Goal: Task Accomplishment & Management: Manage account settings

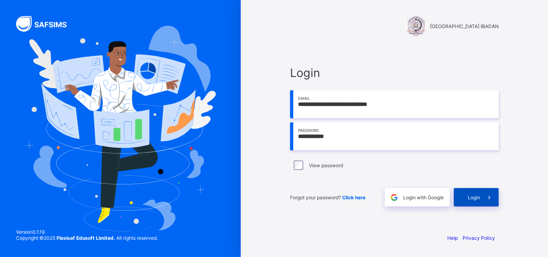
click at [478, 196] on span "Login" at bounding box center [473, 197] width 12 height 6
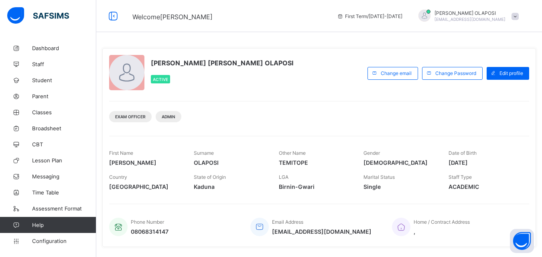
click at [478, 196] on div "NAOMI TEMITOPE OLAPOSI Active Change email Change Password Edit profile Exam Of…" at bounding box center [318, 147] width 433 height 199
click at [83, 244] on span "Configuration" at bounding box center [64, 241] width 64 height 6
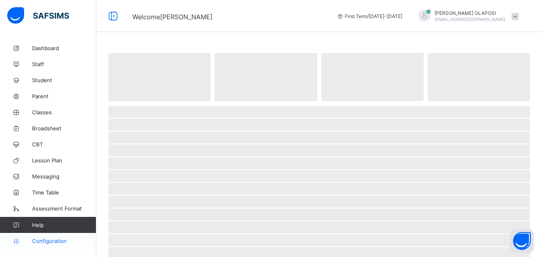
click at [83, 244] on span "Configuration" at bounding box center [64, 241] width 64 height 6
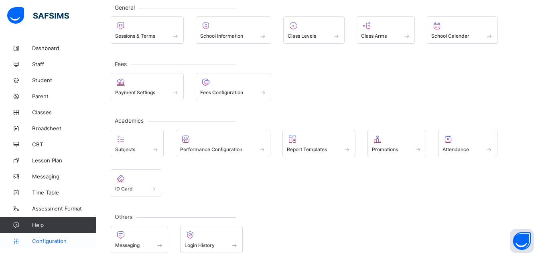
scroll to position [57, 0]
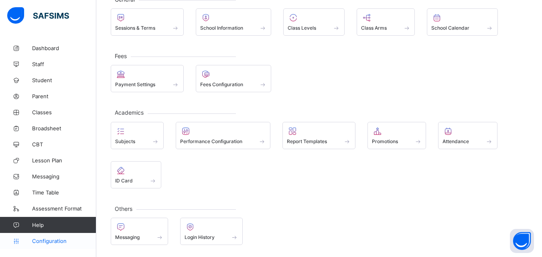
click at [80, 245] on link "Configuration" at bounding box center [48, 241] width 96 height 16
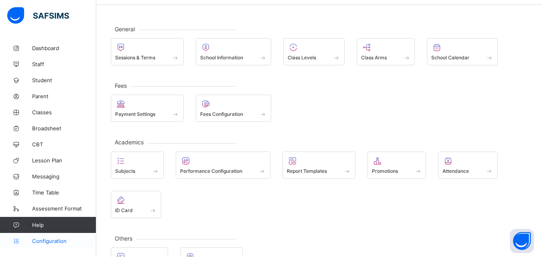
scroll to position [25, 0]
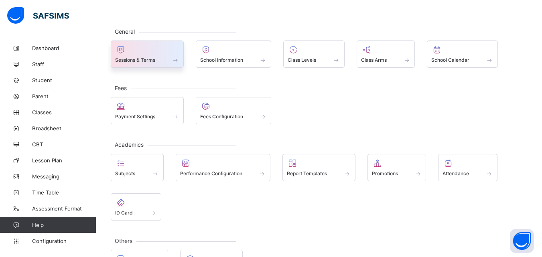
click at [152, 52] on div at bounding box center [147, 50] width 64 height 10
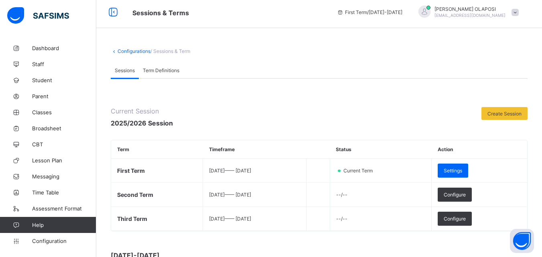
scroll to position [25, 0]
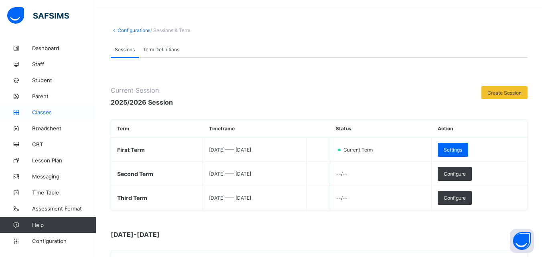
click at [59, 112] on span "Classes" at bounding box center [64, 112] width 64 height 6
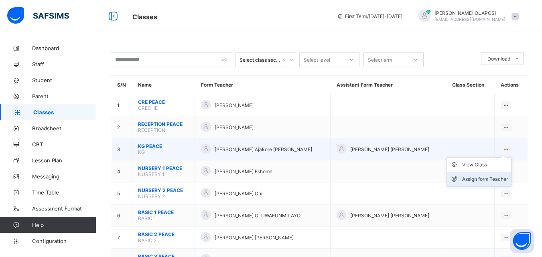
click at [492, 178] on div "Assign form Teacher" at bounding box center [485, 179] width 46 height 8
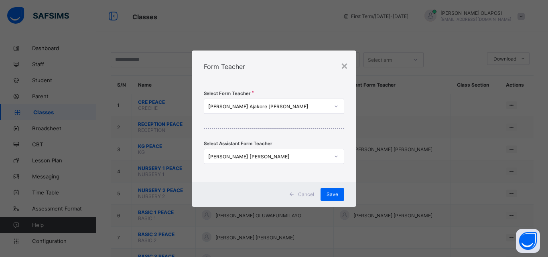
click at [335, 107] on icon at bounding box center [336, 106] width 5 height 8
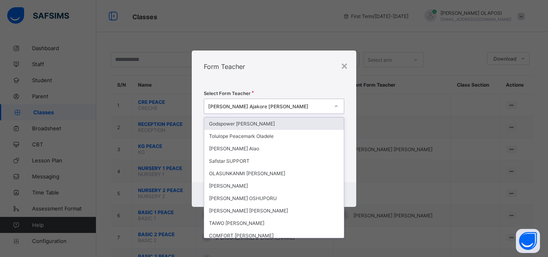
click at [208, 105] on div "Christiana Ajakore Oluwatoyin" at bounding box center [268, 106] width 121 height 6
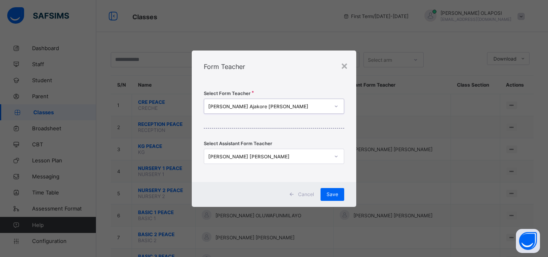
click at [208, 105] on div "Christiana Ajakore Oluwatoyin" at bounding box center [268, 106] width 121 height 6
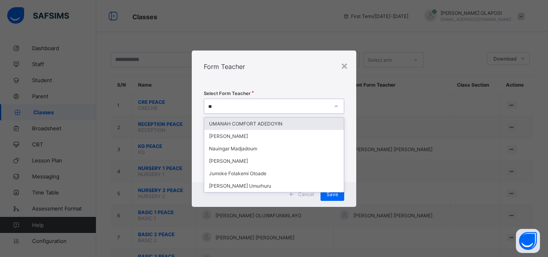
type input "*"
type input "***"
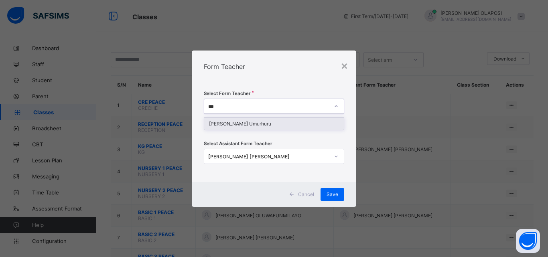
click at [234, 124] on div "Gloria Oni Umurhuru" at bounding box center [273, 123] width 139 height 12
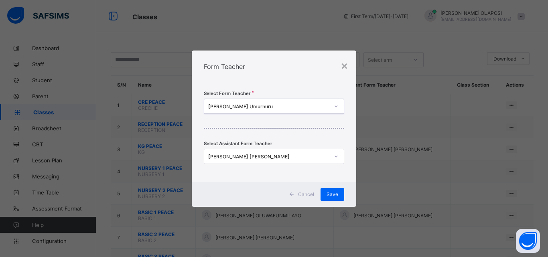
click at [274, 155] on div "NAOMI OLAPOSI TEMITOPE" at bounding box center [268, 156] width 121 height 6
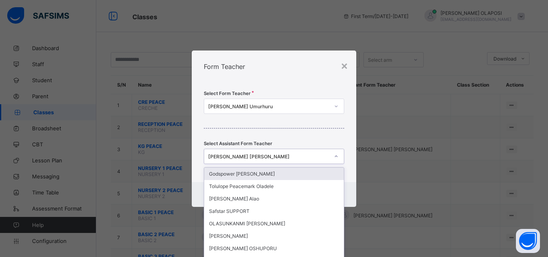
click at [276, 157] on div "NAOMI OLAPOSI TEMITOPE" at bounding box center [268, 156] width 121 height 6
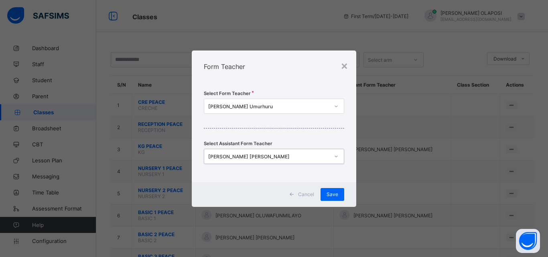
click at [276, 157] on div "NAOMI OLAPOSI TEMITOPE" at bounding box center [268, 156] width 121 height 6
click at [336, 156] on icon at bounding box center [336, 156] width 5 height 8
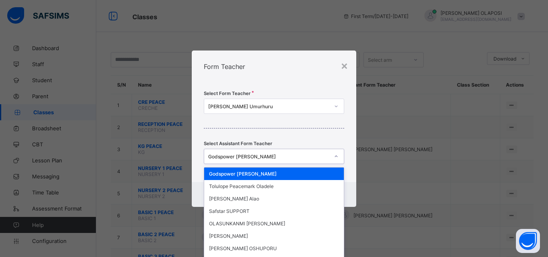
click at [271, 155] on div "Godspower Olawale David" at bounding box center [268, 156] width 121 height 6
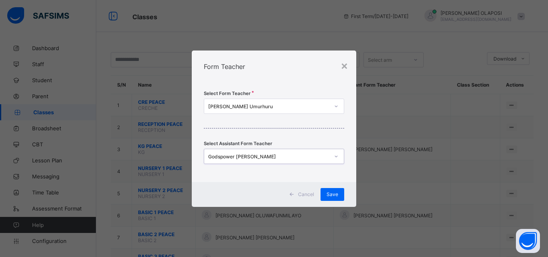
click at [271, 155] on div "Godspower Olawale David" at bounding box center [268, 156] width 121 height 6
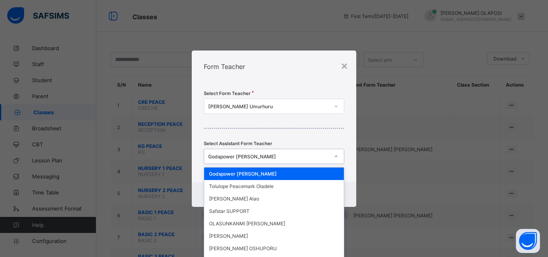
type input "*"
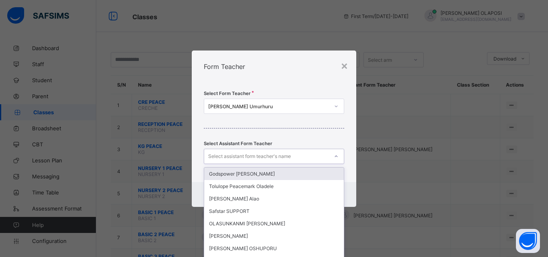
click at [348, 83] on div "Select Form Teacher Gloria Oni Umurhuru Select Assistant Form Teacher option Go…" at bounding box center [274, 132] width 164 height 99
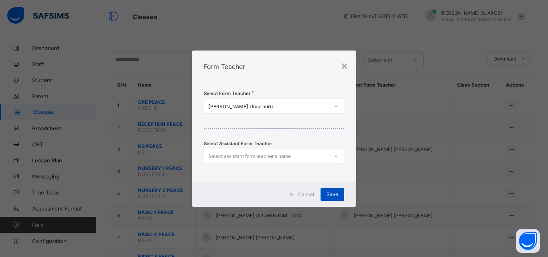
click at [329, 192] on span "Save" at bounding box center [332, 194] width 12 height 6
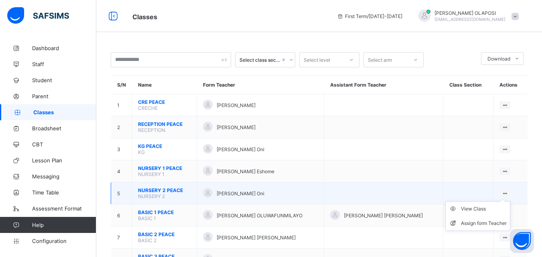
click at [508, 193] on icon at bounding box center [504, 193] width 7 height 6
click at [498, 223] on div "Assign form Teacher" at bounding box center [484, 223] width 46 height 8
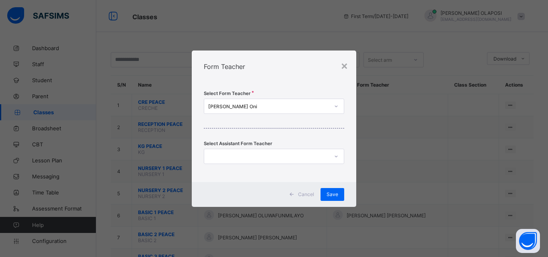
click at [257, 103] on div "[PERSON_NAME] Oni" at bounding box center [266, 106] width 124 height 11
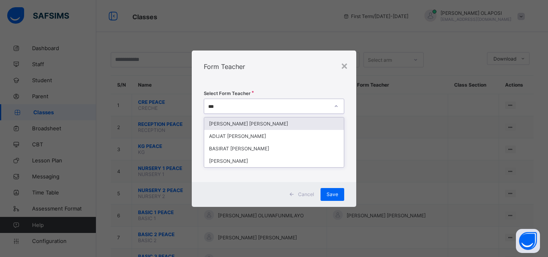
type input "****"
click at [267, 122] on div "ABIMBOLA ESTHER AKINROYEJE" at bounding box center [273, 123] width 139 height 12
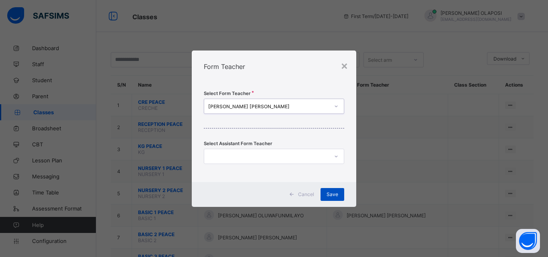
click at [332, 192] on span "Save" at bounding box center [332, 194] width 12 height 6
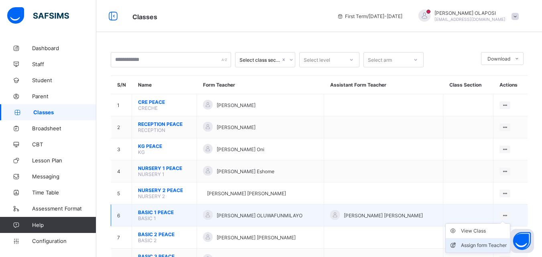
click at [495, 247] on div "Assign form Teacher" at bounding box center [484, 245] width 46 height 8
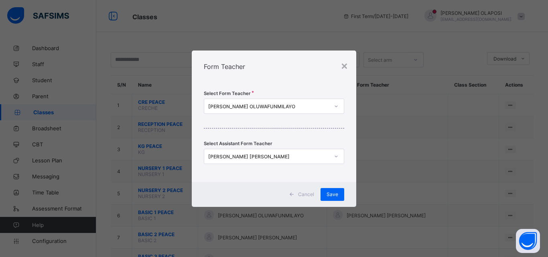
click at [336, 159] on icon at bounding box center [336, 156] width 5 height 8
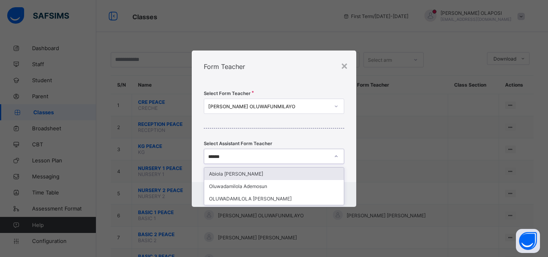
type input "*******"
click at [284, 179] on div "Abiola Yetunde Oluwadare" at bounding box center [273, 174] width 139 height 12
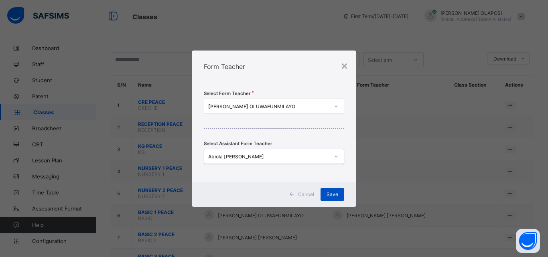
click at [333, 192] on span "Save" at bounding box center [332, 194] width 12 height 6
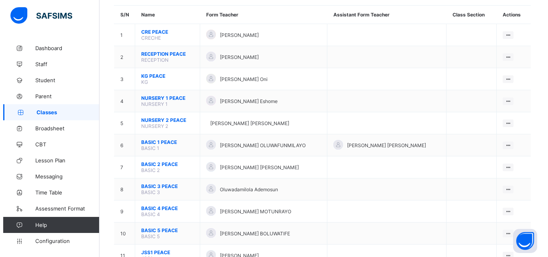
scroll to position [80, 0]
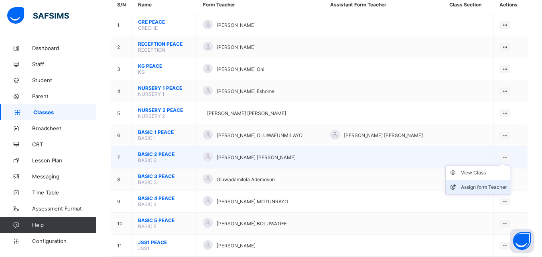
click at [497, 188] on div "Assign form Teacher" at bounding box center [484, 187] width 46 height 8
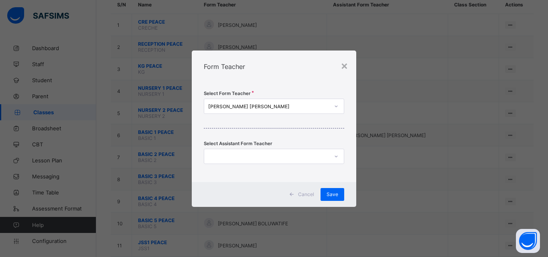
click at [336, 107] on icon at bounding box center [336, 106] width 5 height 8
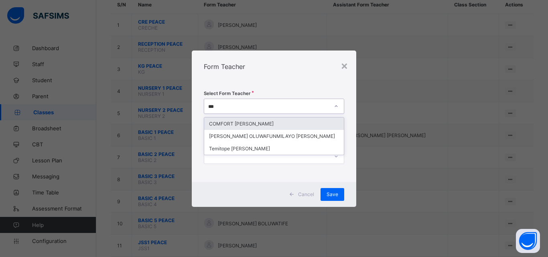
type input "****"
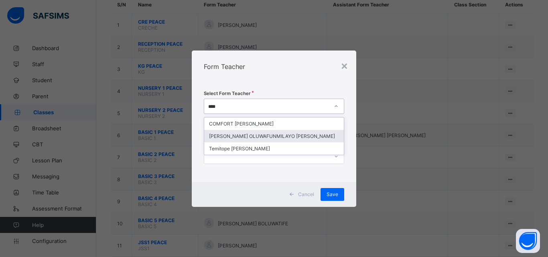
click at [301, 136] on div "SARAH OLUWAFUNMILAYO BAMIDELE" at bounding box center [273, 136] width 139 height 12
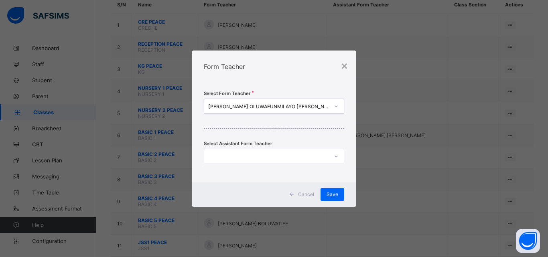
click at [336, 156] on icon at bounding box center [336, 156] width 5 height 8
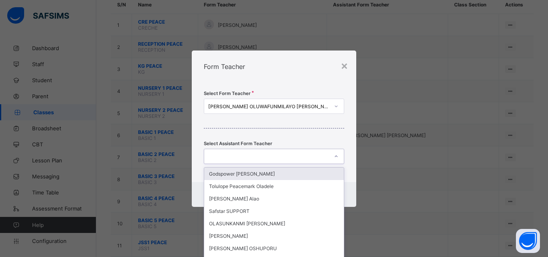
scroll to position [0, 0]
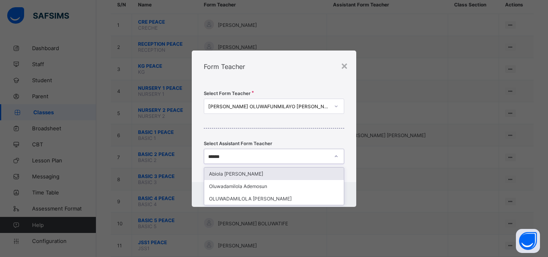
type input "*******"
click at [327, 174] on div "Abiola Yetunde Oluwadare" at bounding box center [273, 174] width 139 height 12
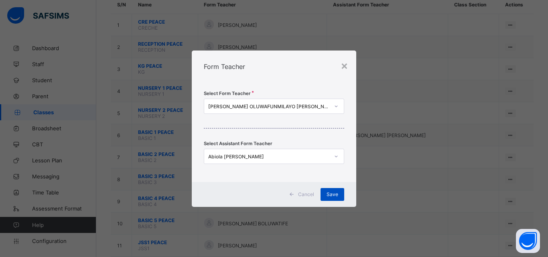
click at [331, 192] on span "Save" at bounding box center [332, 194] width 12 height 6
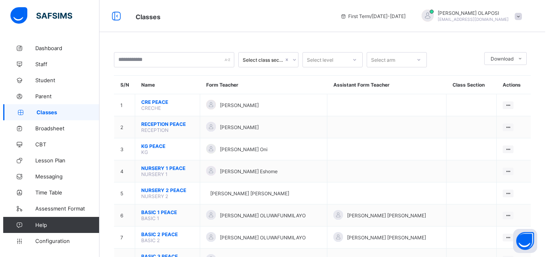
scroll to position [210, 0]
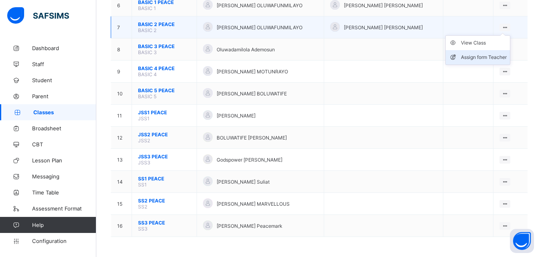
click at [498, 55] on div "Assign form Teacher" at bounding box center [484, 57] width 46 height 8
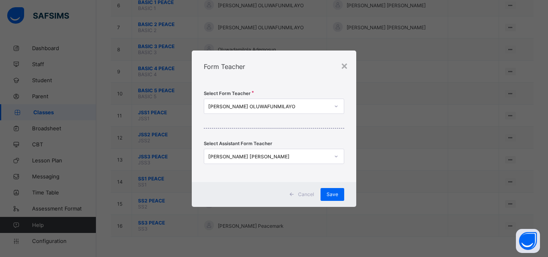
click at [300, 194] on span "Cancel" at bounding box center [306, 194] width 16 height 6
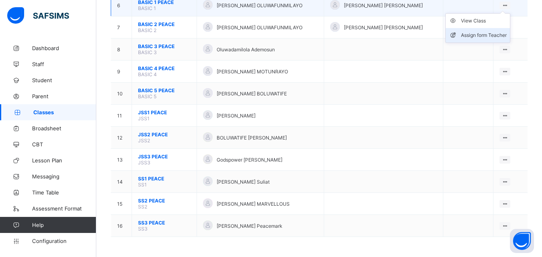
click at [496, 32] on div "Assign form Teacher" at bounding box center [484, 35] width 46 height 8
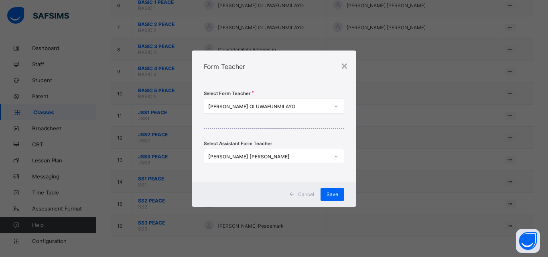
click at [336, 106] on icon at bounding box center [335, 106] width 3 height 2
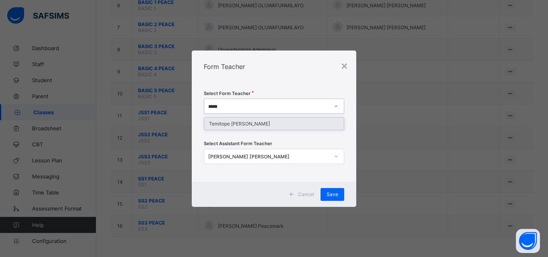
type input "******"
click at [305, 126] on div "Temitope Oluwatoyin Bamigboye" at bounding box center [273, 123] width 139 height 12
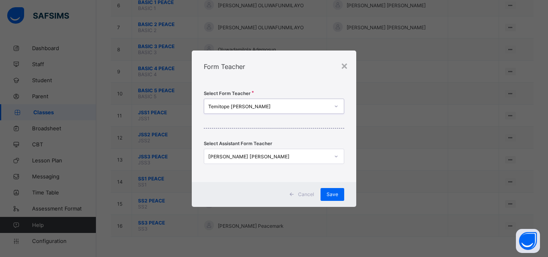
click at [336, 157] on icon at bounding box center [336, 156] width 5 height 8
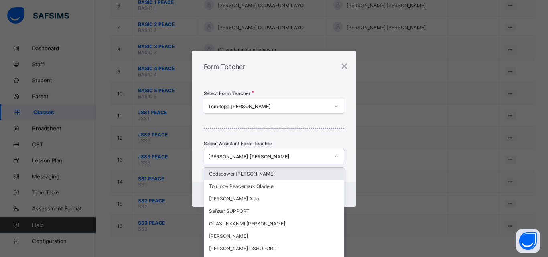
scroll to position [0, 0]
click at [275, 156] on div "[PERSON_NAME] [PERSON_NAME]" at bounding box center [268, 156] width 121 height 6
click at [270, 155] on div "[PERSON_NAME] [PERSON_NAME]" at bounding box center [268, 156] width 121 height 6
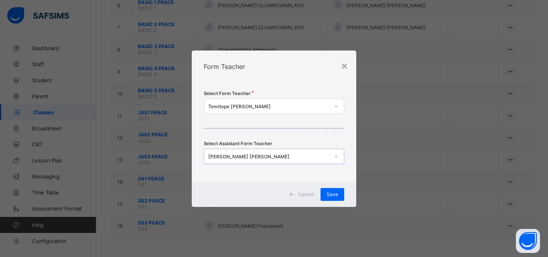
click at [270, 155] on div "[PERSON_NAME] [PERSON_NAME]" at bounding box center [268, 156] width 121 height 6
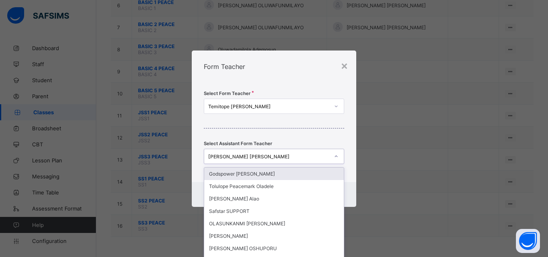
click at [270, 155] on div "[PERSON_NAME] [PERSON_NAME]" at bounding box center [268, 156] width 121 height 6
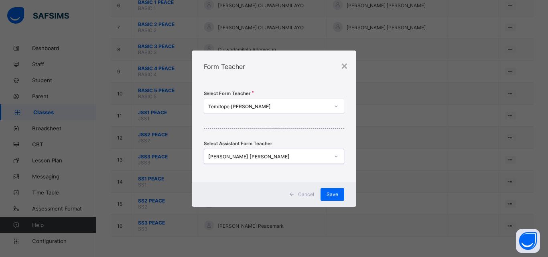
click at [336, 158] on icon at bounding box center [336, 156] width 5 height 8
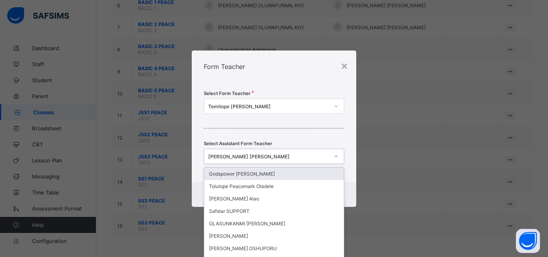
type input "*"
click at [337, 86] on div "Select Form Teacher Temitope Oluwatoyin Bamigboye Select Assistant Form Teacher…" at bounding box center [274, 132] width 164 height 99
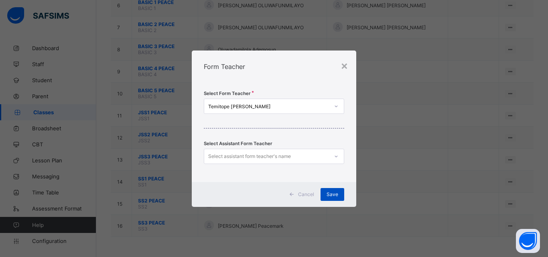
click at [330, 194] on span "Save" at bounding box center [332, 194] width 12 height 6
click at [331, 190] on div "Save" at bounding box center [332, 194] width 24 height 13
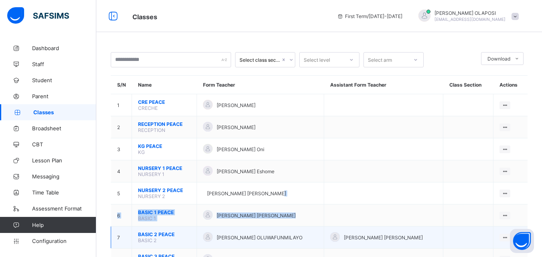
drag, startPoint x: 332, startPoint y: 194, endPoint x: 411, endPoint y: 226, distance: 84.9
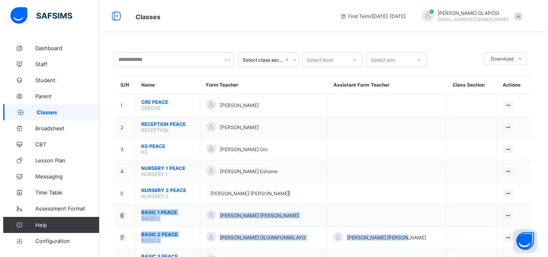
scroll to position [210, 0]
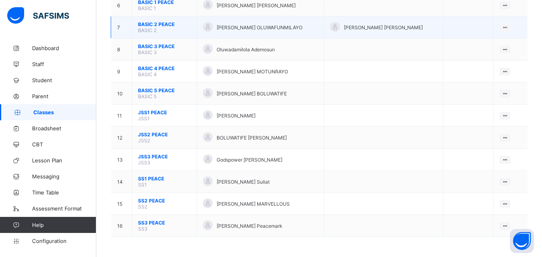
click at [433, 25] on div "[PERSON_NAME] [PERSON_NAME]" at bounding box center [383, 27] width 107 height 11
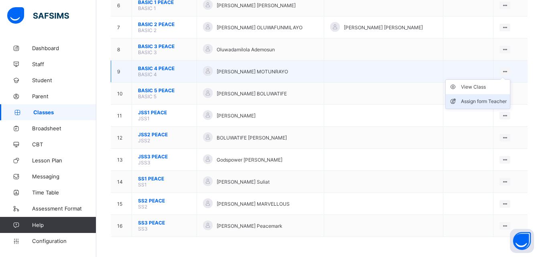
click at [493, 103] on div "Assign form Teacher" at bounding box center [484, 101] width 46 height 8
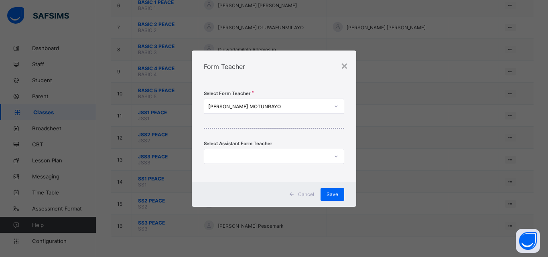
click at [303, 194] on span "Cancel" at bounding box center [306, 194] width 16 height 6
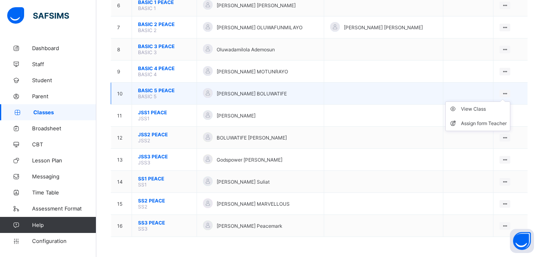
click at [509, 101] on ul "View Class Assign form Teacher" at bounding box center [477, 116] width 65 height 30
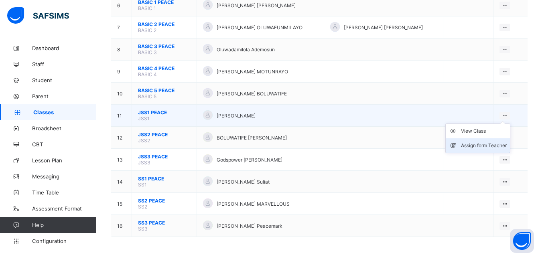
click at [491, 144] on div "Assign form Teacher" at bounding box center [484, 145] width 46 height 8
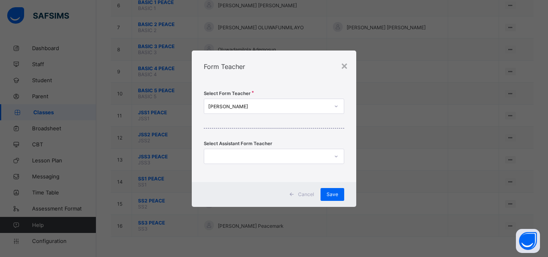
click at [335, 106] on icon at bounding box center [335, 106] width 3 height 2
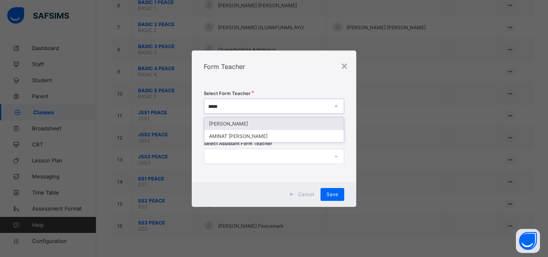
type input "******"
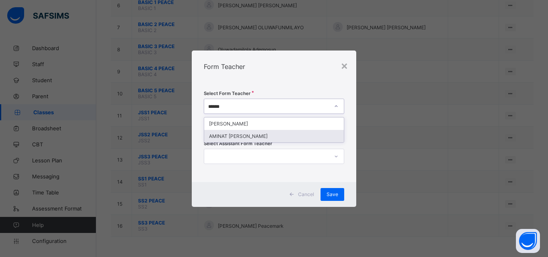
click at [311, 135] on div "AMINAT MOTUNRAYO ADENIJI" at bounding box center [273, 136] width 139 height 12
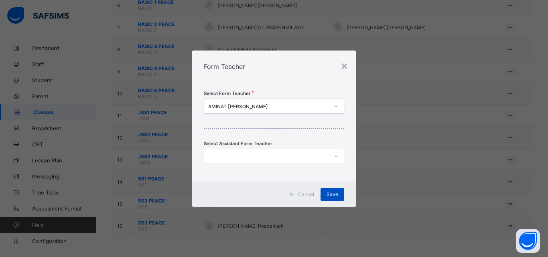
click at [331, 194] on span "Save" at bounding box center [332, 194] width 12 height 6
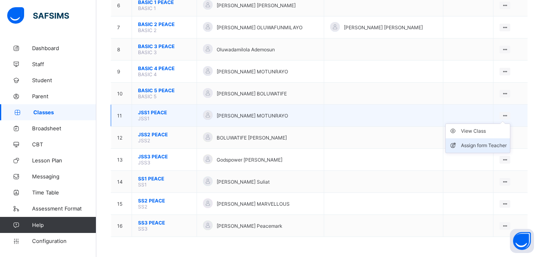
click at [493, 144] on div "Assign form Teacher" at bounding box center [484, 145] width 46 height 8
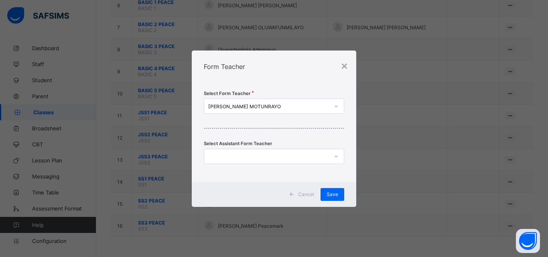
click at [282, 107] on div "[PERSON_NAME] MOTUNRAYO" at bounding box center [268, 106] width 121 height 6
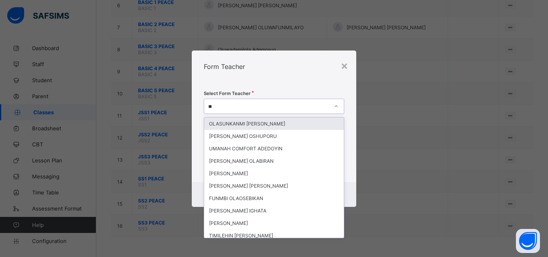
type input "***"
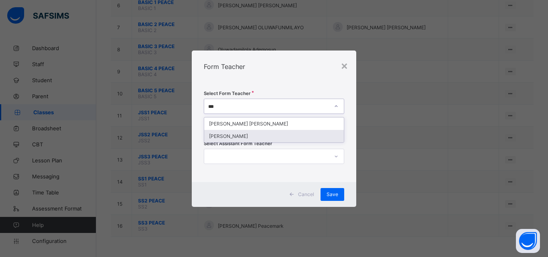
click at [283, 135] on div "Aanuoluwapo Ademosu" at bounding box center [273, 136] width 139 height 12
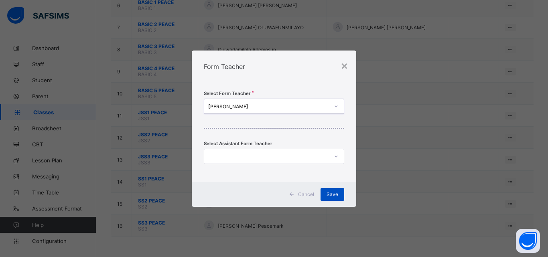
click at [334, 192] on span "Save" at bounding box center [332, 194] width 12 height 6
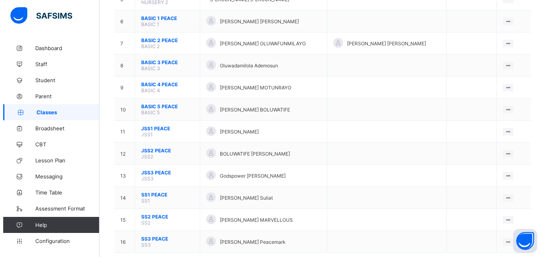
scroll to position [178, 0]
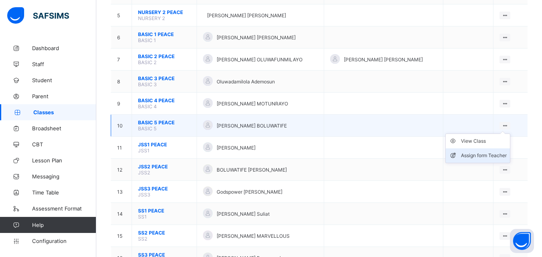
click at [491, 153] on div "Assign form Teacher" at bounding box center [484, 156] width 46 height 8
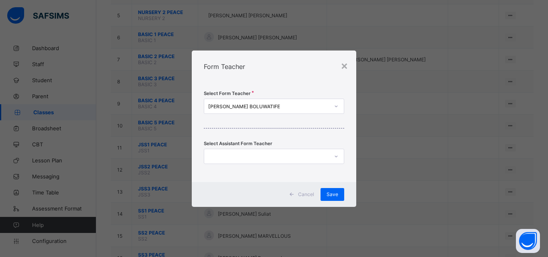
click at [283, 103] on div "DEBORAH IDOWU BOLUWATIFE" at bounding box center [268, 106] width 121 height 6
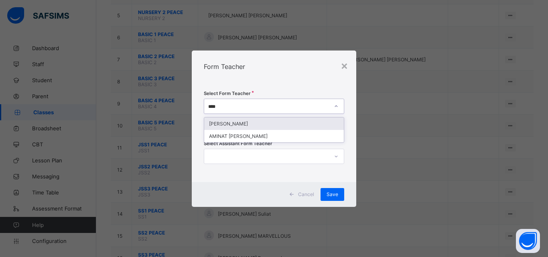
type input "*****"
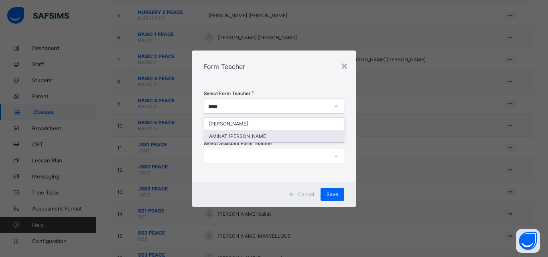
click at [313, 133] on div "AMINAT MOTUNRAYO ADENIJI" at bounding box center [273, 136] width 139 height 12
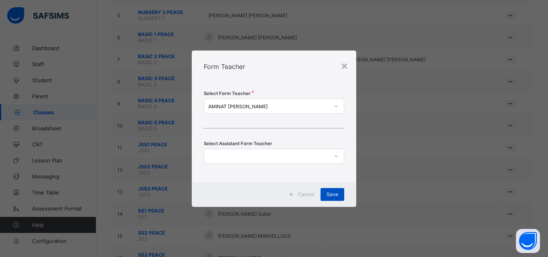
click at [332, 194] on span "Save" at bounding box center [332, 194] width 12 height 6
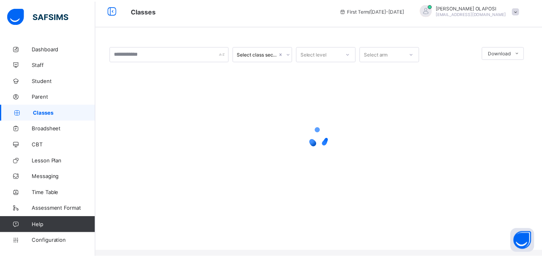
scroll to position [0, 0]
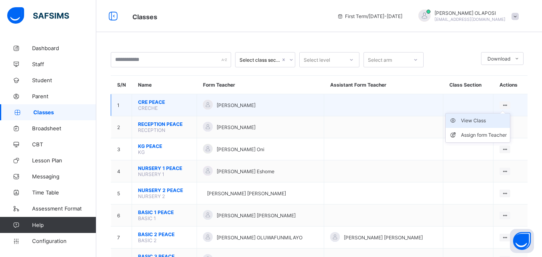
click at [479, 121] on div "View Class" at bounding box center [484, 121] width 46 height 8
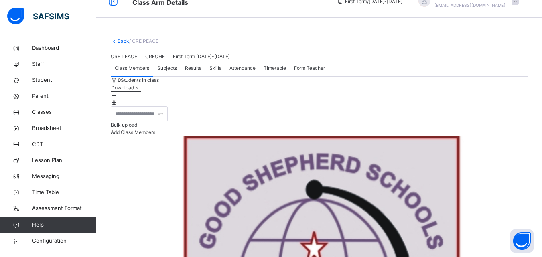
scroll to position [16, 0]
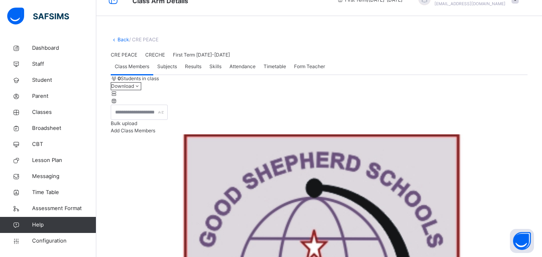
click at [155, 133] on span "Add Class Members" at bounding box center [133, 130] width 44 height 6
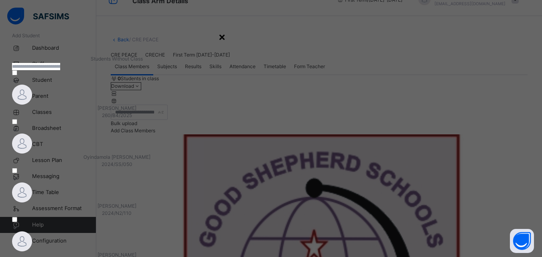
click at [226, 36] on div "×" at bounding box center [222, 36] width 8 height 17
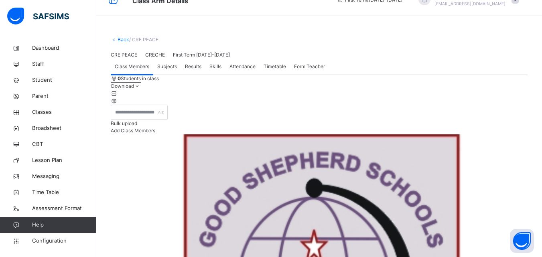
click at [498, 134] on div "Add Class Members" at bounding box center [319, 130] width 416 height 7
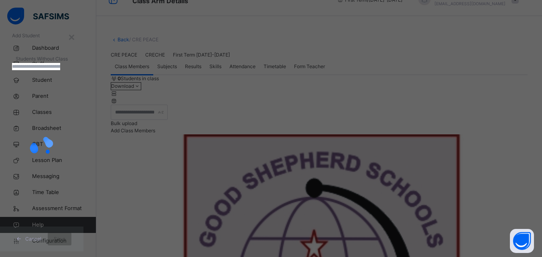
click at [60, 70] on input "text" at bounding box center [36, 66] width 48 height 7
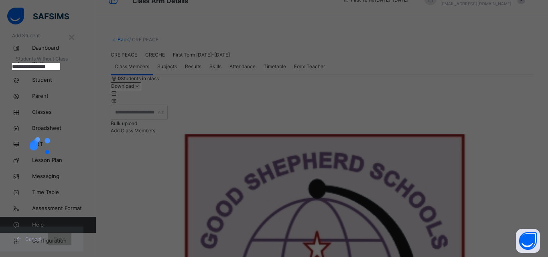
click at [60, 70] on input "**********" at bounding box center [36, 66] width 48 height 7
type input "*"
type input "**********"
click at [75, 40] on div "×" at bounding box center [72, 36] width 8 height 17
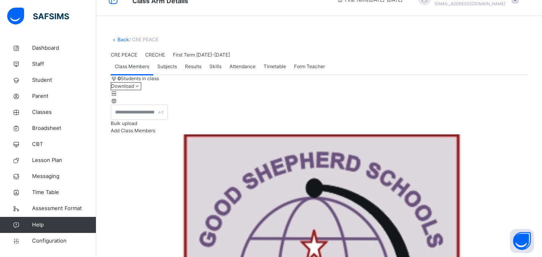
click at [113, 39] on icon at bounding box center [114, 39] width 7 height 6
click at [118, 39] on link "Back" at bounding box center [123, 39] width 12 height 6
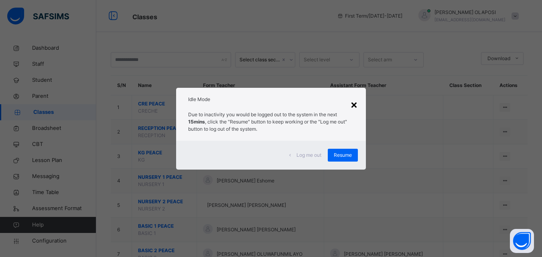
click at [355, 105] on div "×" at bounding box center [354, 104] width 8 height 17
click at [356, 104] on div "×" at bounding box center [354, 104] width 8 height 17
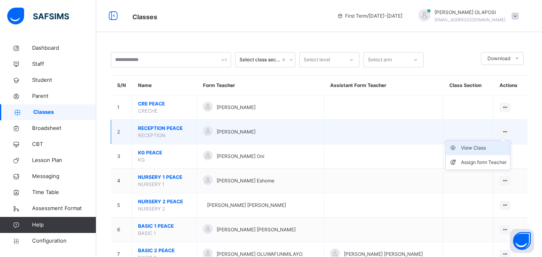
click at [500, 146] on div "View Class" at bounding box center [484, 148] width 46 height 8
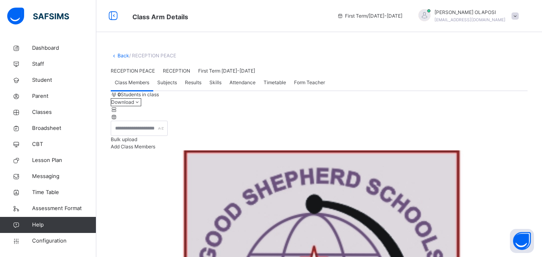
click at [120, 54] on link "Back" at bounding box center [123, 56] width 12 height 6
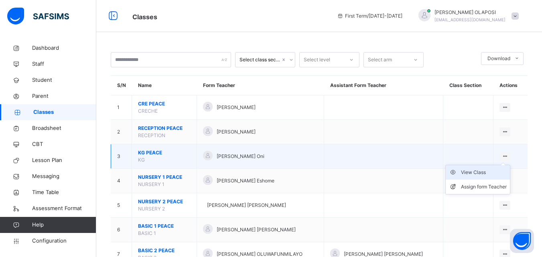
click at [481, 172] on div "View Class" at bounding box center [484, 172] width 46 height 8
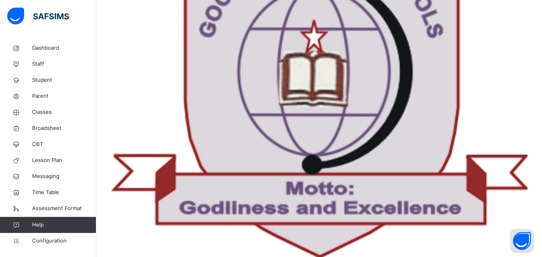
scroll to position [217, 0]
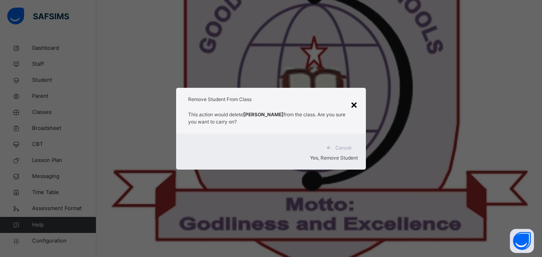
click at [352, 109] on div "×" at bounding box center [354, 104] width 8 height 17
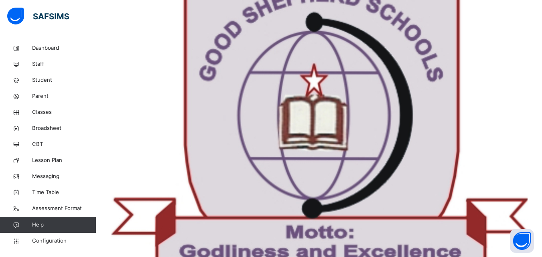
scroll to position [185, 0]
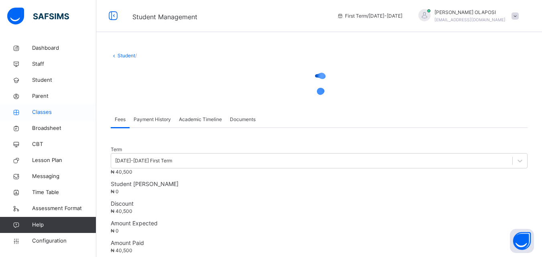
click at [61, 114] on span "Classes" at bounding box center [64, 112] width 64 height 8
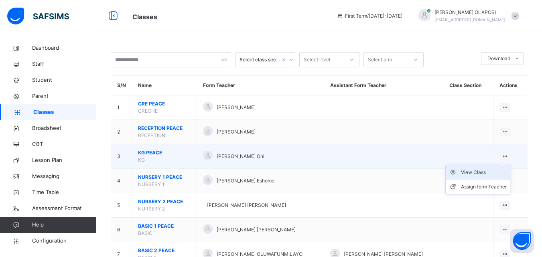
click at [487, 173] on div "View Class" at bounding box center [484, 172] width 46 height 8
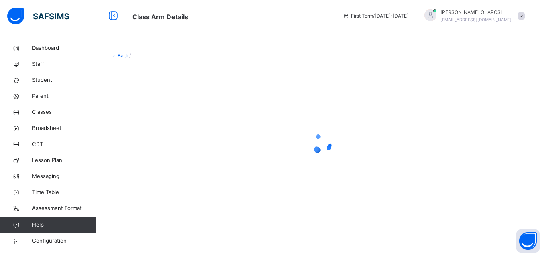
click at [487, 173] on div at bounding box center [322, 143] width 422 height 152
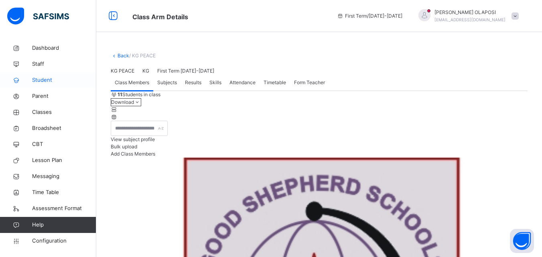
click at [54, 79] on span "Student" at bounding box center [64, 80] width 64 height 8
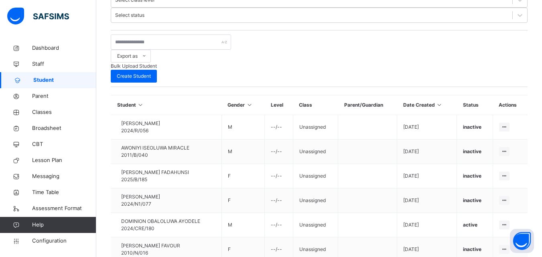
scroll to position [257, 0]
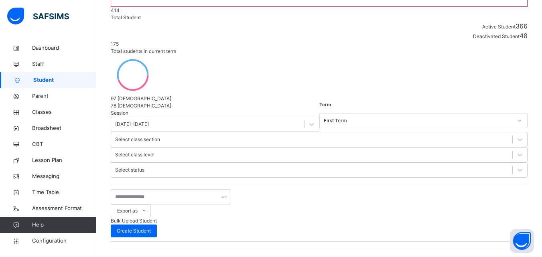
scroll to position [256, 0]
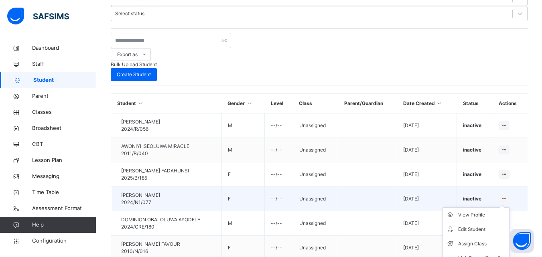
click at [480, 207] on ul "View Profile Edit Student Assign Class Link Parent/Guardian Delete Student" at bounding box center [475, 247] width 67 height 81
click at [474, 196] on span "inactive" at bounding box center [472, 199] width 18 height 6
click at [485, 240] on div "Assign Class" at bounding box center [482, 244] width 48 height 8
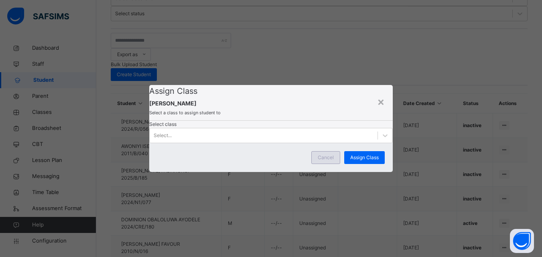
click at [323, 161] on span "Cancel" at bounding box center [325, 157] width 16 height 7
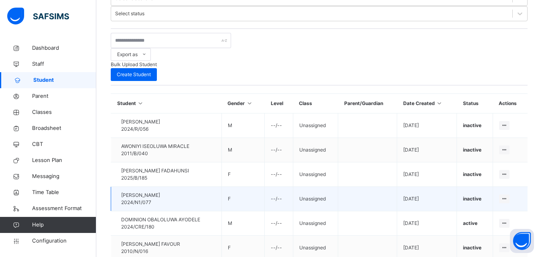
click at [476, 196] on span "inactive" at bounding box center [472, 199] width 18 height 6
click at [476, 207] on ul "View Profile Edit Student Assign Class Link Parent/Guardian Delete Student" at bounding box center [475, 247] width 67 height 81
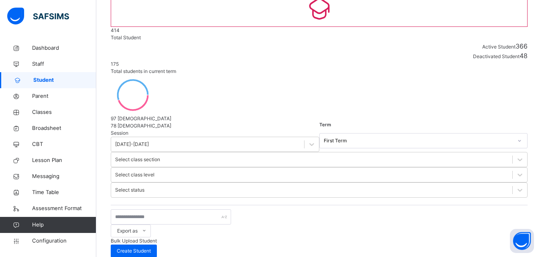
scroll to position [257, 0]
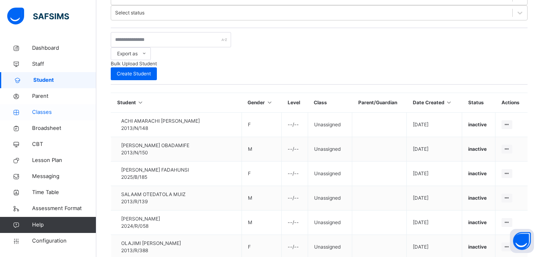
click at [60, 111] on span "Classes" at bounding box center [64, 112] width 64 height 8
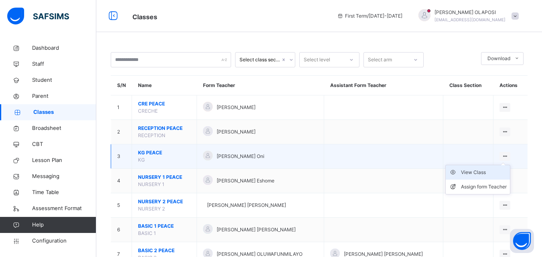
click at [485, 173] on div "View Class" at bounding box center [484, 172] width 46 height 8
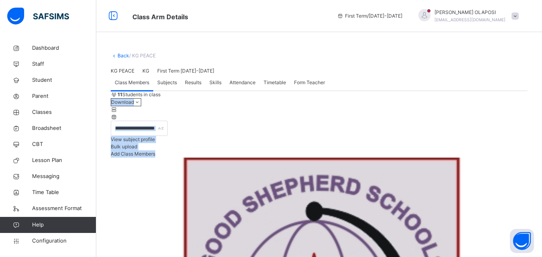
drag, startPoint x: 485, startPoint y: 173, endPoint x: 536, endPoint y: 208, distance: 62.3
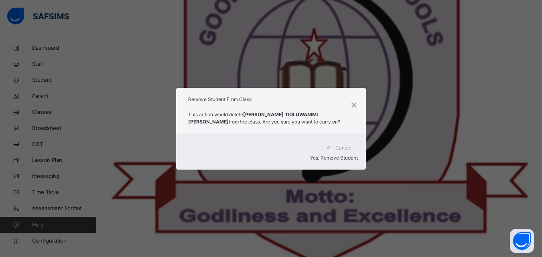
click at [327, 155] on span "Yes, Remove Student" at bounding box center [334, 158] width 48 height 6
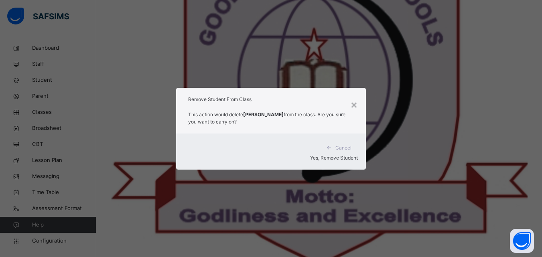
click at [336, 155] on span "Yes, Remove Student" at bounding box center [334, 158] width 48 height 6
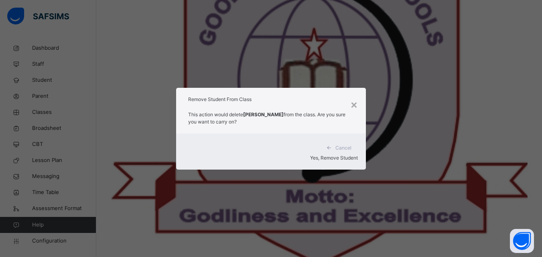
click at [327, 155] on span "Yes, Remove Student" at bounding box center [334, 158] width 48 height 6
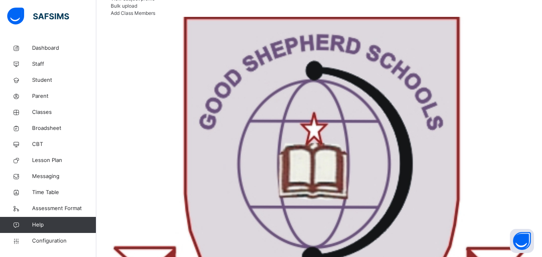
scroll to position [128, 0]
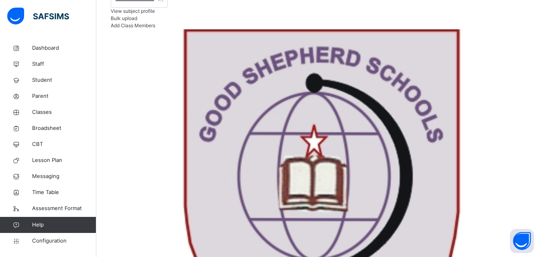
click at [155, 28] on span "Add Class Members" at bounding box center [133, 25] width 44 height 6
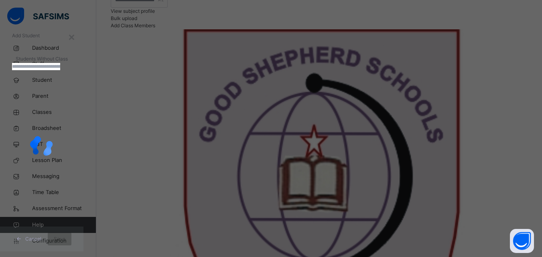
click at [60, 70] on input "text" at bounding box center [36, 66] width 48 height 7
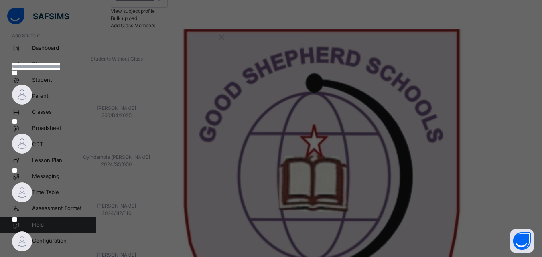
click at [221, 63] on div "Students Without Class" at bounding box center [116, 58] width 209 height 7
click at [60, 70] on input "text" at bounding box center [36, 66] width 48 height 7
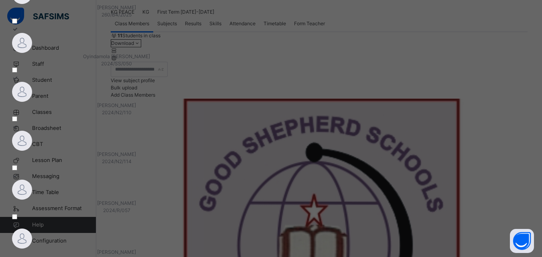
scroll to position [0, 0]
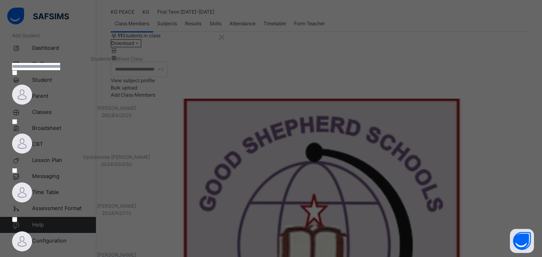
click at [40, 37] on span "Add Student" at bounding box center [26, 35] width 28 height 6
click at [225, 37] on div "×" at bounding box center [222, 36] width 8 height 17
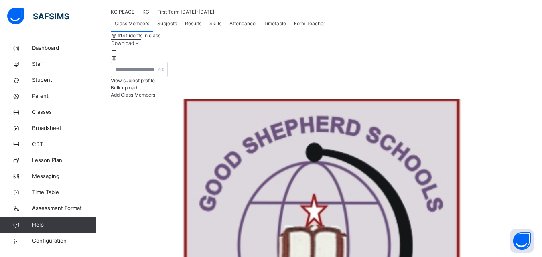
click at [476, 16] on div at bounding box center [376, 11] width 301 height 7
click at [51, 78] on span "Student" at bounding box center [64, 80] width 64 height 8
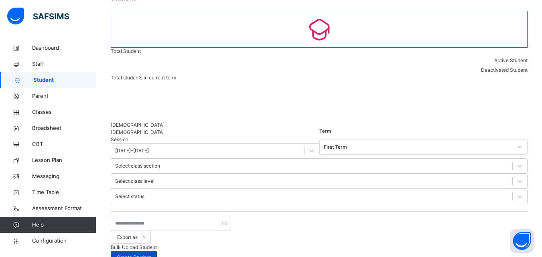
click at [157, 251] on div "Create Student" at bounding box center [134, 257] width 46 height 13
select select "**"
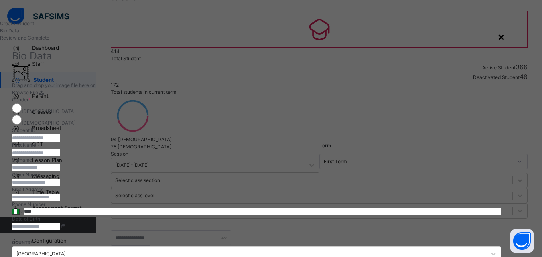
click at [505, 36] on div "×" at bounding box center [501, 36] width 8 height 17
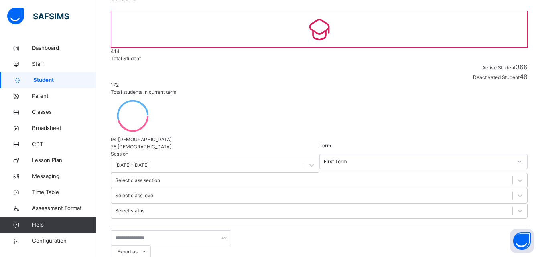
select select "**"
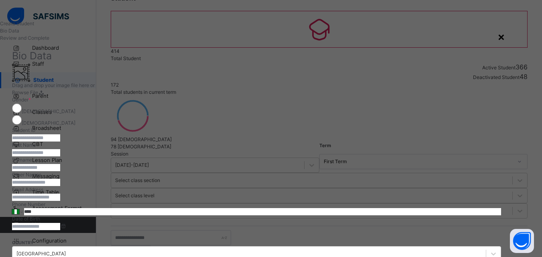
click at [505, 36] on div "×" at bounding box center [501, 36] width 8 height 17
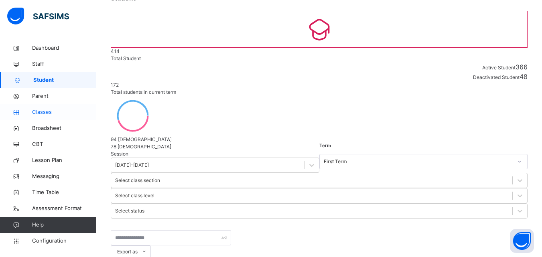
click at [53, 112] on span "Classes" at bounding box center [64, 112] width 64 height 8
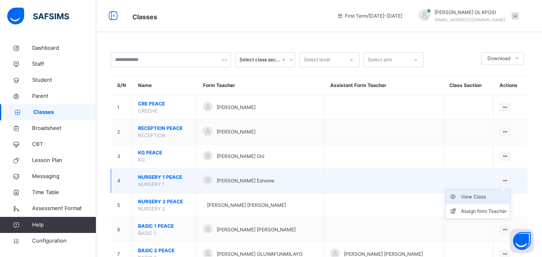
click at [489, 199] on div "View Class" at bounding box center [484, 197] width 46 height 8
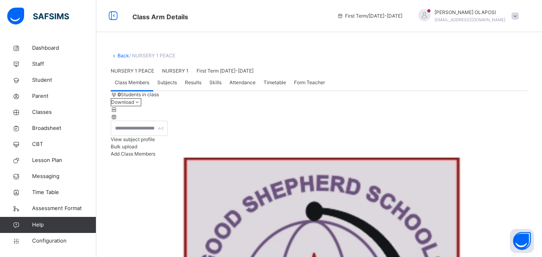
click at [155, 157] on span "Add Class Members" at bounding box center [133, 154] width 44 height 6
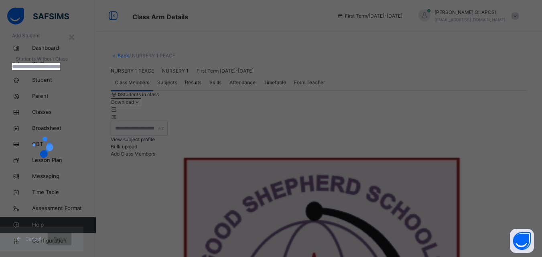
click at [60, 70] on input "text" at bounding box center [36, 66] width 48 height 7
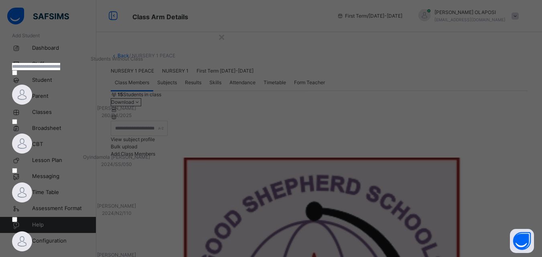
scroll to position [101, 0]
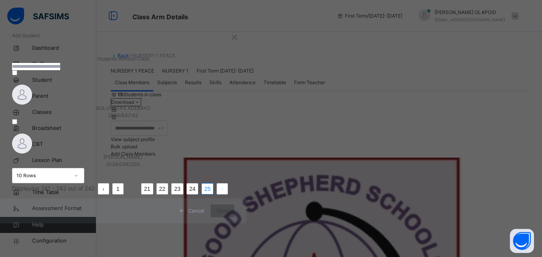
click at [198, 194] on link "24" at bounding box center [192, 189] width 11 height 10
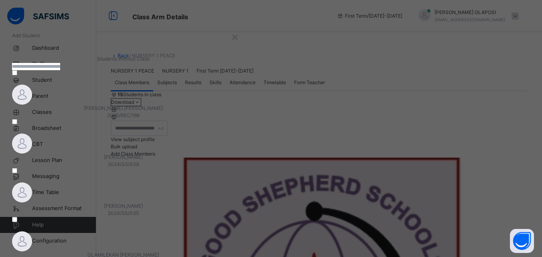
scroll to position [101, 0]
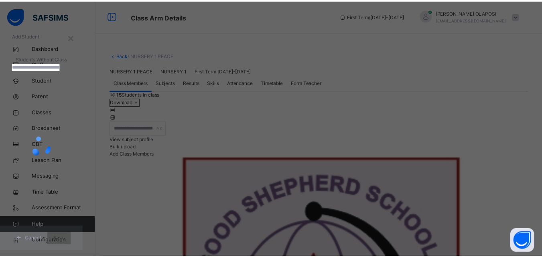
scroll to position [0, 0]
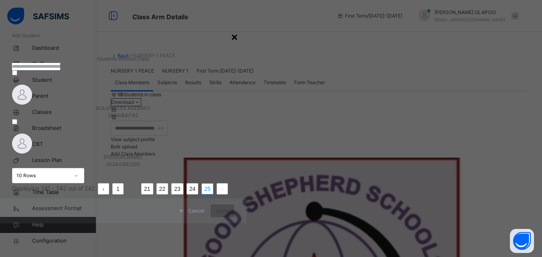
click at [238, 36] on div "×" at bounding box center [234, 36] width 8 height 17
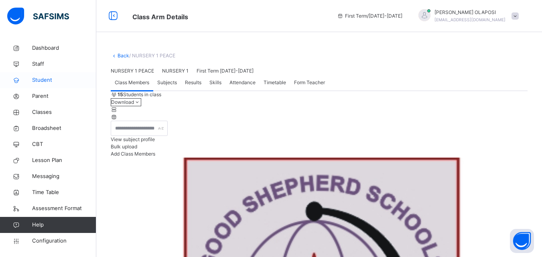
click at [56, 79] on span "Student" at bounding box center [64, 80] width 64 height 8
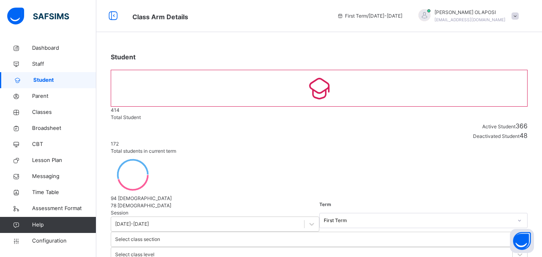
select select "**"
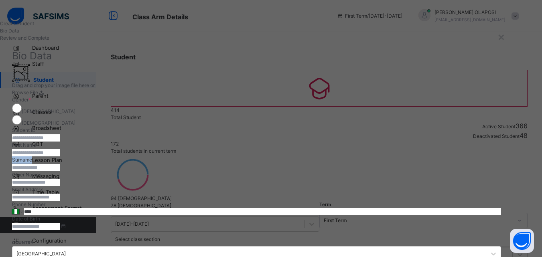
drag, startPoint x: 497, startPoint y: 181, endPoint x: 489, endPoint y: 212, distance: 31.9
click at [489, 212] on div "**********" at bounding box center [256, 223] width 489 height 255
click at [483, 141] on div at bounding box center [256, 141] width 489 height 0
click at [60, 141] on input "text" at bounding box center [36, 137] width 48 height 7
type input "*"
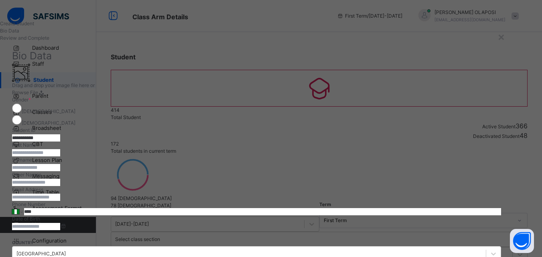
type input "**********"
click at [60, 156] on input "text" at bounding box center [36, 152] width 48 height 7
type input "*********"
click at [60, 186] on input "text" at bounding box center [36, 182] width 48 height 7
type input "**********"
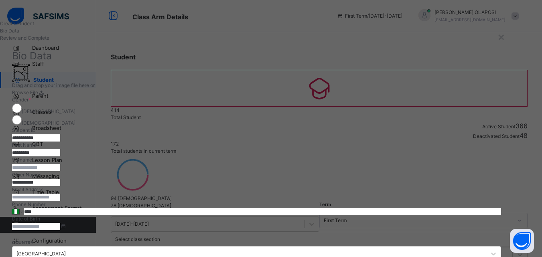
click at [60, 171] on input "text" at bounding box center [36, 167] width 48 height 7
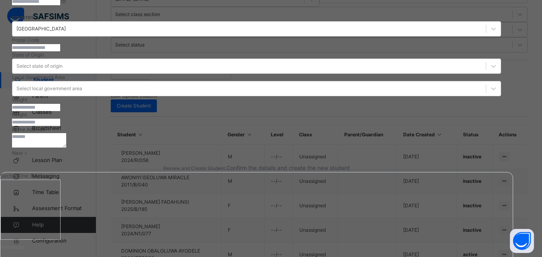
scroll to position [224, 0]
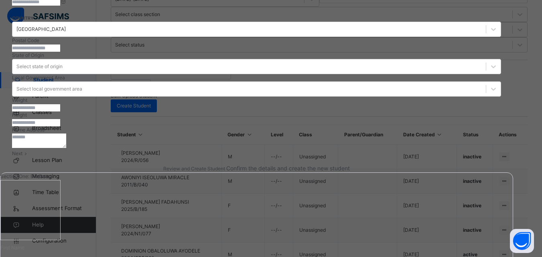
type input "**********"
click at [60, 6] on input at bounding box center [36, 1] width 48 height 7
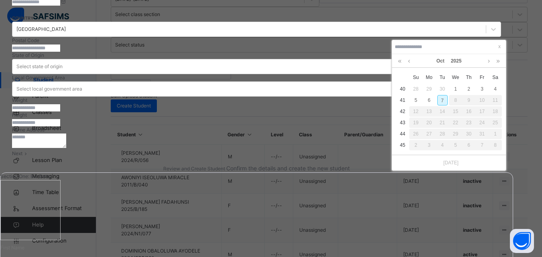
click at [496, 101] on div "11" at bounding box center [494, 100] width 13 height 10
click at [494, 134] on div "1" at bounding box center [494, 134] width 13 height 10
click at [442, 102] on div "7" at bounding box center [442, 100] width 10 height 10
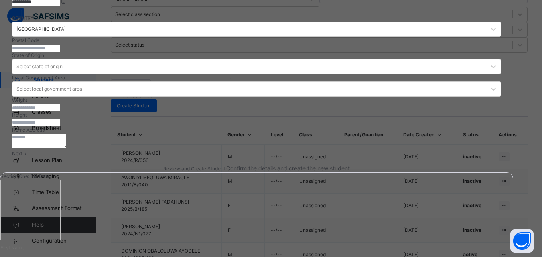
click at [60, 6] on input "**********" at bounding box center [36, 1] width 48 height 7
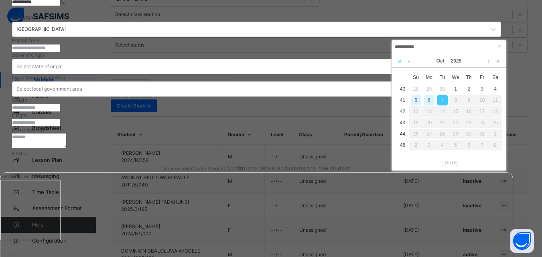
click at [400, 62] on link at bounding box center [400, 61] width 8 height 14
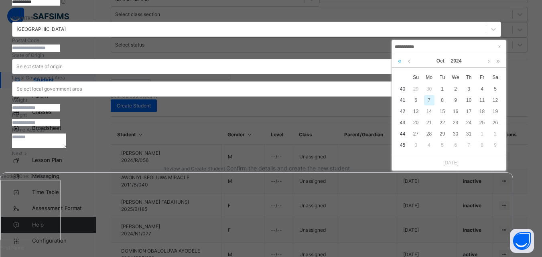
click at [400, 62] on link at bounding box center [400, 61] width 8 height 14
click at [495, 146] on div "5" at bounding box center [495, 145] width 10 height 10
type input "**********"
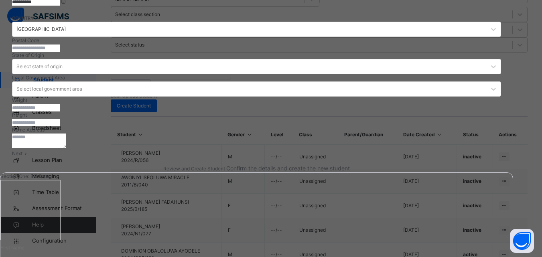
click at [60, 6] on input "**********" at bounding box center [36, 1] width 48 height 7
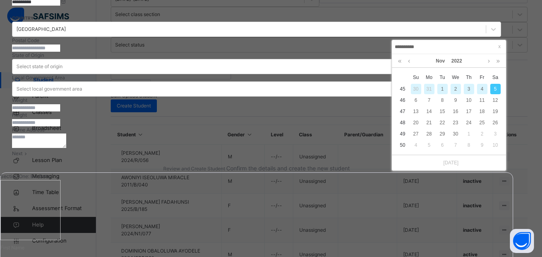
click at [412, 44] on input "**********" at bounding box center [448, 46] width 109 height 9
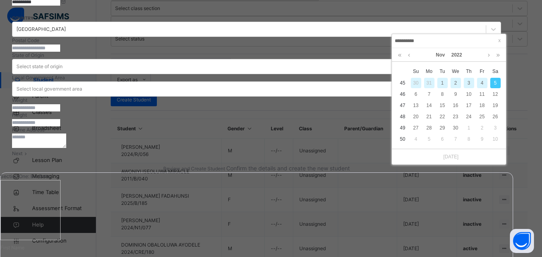
scroll to position [214, 0]
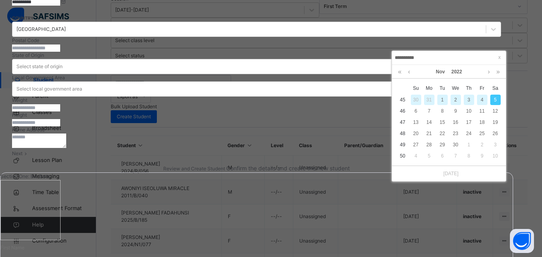
click at [424, 44] on body "Class Arm Details First Term / 2025-2026 NAOMI OLAPOSI afolabitemitope2315@gmai…" at bounding box center [271, 102] width 542 height 633
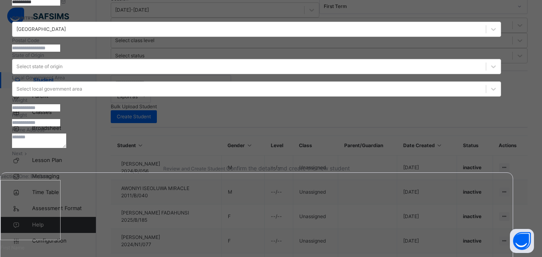
click at [315, 126] on div "Height" at bounding box center [256, 118] width 489 height 15
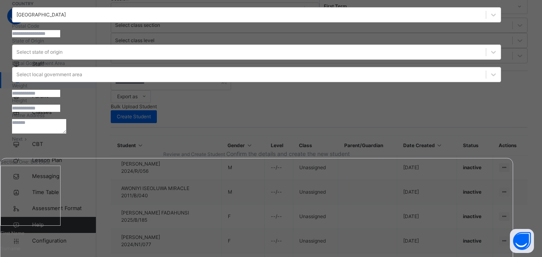
scroll to position [241, 0]
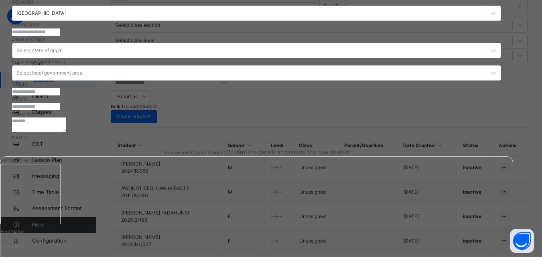
click at [63, 54] on div "Select state of origin" at bounding box center [39, 50] width 46 height 7
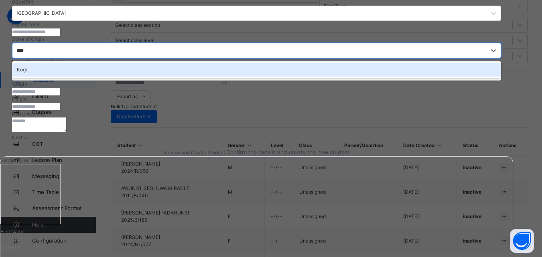
type input "****"
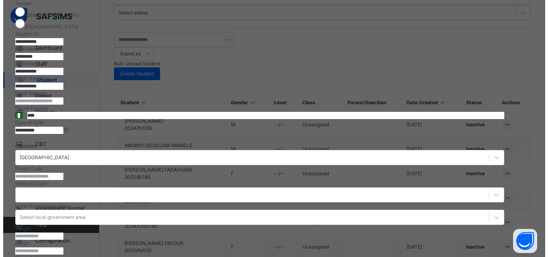
scroll to position [321, 0]
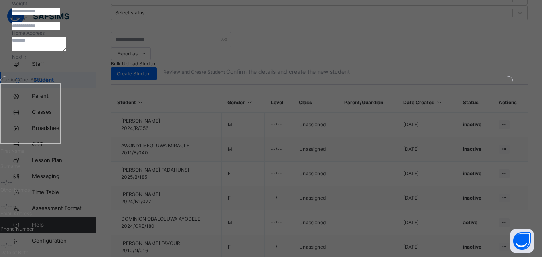
click at [22, 60] on span "Next" at bounding box center [17, 57] width 10 height 6
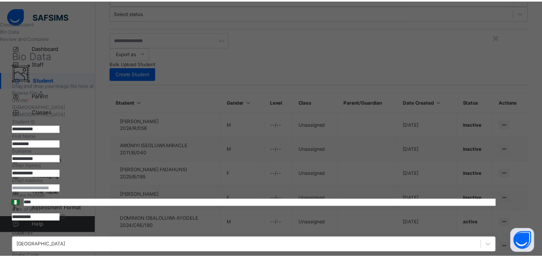
scroll to position [184, 0]
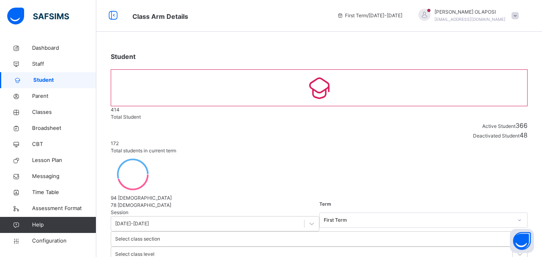
scroll to position [0, 0]
select select "**"
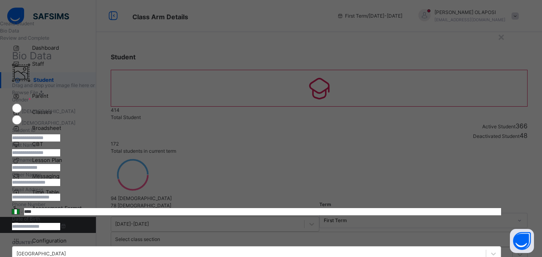
click at [60, 141] on input "text" at bounding box center [36, 137] width 48 height 7
click at [505, 38] on div "×" at bounding box center [501, 36] width 8 height 17
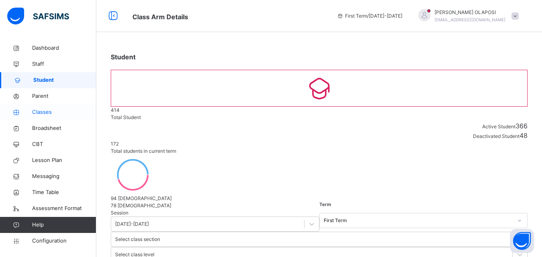
click at [50, 116] on span "Classes" at bounding box center [64, 112] width 64 height 8
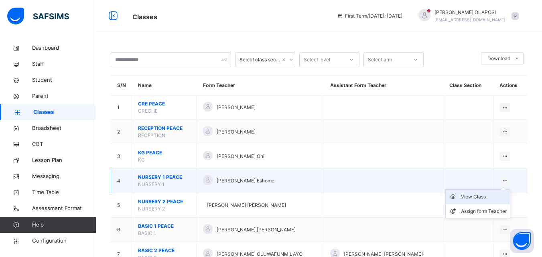
click at [487, 197] on div "View Class" at bounding box center [484, 197] width 46 height 8
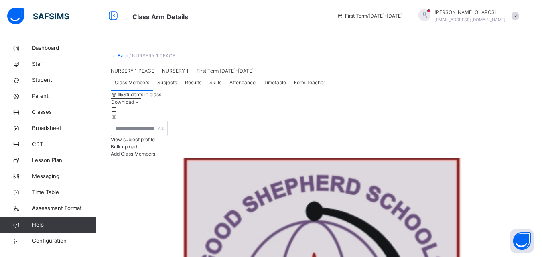
click at [155, 157] on span "Add Class Members" at bounding box center [133, 154] width 44 height 6
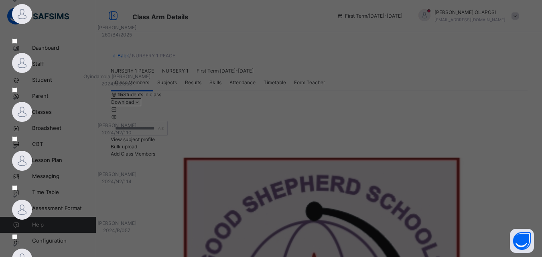
scroll to position [101, 0]
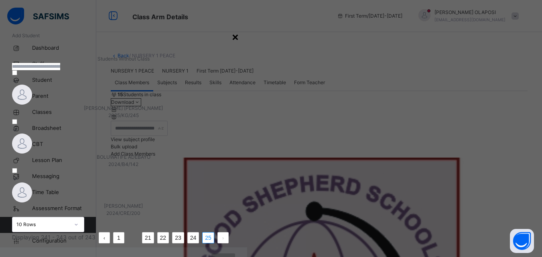
click at [239, 36] on div "×" at bounding box center [235, 36] width 8 height 17
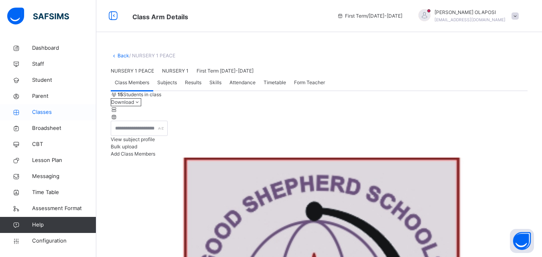
click at [43, 114] on span "Classes" at bounding box center [64, 112] width 64 height 8
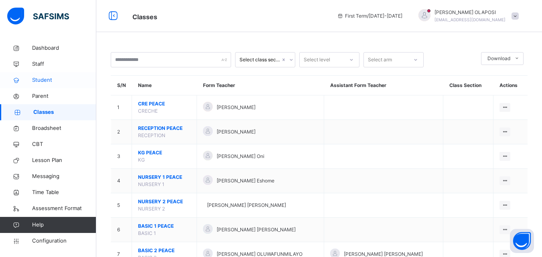
click at [43, 114] on span "Classes" at bounding box center [64, 112] width 63 height 8
click at [53, 77] on span "Student" at bounding box center [64, 80] width 64 height 8
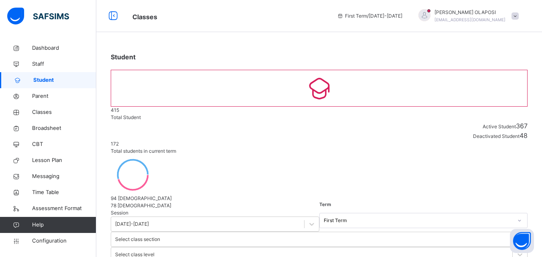
select select "**"
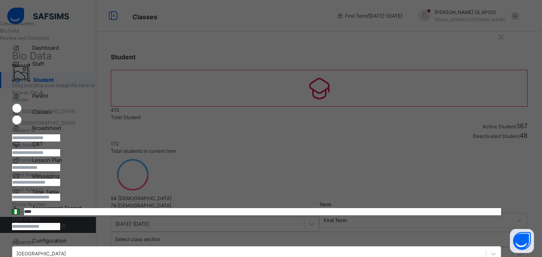
click at [60, 141] on input "text" at bounding box center [36, 137] width 48 height 7
type input "**********"
click at [60, 156] on input "text" at bounding box center [36, 152] width 48 height 7
type input "******"
click at [60, 171] on input "text" at bounding box center [36, 167] width 48 height 7
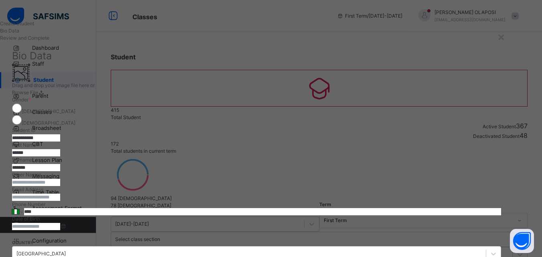
type input "*******"
click at [60, 186] on input "text" at bounding box center [36, 182] width 48 height 7
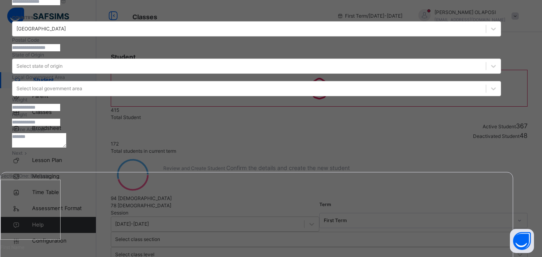
type input "**********"
click at [60, 5] on input at bounding box center [36, 1] width 48 height 7
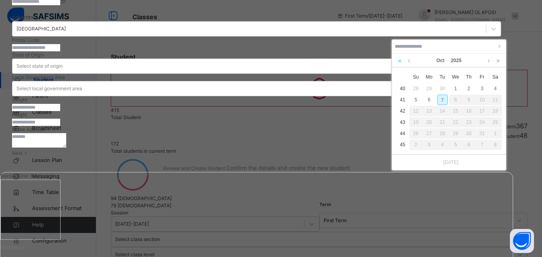
click at [398, 63] on link at bounding box center [400, 61] width 8 height 14
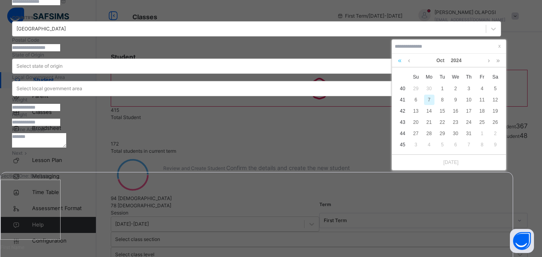
click at [398, 63] on link at bounding box center [400, 61] width 8 height 14
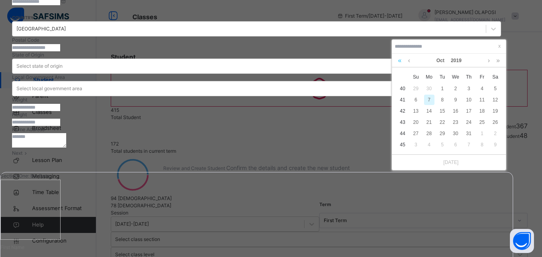
click at [398, 63] on link at bounding box center [400, 61] width 8 height 14
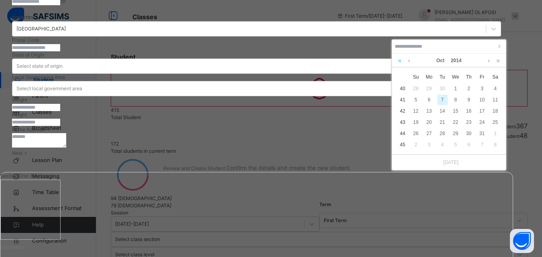
click at [398, 63] on link at bounding box center [400, 61] width 8 height 14
click at [454, 110] on div "17" at bounding box center [455, 111] width 10 height 10
type input "**********"
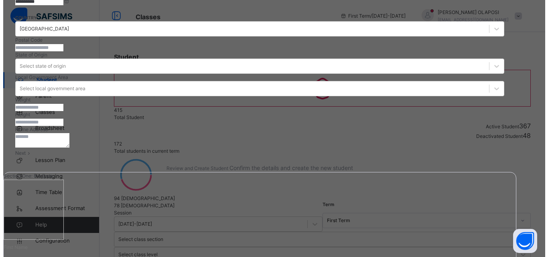
scroll to position [358, 0]
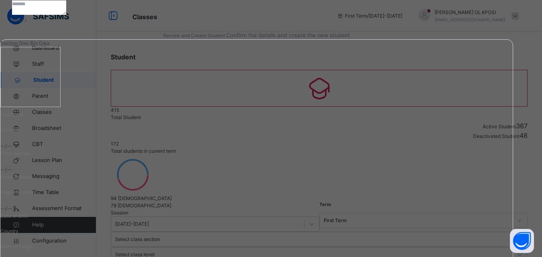
click at [481, 24] on div "Next" at bounding box center [256, 20] width 489 height 7
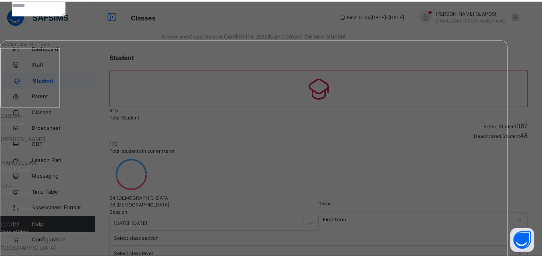
scroll to position [184, 0]
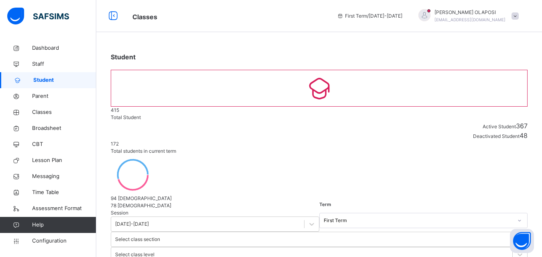
select select "**"
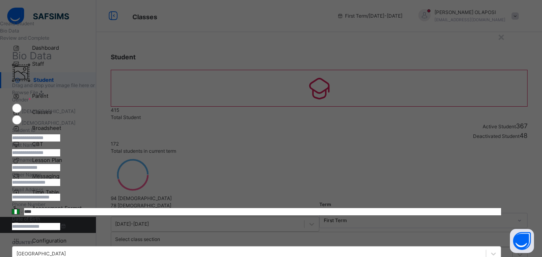
click at [492, 171] on div "Surname" at bounding box center [256, 163] width 489 height 15
click at [60, 141] on input "text" at bounding box center [36, 137] width 48 height 7
click at [60, 141] on input "**********" at bounding box center [36, 137] width 48 height 7
type input "**********"
click at [60, 156] on input "text" at bounding box center [36, 152] width 48 height 7
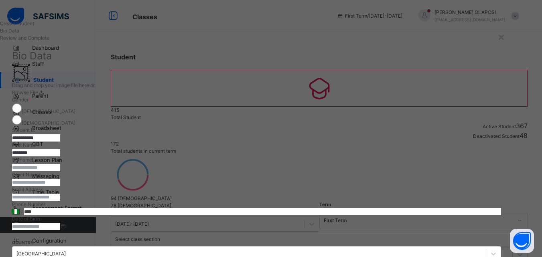
type input "********"
click at [60, 171] on input "text" at bounding box center [36, 167] width 48 height 7
type input "****"
click at [60, 186] on input "text" at bounding box center [36, 182] width 48 height 7
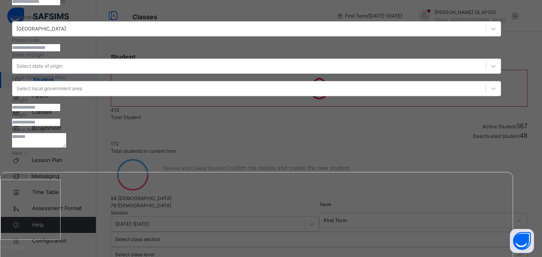
type input "****"
click at [60, 5] on input at bounding box center [36, 1] width 48 height 7
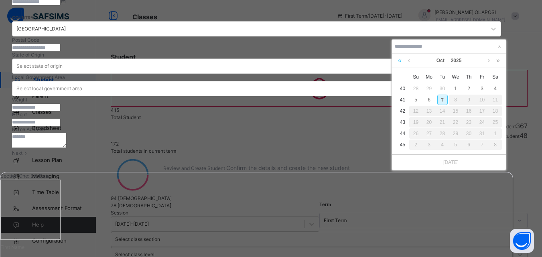
click at [400, 59] on link at bounding box center [400, 61] width 8 height 14
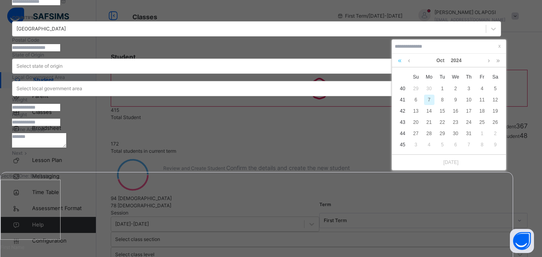
click at [399, 59] on link at bounding box center [400, 61] width 8 height 14
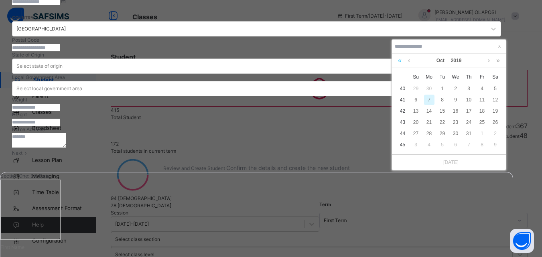
click at [399, 59] on link at bounding box center [400, 61] width 8 height 14
click at [482, 99] on div "7" at bounding box center [482, 100] width 10 height 10
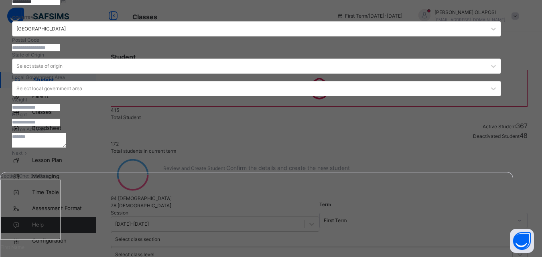
click at [60, 5] on input "**********" at bounding box center [36, 1] width 48 height 7
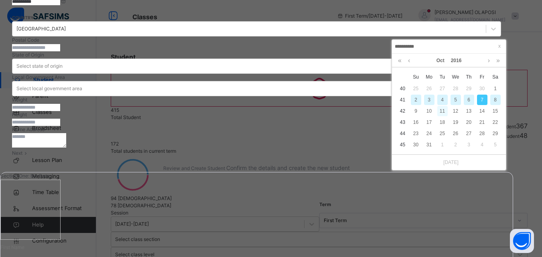
click at [444, 107] on div "11" at bounding box center [442, 111] width 10 height 10
type input "**********"
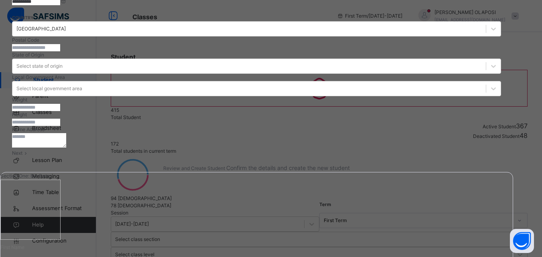
click at [60, 5] on input "**********" at bounding box center [36, 1] width 48 height 7
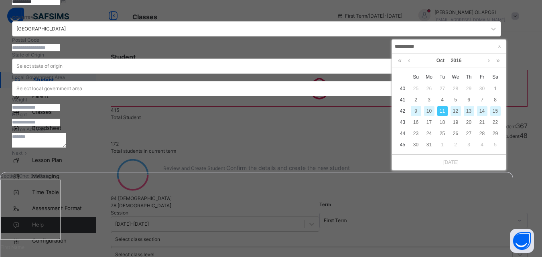
type input "*********"
type input "**********"
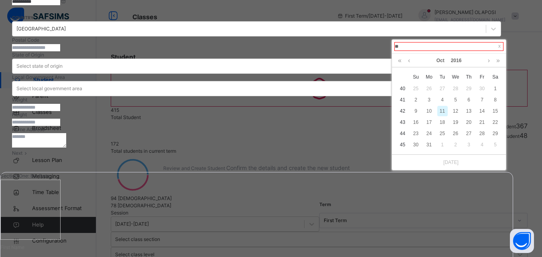
type input "*"
click at [481, 98] on div "7" at bounding box center [482, 100] width 10 height 10
type input "**********"
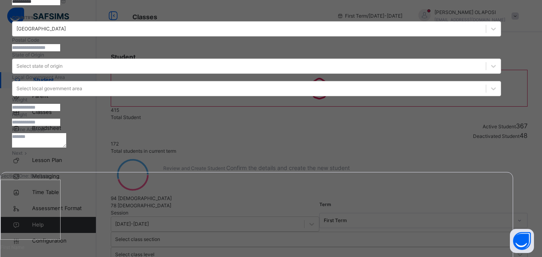
click at [60, 5] on input "**********" at bounding box center [36, 1] width 48 height 7
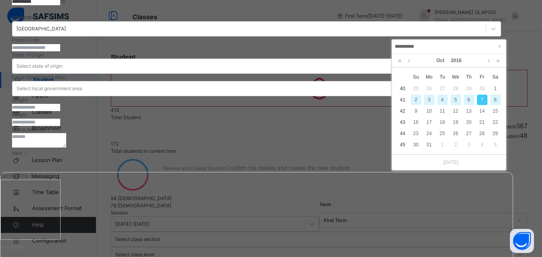
click at [422, 43] on input "**********" at bounding box center [448, 46] width 109 height 9
click at [409, 61] on link at bounding box center [409, 61] width 6 height 14
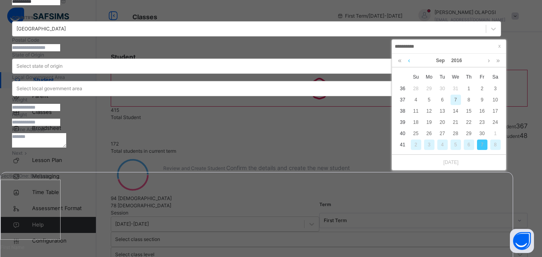
click at [409, 61] on link at bounding box center [409, 61] width 6 height 14
click at [488, 62] on link at bounding box center [488, 61] width 6 height 14
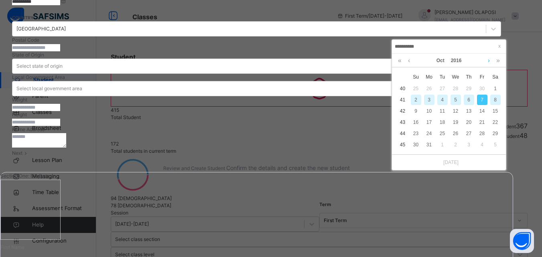
click at [488, 62] on link at bounding box center [488, 61] width 6 height 14
click at [429, 100] on div "7" at bounding box center [429, 100] width 10 height 10
type input "**********"
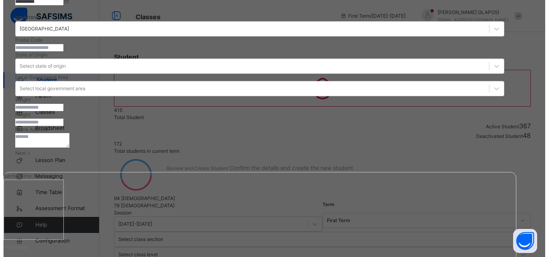
scroll to position [358, 0]
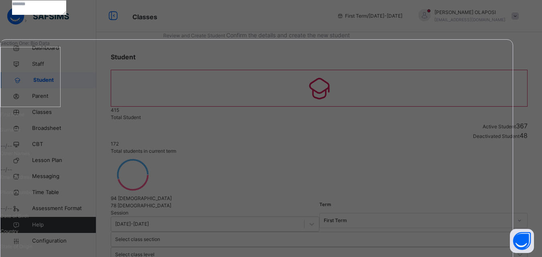
click at [22, 23] on span "Next" at bounding box center [17, 20] width 10 height 6
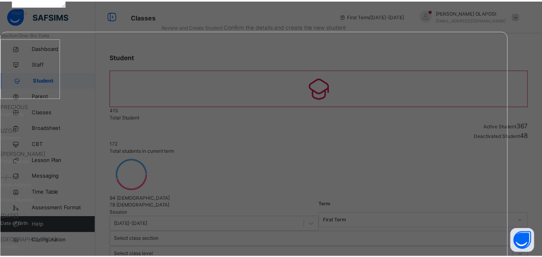
scroll to position [184, 0]
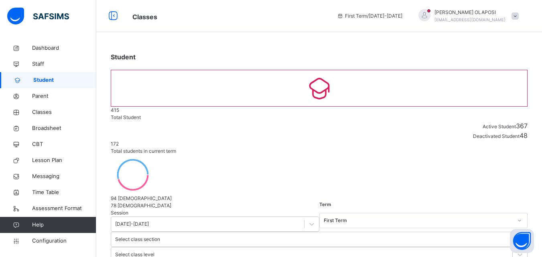
select select "**"
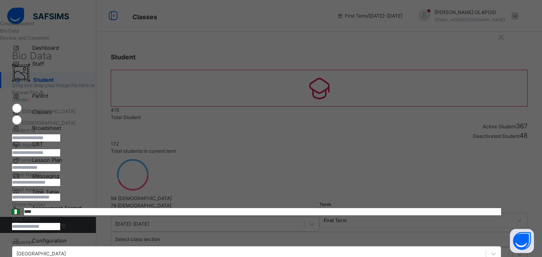
click at [60, 141] on input "text" at bounding box center [36, 137] width 48 height 7
type input "**********"
click at [60, 156] on input "text" at bounding box center [36, 152] width 48 height 7
type input "******"
click at [60, 171] on input "text" at bounding box center [36, 167] width 48 height 7
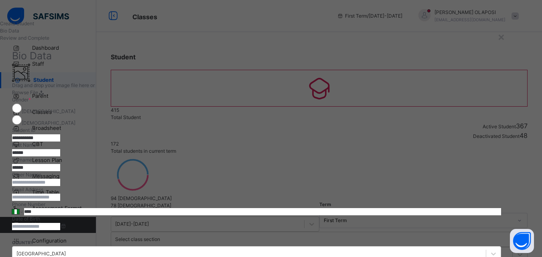
type input "******"
click at [60, 186] on input "text" at bounding box center [36, 182] width 48 height 7
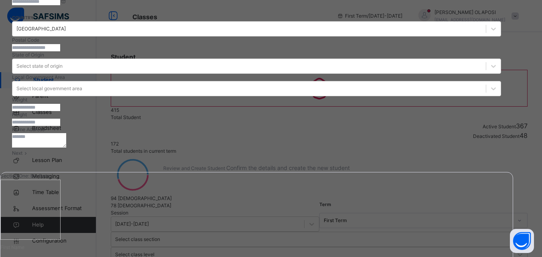
scroll to position [358, 0]
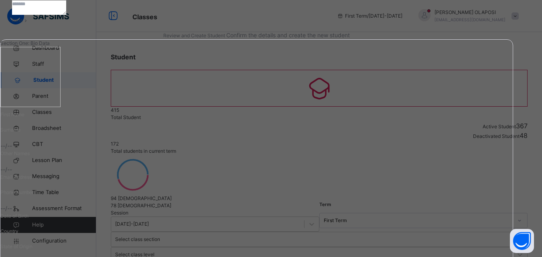
type input "**********"
click at [466, 24] on div "Next" at bounding box center [256, 20] width 489 height 7
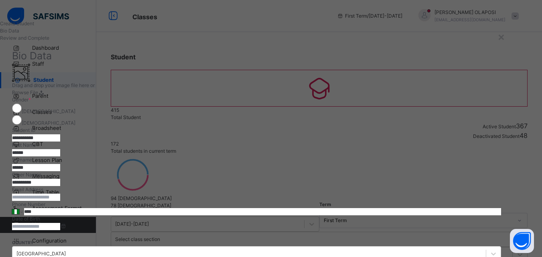
scroll to position [225, 0]
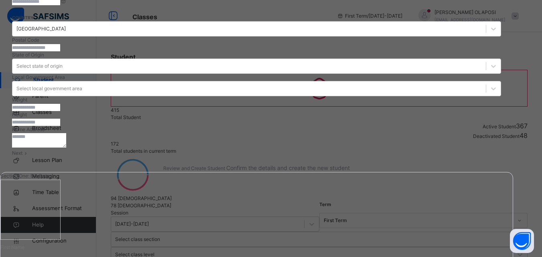
click at [60, 5] on input at bounding box center [36, 1] width 48 height 7
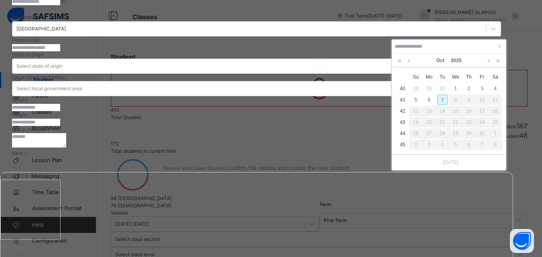
click at [487, 61] on link at bounding box center [488, 61] width 6 height 14
click at [408, 61] on link at bounding box center [409, 61] width 6 height 14
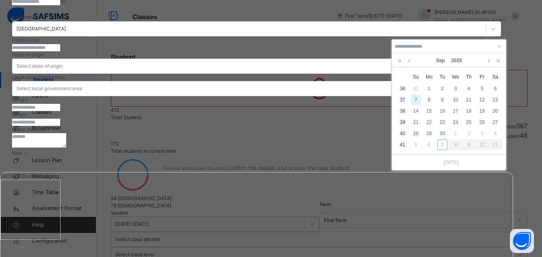
click at [408, 61] on link at bounding box center [409, 61] width 6 height 14
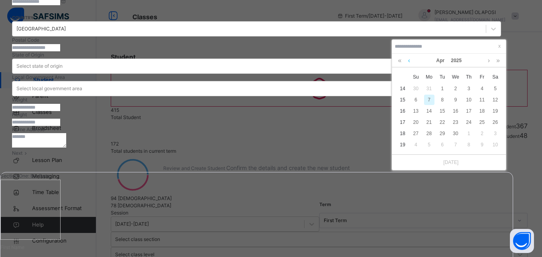
click at [409, 61] on link at bounding box center [409, 61] width 6 height 14
click at [489, 60] on link at bounding box center [488, 61] width 6 height 14
click at [398, 60] on link at bounding box center [400, 61] width 8 height 14
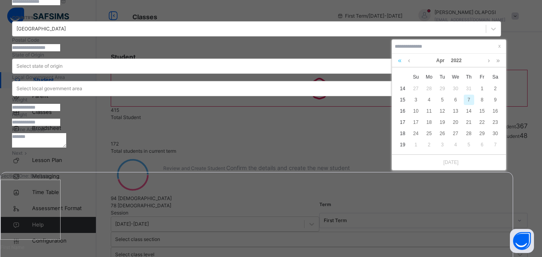
click at [398, 60] on link at bounding box center [400, 61] width 8 height 14
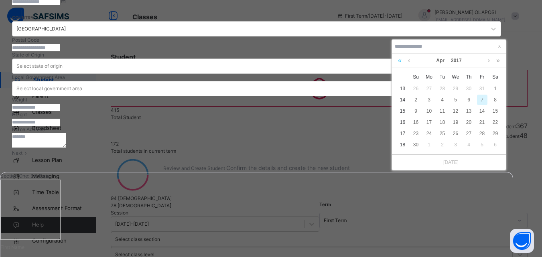
click at [398, 60] on link at bounding box center [400, 61] width 8 height 14
click at [499, 62] on link at bounding box center [498, 61] width 8 height 14
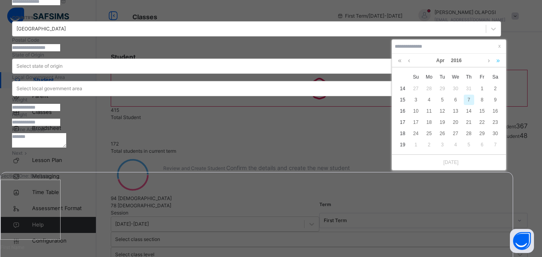
click at [499, 62] on link at bounding box center [498, 61] width 8 height 14
click at [465, 89] on div "5" at bounding box center [468, 88] width 10 height 10
type input "**********"
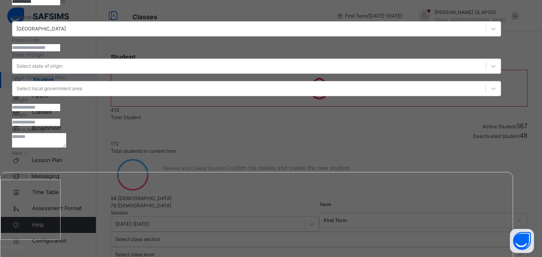
scroll to position [358, 0]
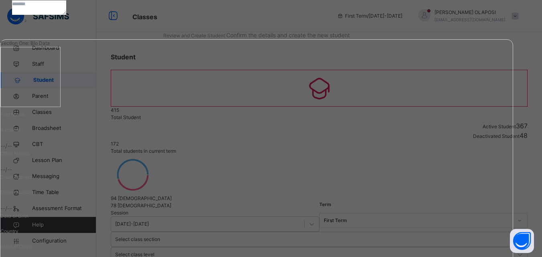
click at [488, 24] on div "Next" at bounding box center [256, 20] width 489 height 7
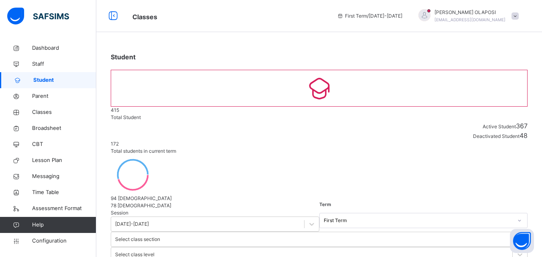
select select "**"
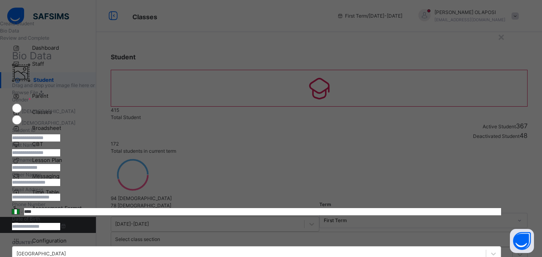
click at [60, 141] on input "text" at bounding box center [36, 137] width 48 height 7
type input "**********"
click at [60, 156] on input "text" at bounding box center [36, 152] width 48 height 7
type input "*********"
click at [60, 186] on input "text" at bounding box center [36, 182] width 48 height 7
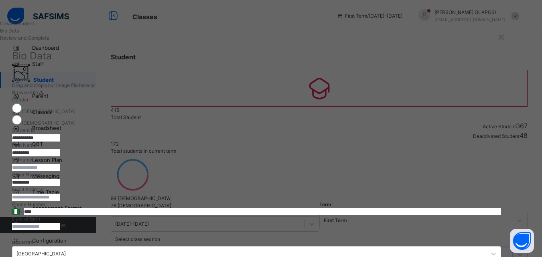
type input "*********"
click at [60, 171] on input "text" at bounding box center [36, 167] width 48 height 7
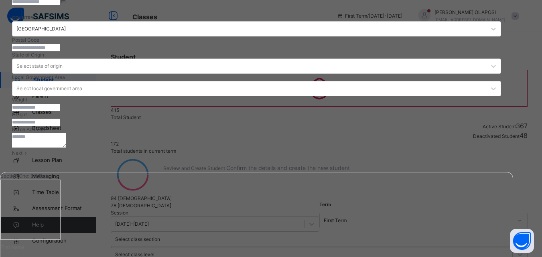
scroll to position [358, 0]
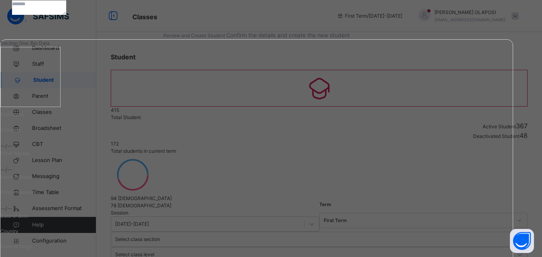
type input "*******"
click at [22, 23] on span "Next" at bounding box center [17, 20] width 10 height 6
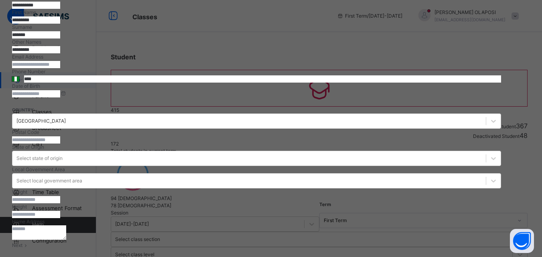
click at [60, 97] on input at bounding box center [36, 93] width 48 height 7
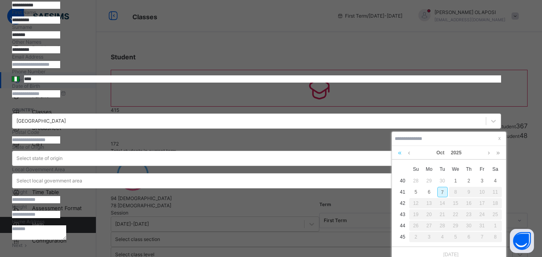
click at [399, 155] on link at bounding box center [400, 153] width 8 height 14
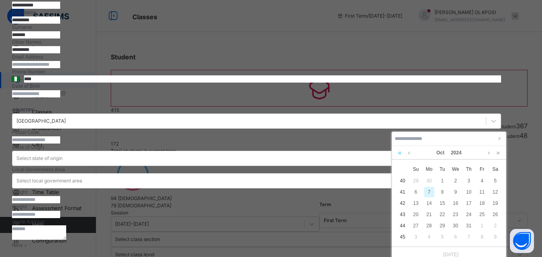
click at [399, 155] on link at bounding box center [400, 153] width 8 height 14
click at [408, 154] on link at bounding box center [409, 153] width 6 height 14
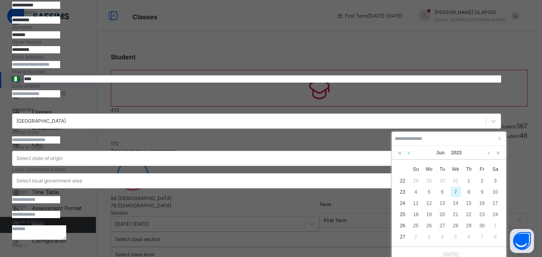
click at [408, 154] on link at bounding box center [409, 153] width 6 height 14
click at [488, 156] on link at bounding box center [488, 153] width 6 height 14
click at [488, 153] on link at bounding box center [488, 153] width 6 height 14
click at [408, 155] on link at bounding box center [409, 153] width 6 height 14
click at [414, 227] on div "25" at bounding box center [415, 225] width 10 height 10
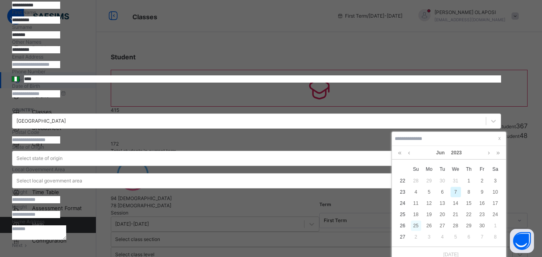
type input "**********"
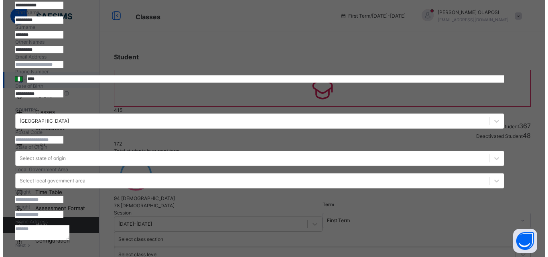
scroll to position [358, 0]
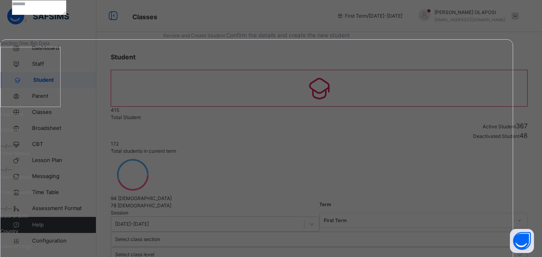
click at [22, 23] on span "Next" at bounding box center [17, 20] width 10 height 6
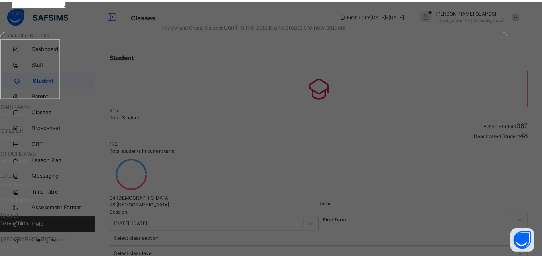
scroll to position [184, 0]
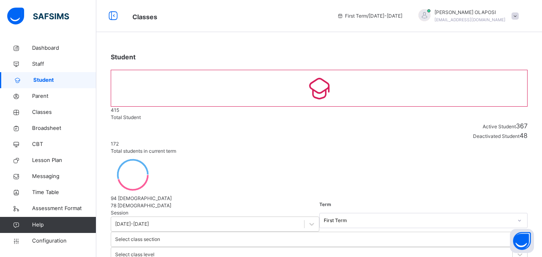
select select "**"
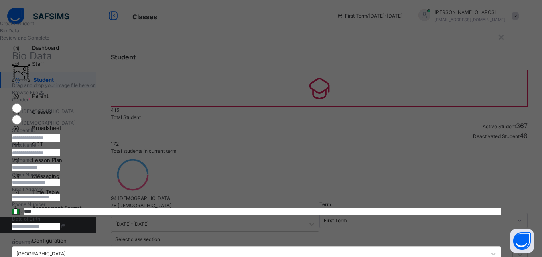
click at [60, 141] on input "text" at bounding box center [36, 137] width 48 height 7
type input "**********"
click at [60, 156] on input "text" at bounding box center [36, 152] width 48 height 7
type input "**********"
click at [60, 171] on input "text" at bounding box center [36, 167] width 48 height 7
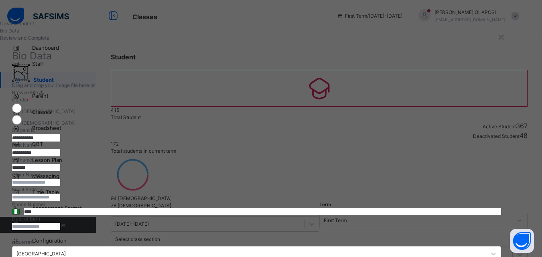
type input "*******"
click at [60, 186] on input "text" at bounding box center [36, 182] width 48 height 7
type input "*********"
click at [40, 222] on label "Date of Birth" at bounding box center [26, 219] width 28 height 6
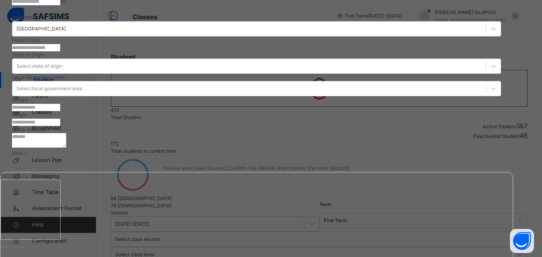
click at [60, 5] on input at bounding box center [36, 1] width 48 height 7
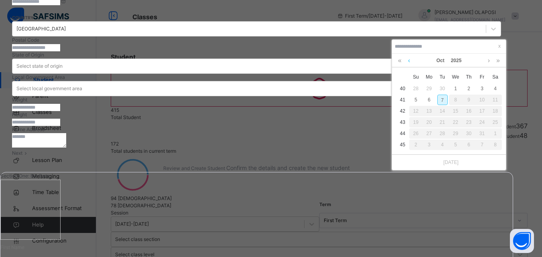
click at [408, 61] on link at bounding box center [409, 61] width 6 height 14
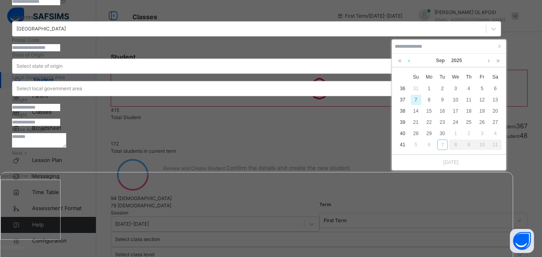
click at [408, 61] on link at bounding box center [409, 61] width 6 height 14
click at [415, 100] on div "3" at bounding box center [415, 100] width 10 height 10
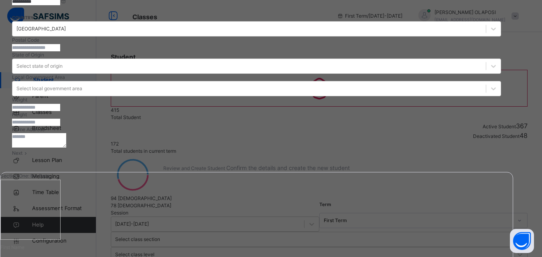
click at [60, 5] on input "**********" at bounding box center [36, 1] width 48 height 7
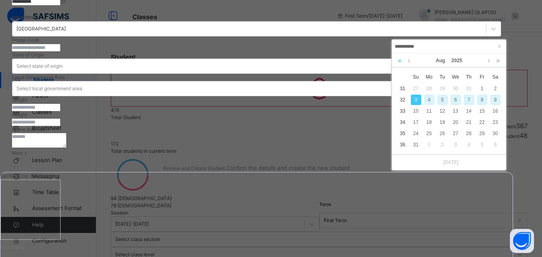
click at [400, 61] on link at bounding box center [400, 61] width 8 height 14
click at [495, 60] on link at bounding box center [498, 61] width 8 height 14
click at [468, 87] on div "3" at bounding box center [468, 88] width 10 height 10
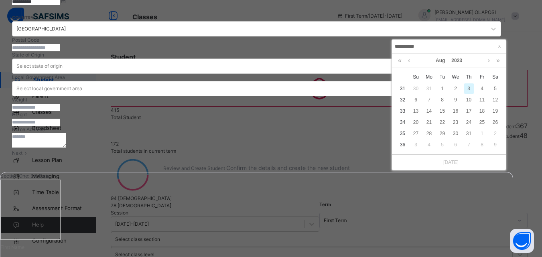
type input "**********"
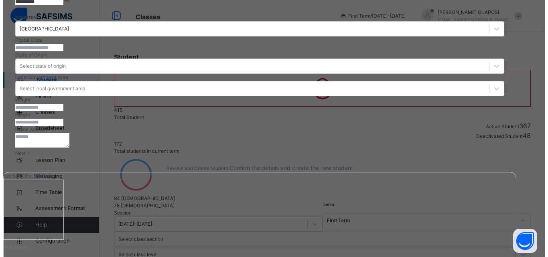
scroll to position [358, 0]
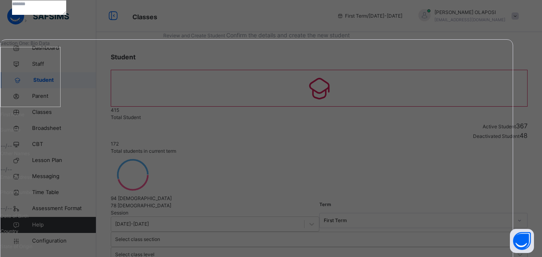
click at [22, 23] on span "Next" at bounding box center [17, 20] width 10 height 6
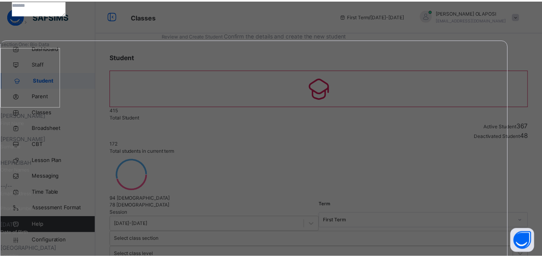
scroll to position [184, 0]
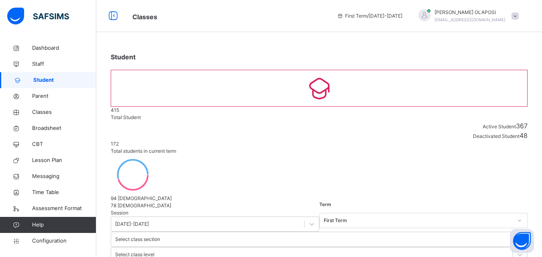
select select "**"
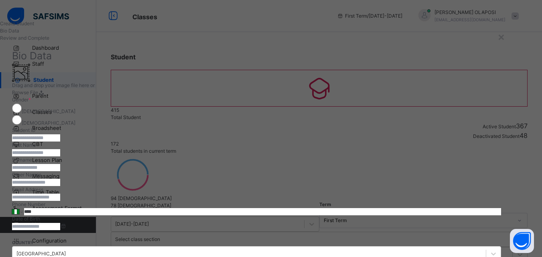
click at [60, 141] on input "text" at bounding box center [36, 137] width 48 height 7
type input "**********"
click at [60, 156] on input "text" at bounding box center [36, 152] width 48 height 7
type input "*"
type input "*******"
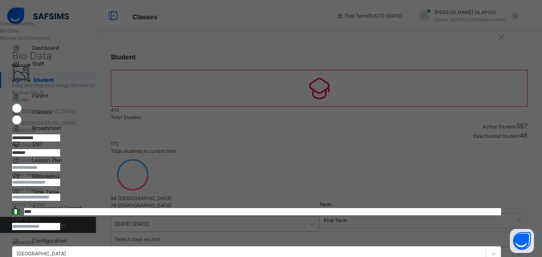
click at [60, 171] on input "text" at bounding box center [36, 167] width 48 height 7
type input "***"
click at [60, 186] on input "text" at bounding box center [36, 182] width 48 height 7
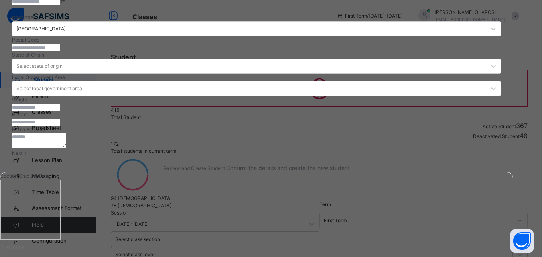
click at [60, 5] on input at bounding box center [36, 1] width 48 height 7
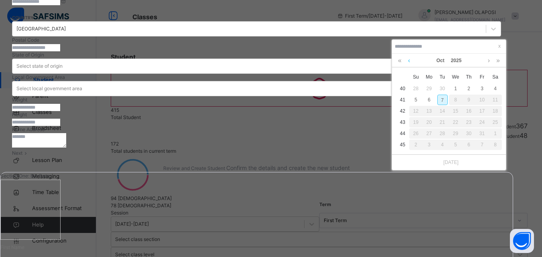
click at [408, 61] on link at bounding box center [409, 61] width 6 height 14
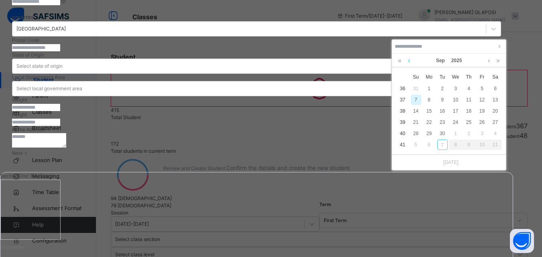
click at [408, 61] on link at bounding box center [409, 61] width 6 height 14
click at [408, 60] on link at bounding box center [409, 61] width 6 height 14
click at [487, 62] on link at bounding box center [488, 61] width 6 height 14
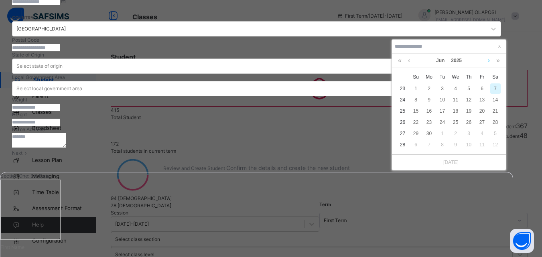
click at [487, 62] on link at bounding box center [488, 61] width 6 height 14
click at [398, 61] on link at bounding box center [400, 61] width 8 height 14
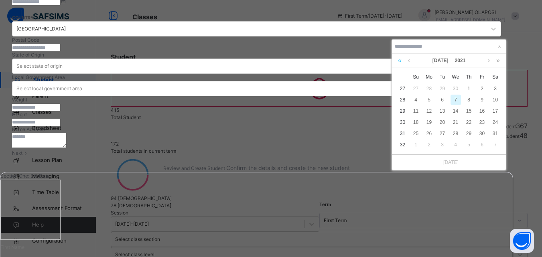
click at [398, 61] on link at bounding box center [400, 61] width 8 height 14
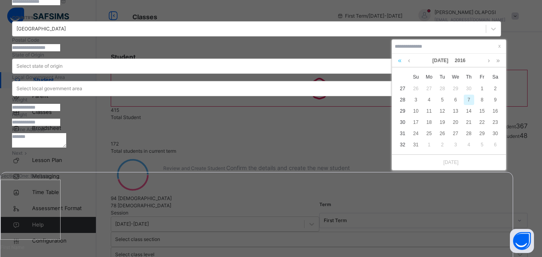
click at [398, 61] on link at bounding box center [400, 61] width 8 height 14
click at [481, 112] on div "17" at bounding box center [482, 111] width 10 height 10
type input "**********"
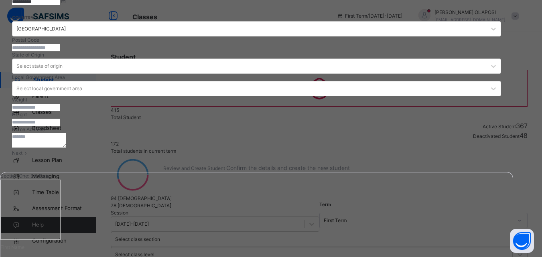
scroll to position [358, 0]
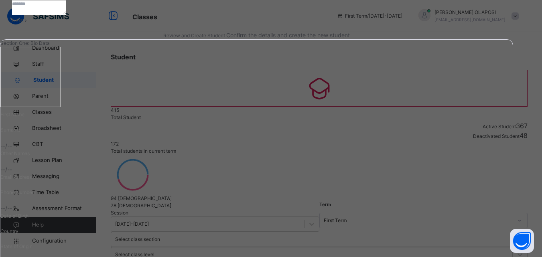
click at [480, 24] on div "Next" at bounding box center [256, 20] width 489 height 7
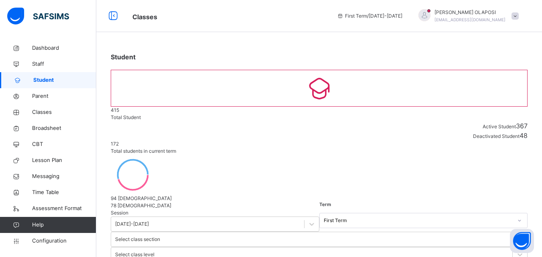
select select "**"
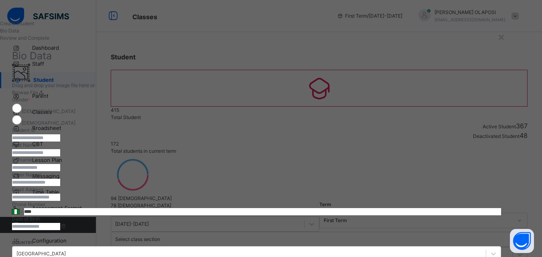
click at [60, 141] on input "text" at bounding box center [36, 137] width 48 height 7
type input "**********"
click at [60, 156] on input "text" at bounding box center [36, 152] width 48 height 7
type input "**********"
click at [60, 171] on input "text" at bounding box center [36, 167] width 48 height 7
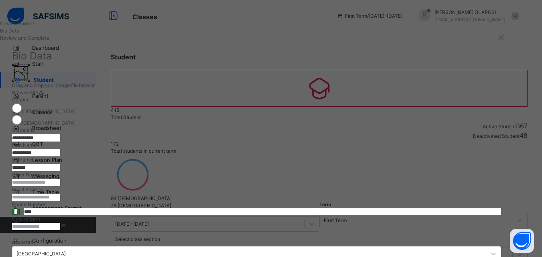
type input "*******"
click at [60, 186] on input "text" at bounding box center [36, 182] width 48 height 7
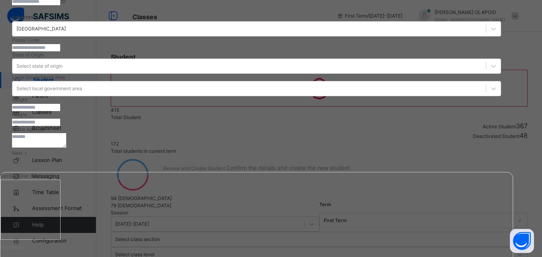
type input "******"
click at [60, 5] on input at bounding box center [36, 1] width 48 height 7
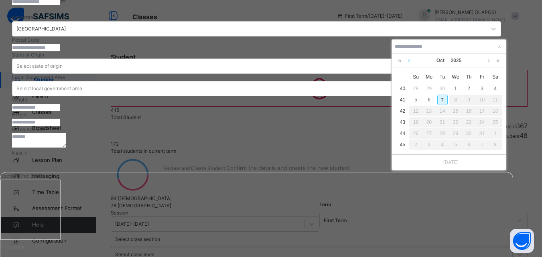
click at [407, 61] on link at bounding box center [409, 61] width 6 height 14
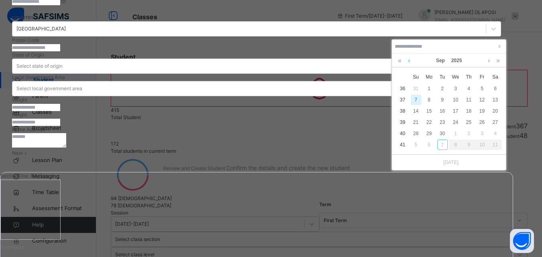
click at [407, 61] on link at bounding box center [409, 61] width 6 height 14
click at [409, 61] on link at bounding box center [409, 61] width 6 height 14
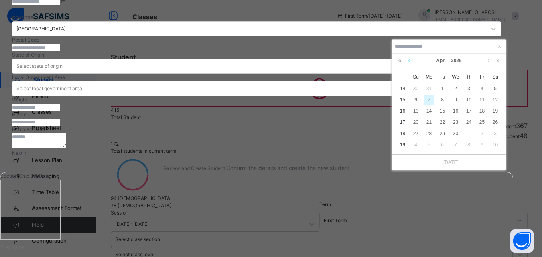
click at [409, 61] on link at bounding box center [409, 61] width 6 height 14
click at [398, 60] on link at bounding box center [400, 61] width 8 height 14
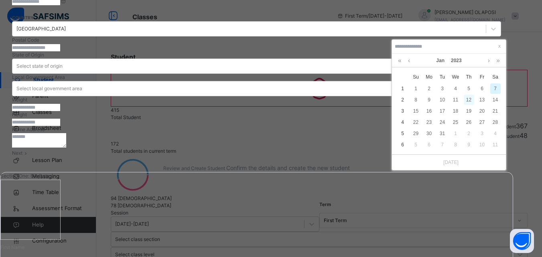
click at [466, 99] on div "12" at bounding box center [468, 100] width 10 height 10
type input "**********"
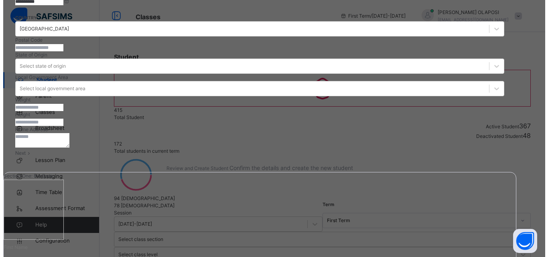
scroll to position [358, 0]
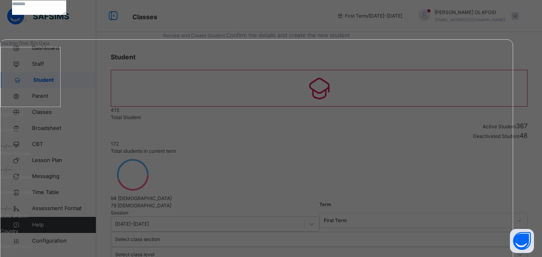
click at [22, 23] on span "Next" at bounding box center [17, 20] width 10 height 6
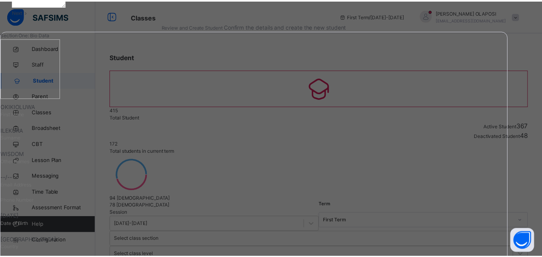
scroll to position [184, 0]
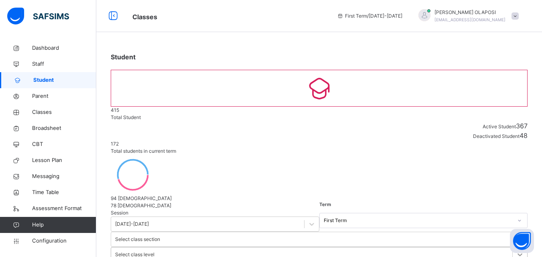
click at [367, 247] on div "Select class level" at bounding box center [319, 254] width 416 height 15
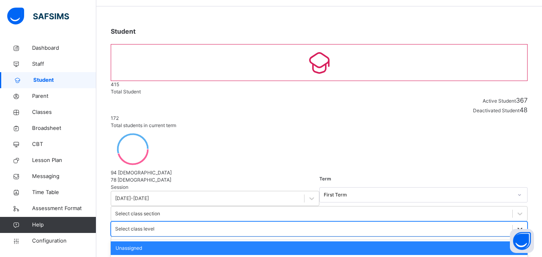
scroll to position [32, 0]
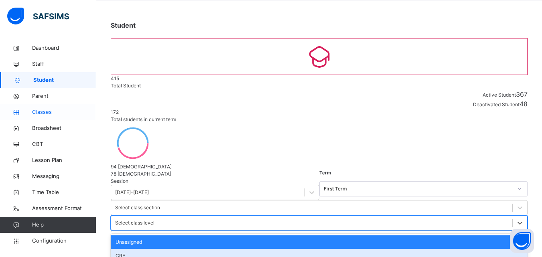
click at [64, 115] on span "Classes" at bounding box center [64, 112] width 64 height 8
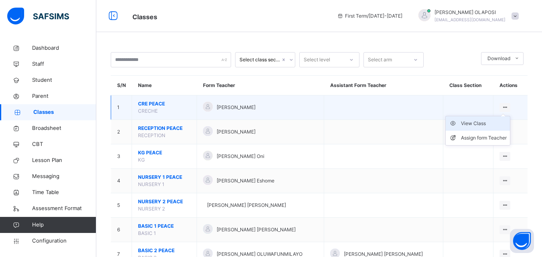
click at [479, 124] on div "View Class" at bounding box center [484, 123] width 46 height 8
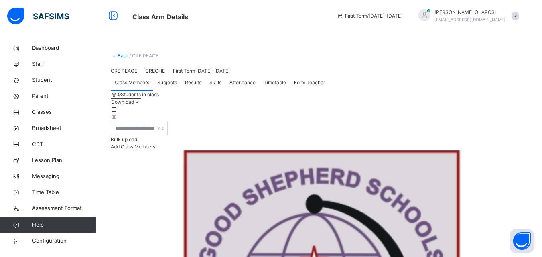
click at [155, 150] on span "Add Class Members" at bounding box center [133, 147] width 44 height 6
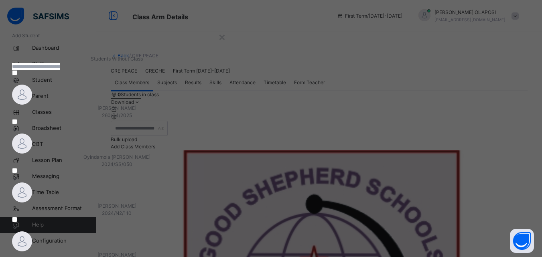
click at [60, 70] on input "text" at bounding box center [36, 66] width 48 height 7
click at [32, 105] on img at bounding box center [22, 95] width 20 height 20
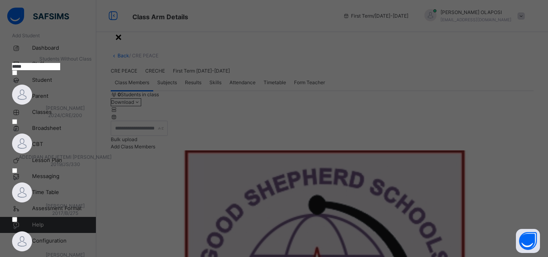
click at [122, 40] on div "×" at bounding box center [119, 36] width 8 height 17
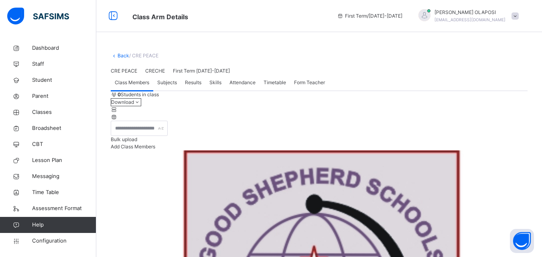
click at [155, 150] on span "Add Class Members" at bounding box center [133, 147] width 44 height 6
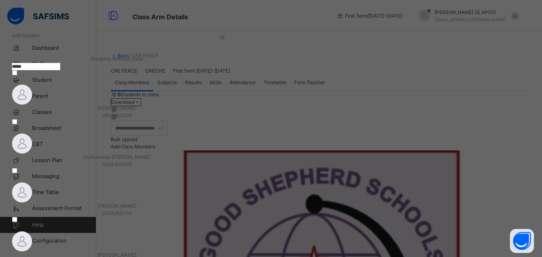
click at [60, 70] on input "*****" at bounding box center [36, 66] width 48 height 7
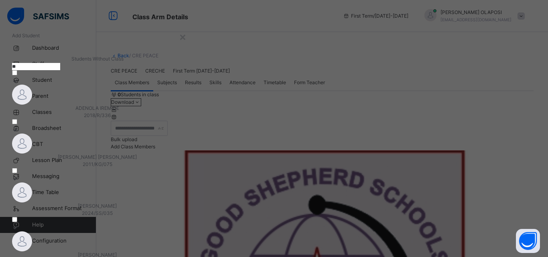
type input "*"
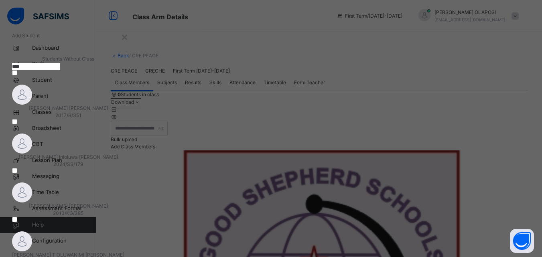
type input "****"
click at [124, 252] on span "ABRAHAM TIOLUWANIMI BABATUNDE" at bounding box center [68, 255] width 112 height 6
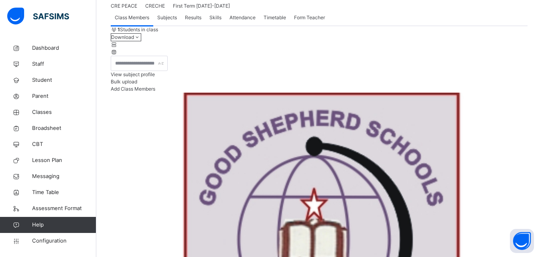
scroll to position [77, 0]
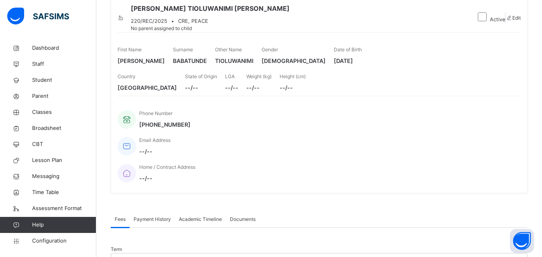
click at [512, 21] on span "Edit" at bounding box center [516, 18] width 8 height 6
select select "**"
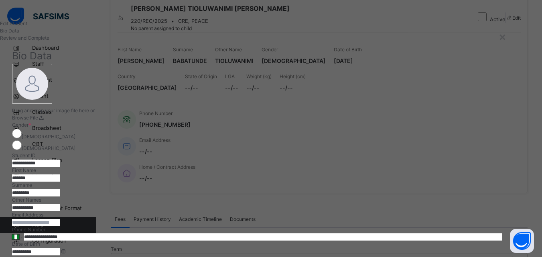
click at [60, 160] on input "**********" at bounding box center [36, 163] width 48 height 7
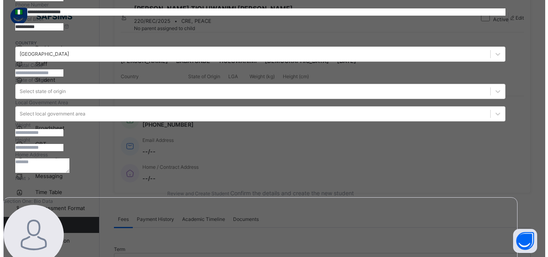
scroll to position [358, 0]
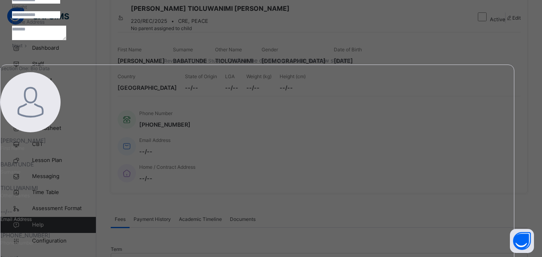
type input "**********"
click at [22, 49] on span "Next" at bounding box center [17, 45] width 10 height 6
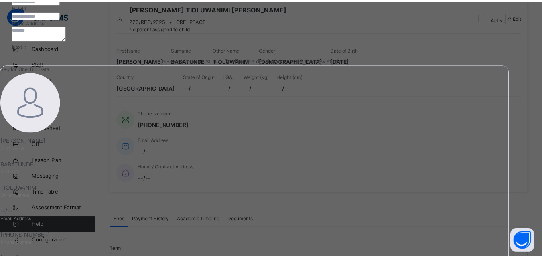
scroll to position [184, 0]
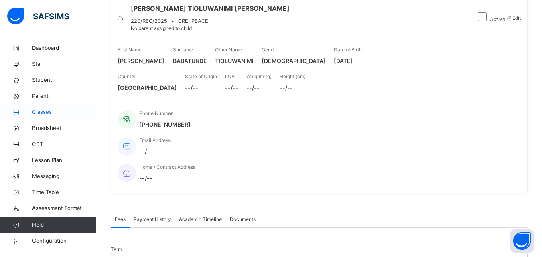
click at [61, 112] on span "Classes" at bounding box center [64, 112] width 64 height 8
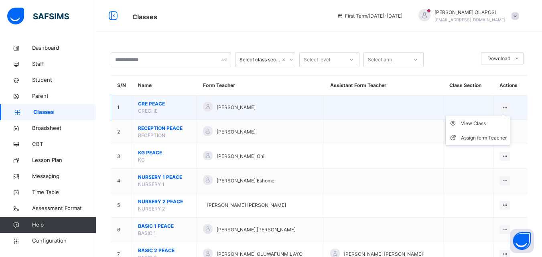
click at [499, 117] on ul "View Class Assign form Teacher" at bounding box center [477, 131] width 65 height 30
click at [498, 124] on div "View Class" at bounding box center [484, 123] width 46 height 8
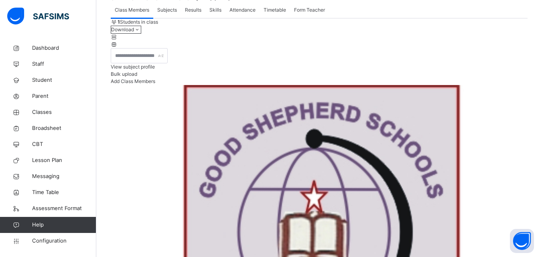
scroll to position [77, 0]
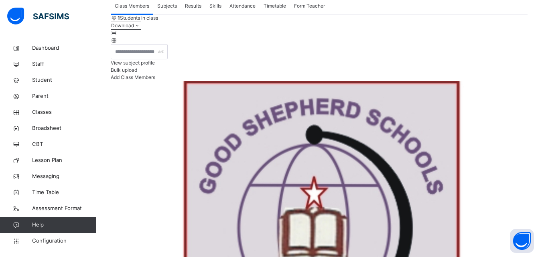
click at [155, 80] on span "Add Class Members" at bounding box center [133, 77] width 44 height 6
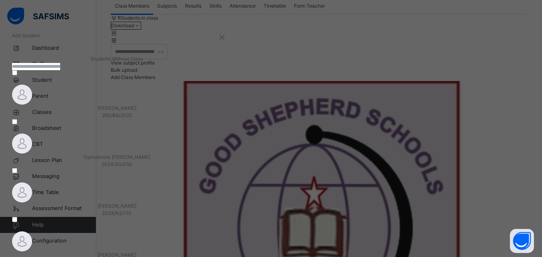
click at [60, 70] on input "text" at bounding box center [36, 66] width 48 height 7
type input "*****"
click at [32, 105] on img at bounding box center [22, 95] width 20 height 20
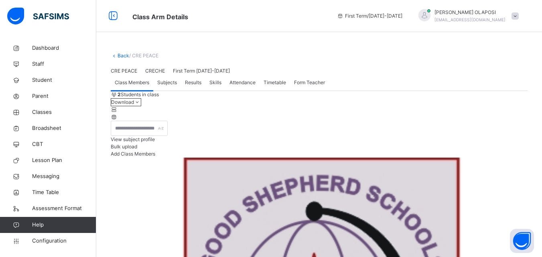
scroll to position [103, 0]
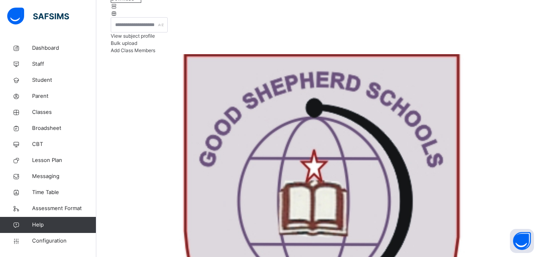
click at [155, 53] on span "Add Class Members" at bounding box center [133, 50] width 44 height 6
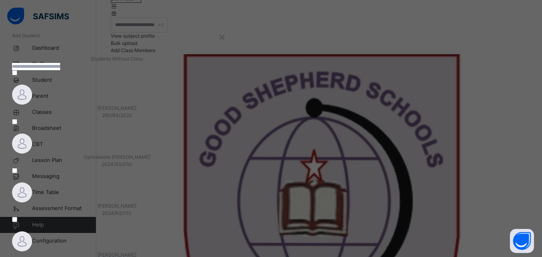
click at [60, 70] on input "text" at bounding box center [36, 66] width 48 height 7
type input "*******"
click at [122, 34] on div "×" at bounding box center [119, 36] width 8 height 17
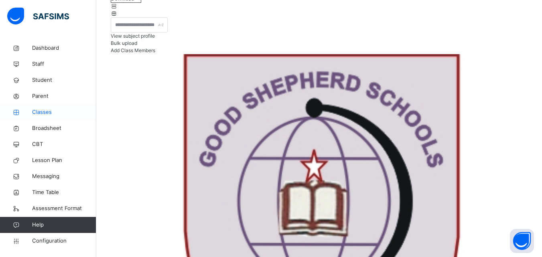
click at [62, 111] on span "Classes" at bounding box center [64, 112] width 64 height 8
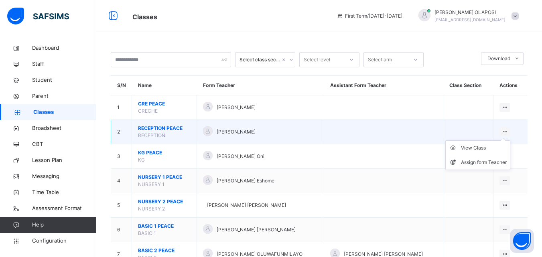
click at [496, 143] on ul "View Class Assign form Teacher" at bounding box center [477, 155] width 65 height 30
click at [491, 147] on div "View Class" at bounding box center [484, 148] width 46 height 8
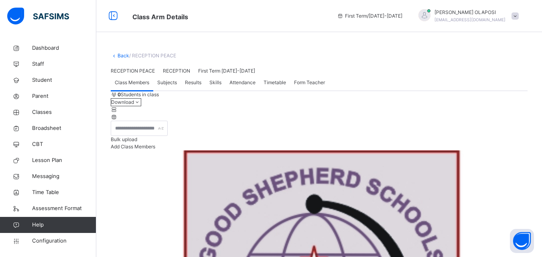
click at [491, 150] on div "Add Class Members" at bounding box center [319, 146] width 416 height 7
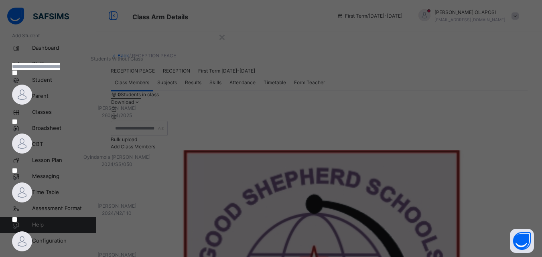
click at [60, 70] on input "text" at bounding box center [36, 66] width 48 height 7
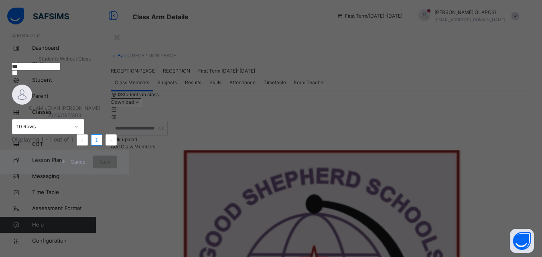
type input "***"
click at [95, 119] on div "OLAMILEKAN ALEXANDER OKE 2025/CRE/303" at bounding box center [64, 112] width 105 height 14
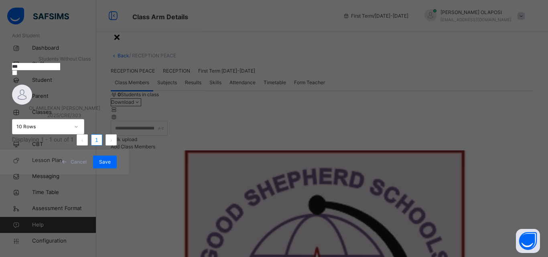
click at [121, 30] on div "×" at bounding box center [117, 36] width 8 height 17
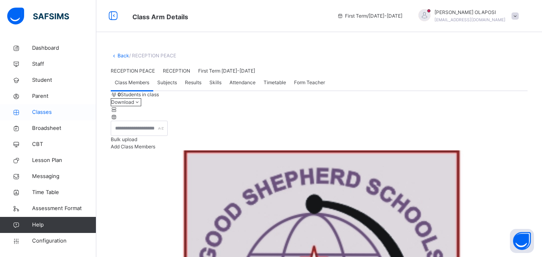
click at [49, 109] on span "Classes" at bounding box center [64, 112] width 64 height 8
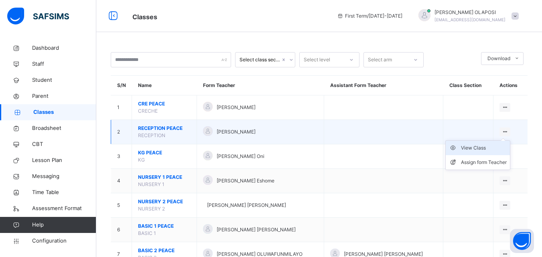
click at [493, 146] on div "View Class" at bounding box center [484, 148] width 46 height 8
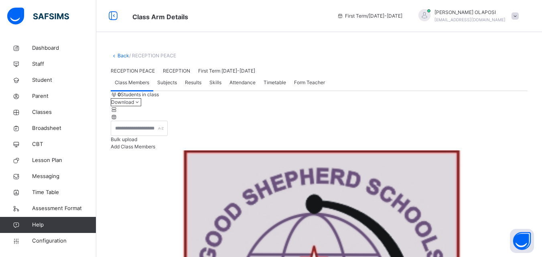
click at [155, 150] on span "Add Class Members" at bounding box center [133, 147] width 44 height 6
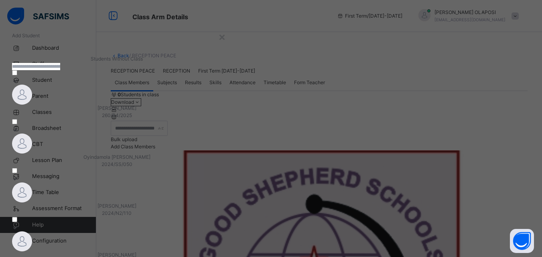
click at [60, 70] on input "text" at bounding box center [36, 66] width 48 height 7
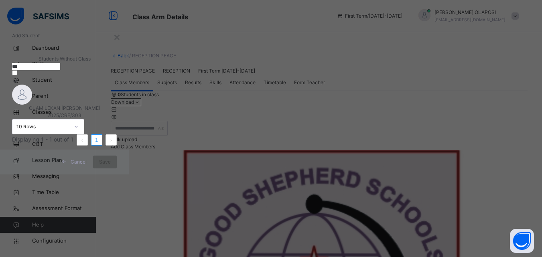
type input "***"
click at [32, 105] on img at bounding box center [22, 95] width 20 height 20
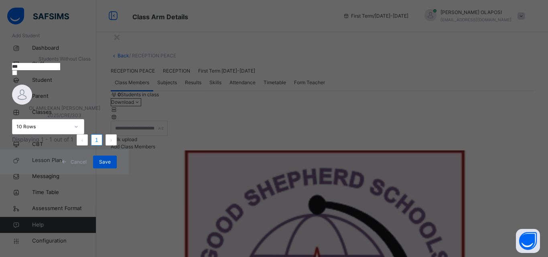
click at [111, 166] on span "Save" at bounding box center [105, 161] width 12 height 7
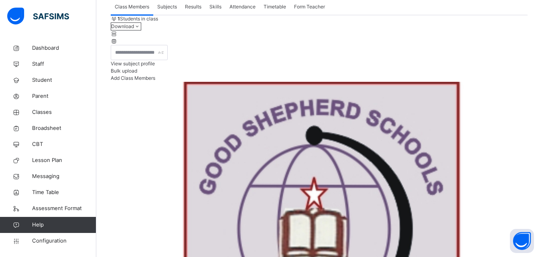
scroll to position [77, 0]
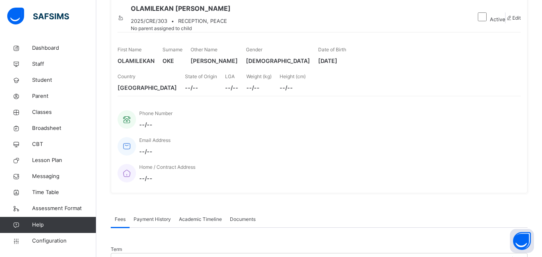
click at [513, 20] on span "Edit" at bounding box center [516, 18] width 8 height 6
select select "**"
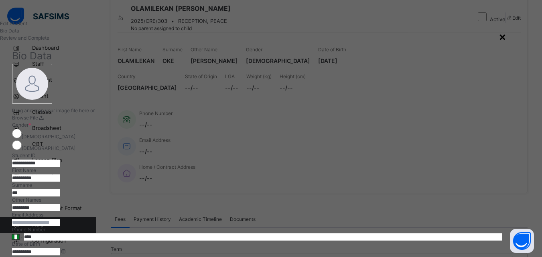
click at [506, 36] on div "×" at bounding box center [502, 36] width 8 height 17
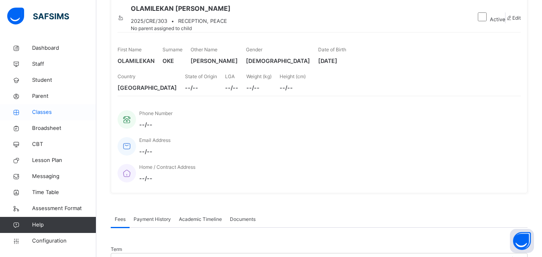
click at [55, 110] on span "Classes" at bounding box center [64, 112] width 64 height 8
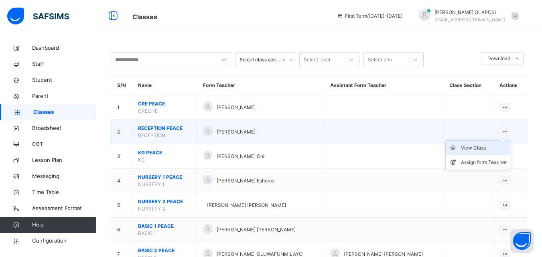
click at [487, 149] on div "View Class" at bounding box center [484, 148] width 46 height 8
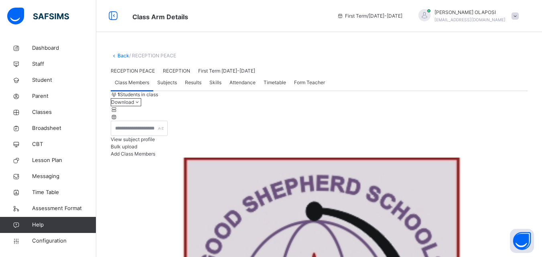
scroll to position [77, 0]
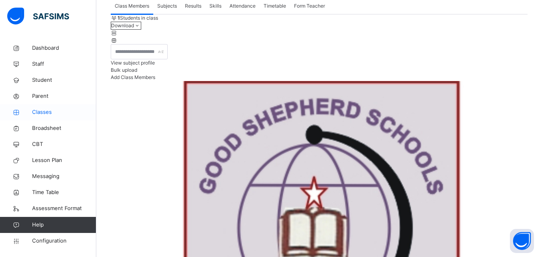
click at [50, 105] on link "Classes" at bounding box center [48, 112] width 96 height 16
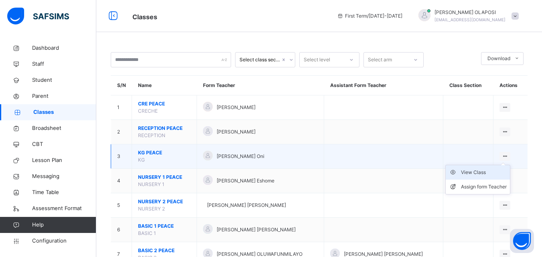
click at [487, 174] on div "View Class" at bounding box center [484, 172] width 46 height 8
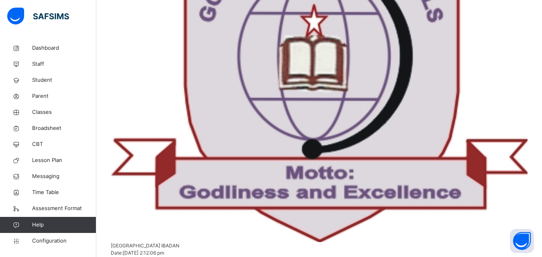
scroll to position [265, 0]
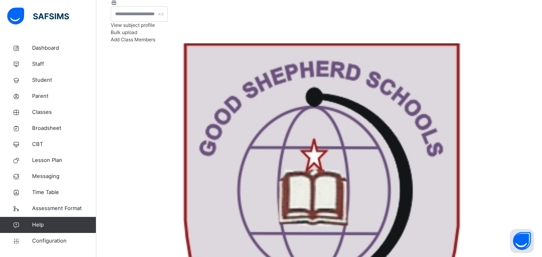
scroll to position [104, 0]
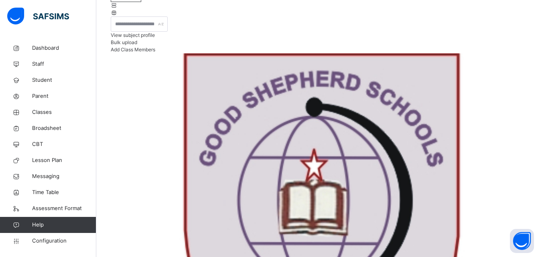
click at [155, 53] on span "Add Class Members" at bounding box center [133, 49] width 44 height 6
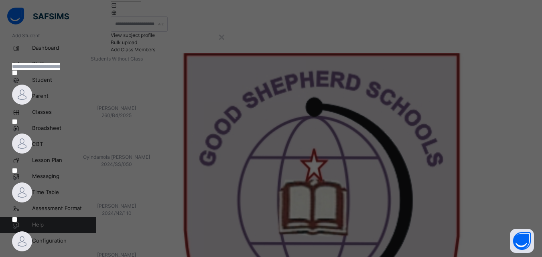
click at [60, 70] on input "text" at bounding box center [36, 66] width 48 height 7
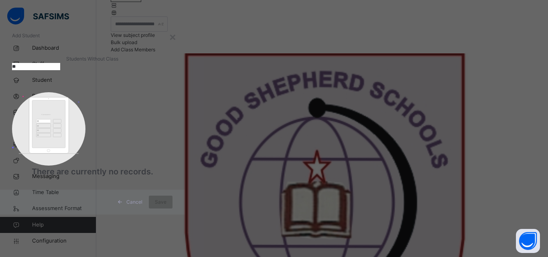
type input "*"
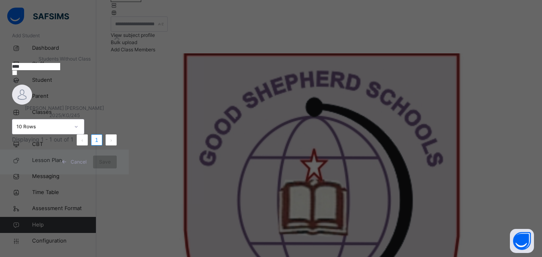
type input "****"
click at [94, 111] on span "NATHANIEL MOMOREOLUWA JOHN-MALEEK" at bounding box center [64, 108] width 79 height 6
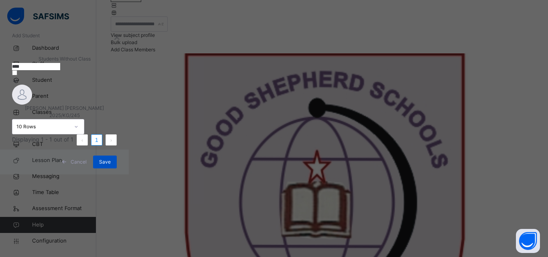
click at [111, 166] on span "Save" at bounding box center [105, 161] width 12 height 7
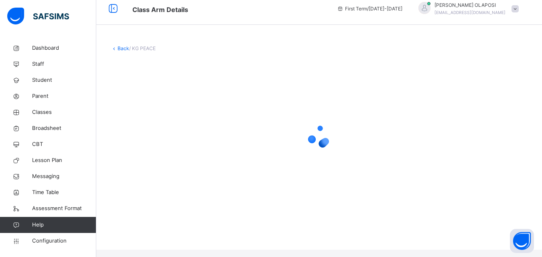
click at [465, 249] on div "Back / KG PEACE" at bounding box center [318, 121] width 445 height 257
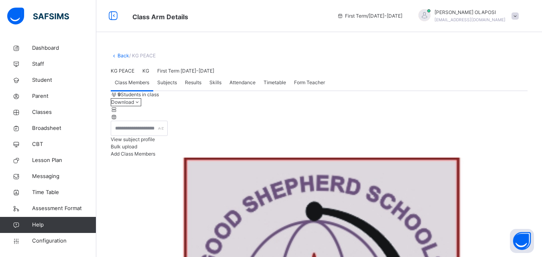
click at [155, 157] on span "Add Class Members" at bounding box center [133, 154] width 44 height 6
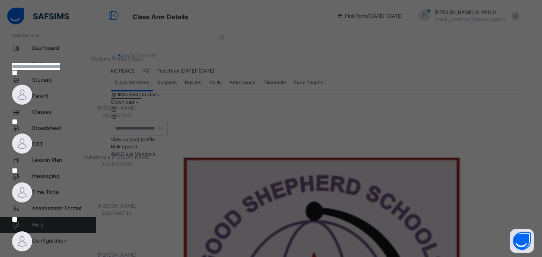
click at [60, 70] on input "text" at bounding box center [36, 66] width 48 height 7
click at [60, 70] on input "********" at bounding box center [36, 66] width 48 height 7
type input "*"
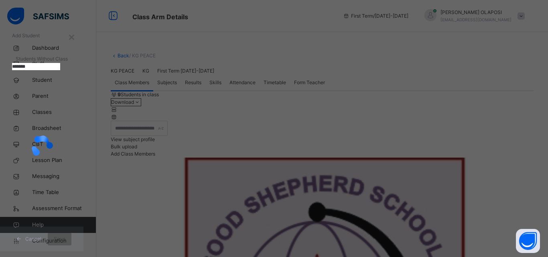
click at [71, 122] on div at bounding box center [41, 146] width 59 height 152
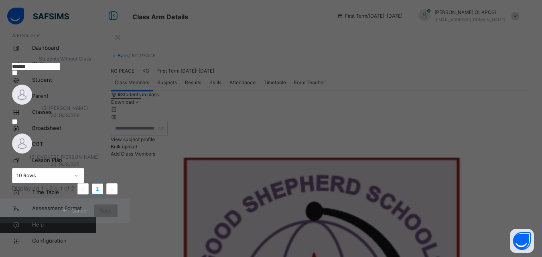
click at [60, 70] on input "*******" at bounding box center [36, 66] width 48 height 7
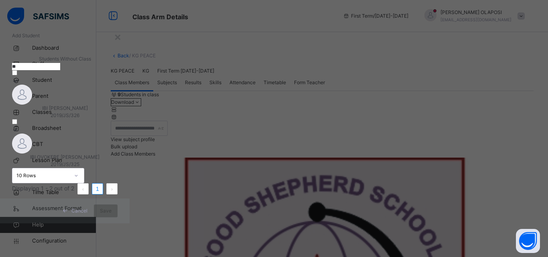
type input "*"
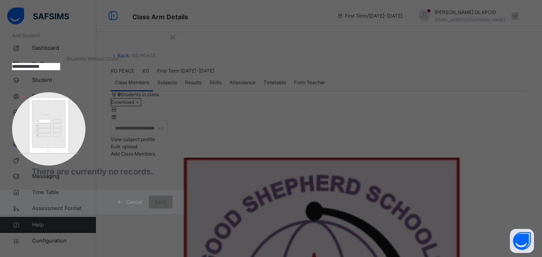
click at [60, 70] on input "**********" at bounding box center [36, 66] width 48 height 7
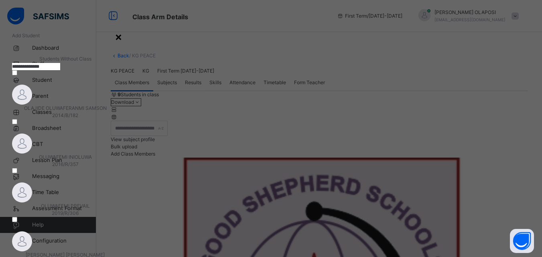
click at [122, 38] on div "×" at bounding box center [119, 36] width 8 height 17
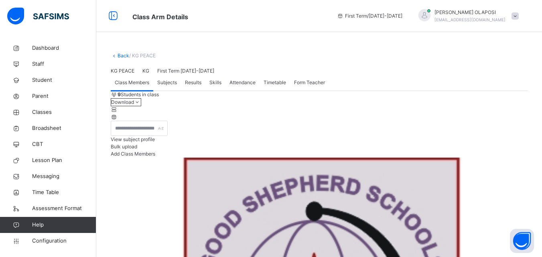
click at [155, 157] on span "Add Class Members" at bounding box center [133, 154] width 44 height 6
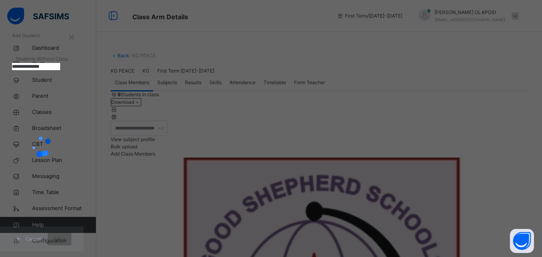
click at [60, 70] on input "**********" at bounding box center [36, 66] width 48 height 7
type input "*"
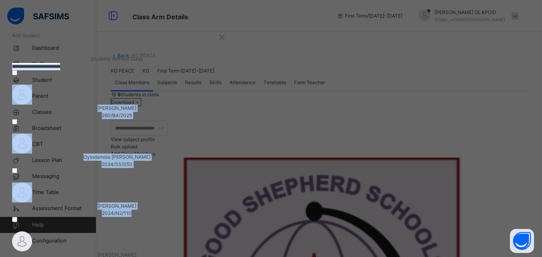
drag, startPoint x: 285, startPoint y: 162, endPoint x: 234, endPoint y: 103, distance: 78.7
click at [60, 70] on input "text" at bounding box center [36, 66] width 48 height 7
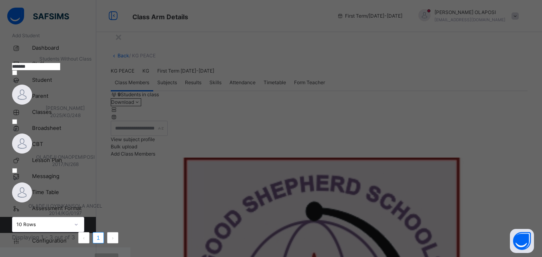
type input "*******"
click at [32, 105] on img at bounding box center [22, 95] width 20 height 20
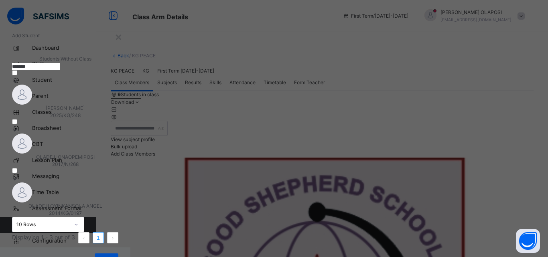
click at [112, 256] on span "Save" at bounding box center [107, 259] width 12 height 7
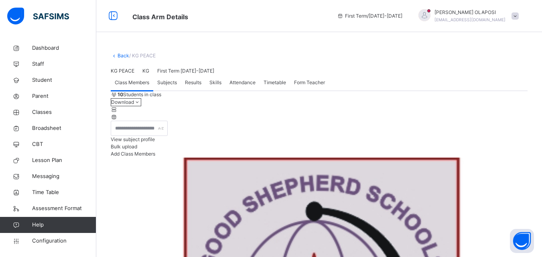
click at [155, 157] on span "Add Class Members" at bounding box center [133, 154] width 44 height 6
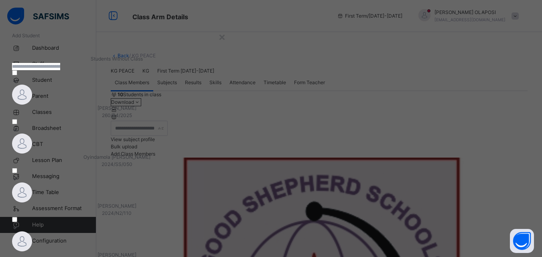
click at [222, 251] on div "Sharon Gabriel 2024/N2/114" at bounding box center [117, 258] width 210 height 14
click at [222, 231] on div at bounding box center [117, 241] width 210 height 20
click at [60, 70] on input "text" at bounding box center [36, 66] width 48 height 7
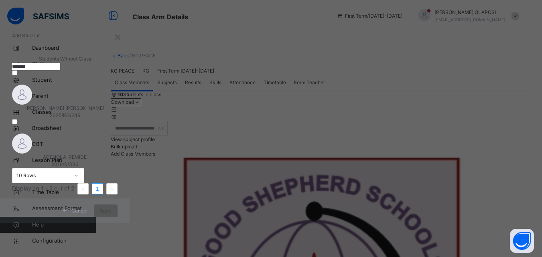
type input "*******"
click at [32, 105] on img at bounding box center [22, 95] width 20 height 20
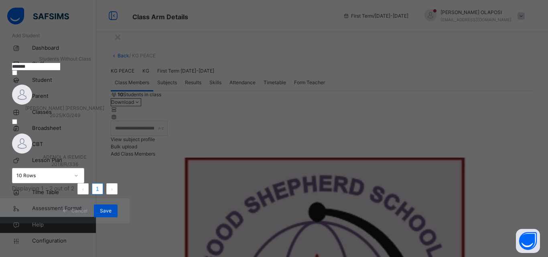
click at [111, 214] on span "Save" at bounding box center [106, 210] width 12 height 7
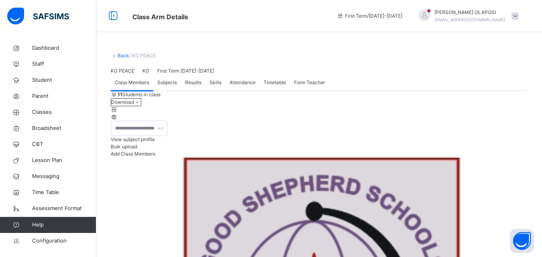
click at [155, 157] on span "Add Class Members" at bounding box center [133, 154] width 44 height 6
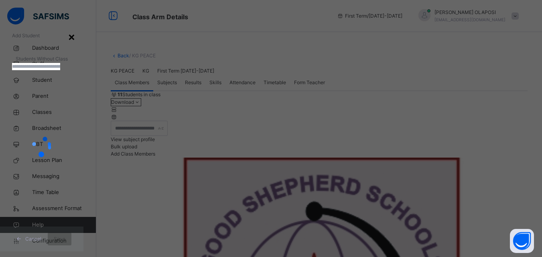
click at [75, 34] on div "×" at bounding box center [72, 36] width 8 height 17
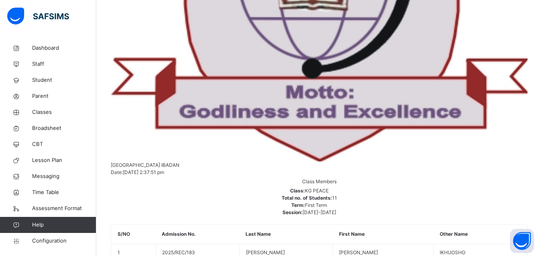
scroll to position [104, 0]
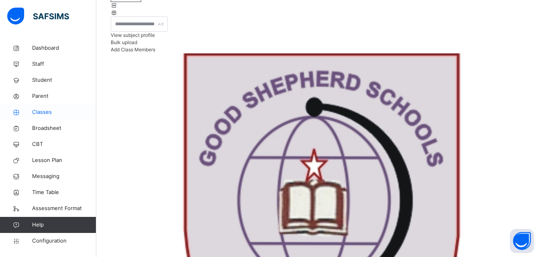
click at [39, 113] on span "Classes" at bounding box center [64, 112] width 64 height 8
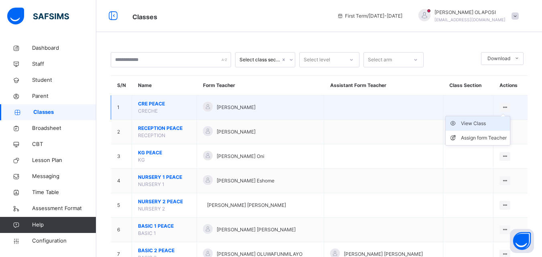
click at [494, 126] on div "View Class" at bounding box center [484, 123] width 46 height 8
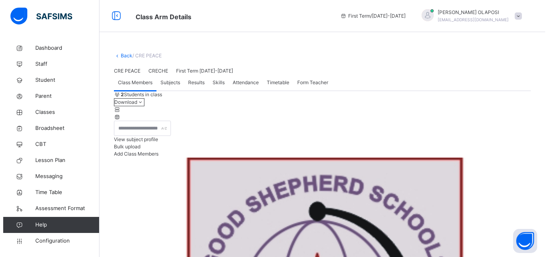
scroll to position [103, 0]
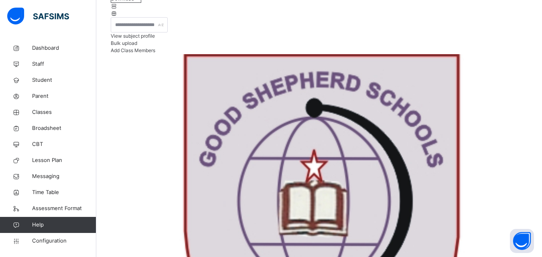
click at [155, 53] on span "Add Class Members" at bounding box center [133, 50] width 44 height 6
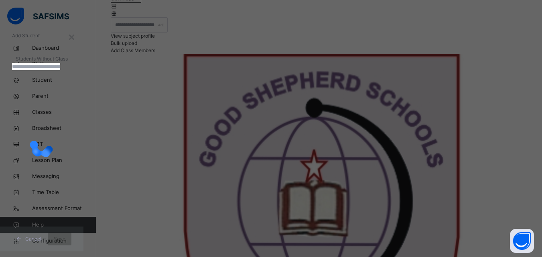
click at [60, 70] on input "text" at bounding box center [36, 66] width 48 height 7
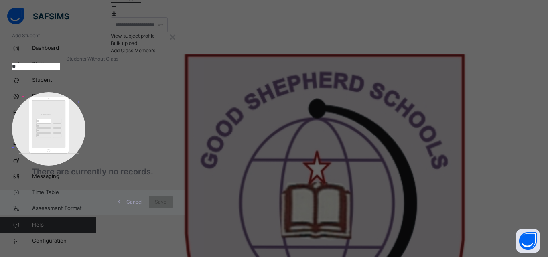
type input "*"
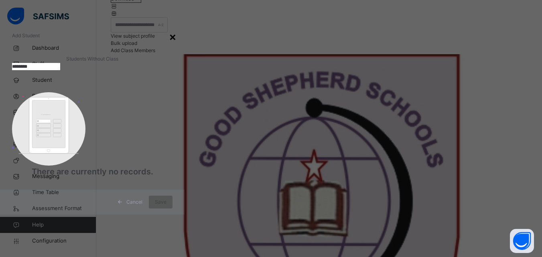
click at [176, 36] on div "×" at bounding box center [173, 36] width 8 height 17
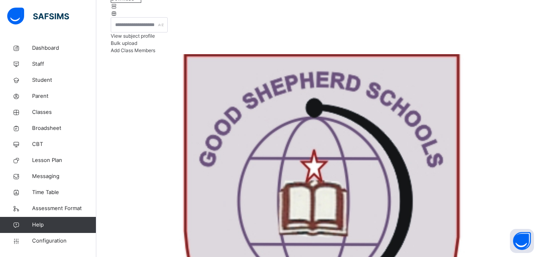
click at [155, 53] on span "Add Class Members" at bounding box center [133, 50] width 44 height 6
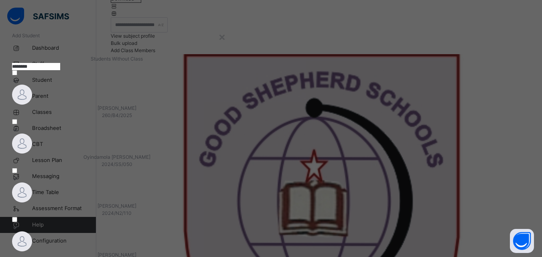
click at [60, 70] on input "********" at bounding box center [36, 66] width 48 height 7
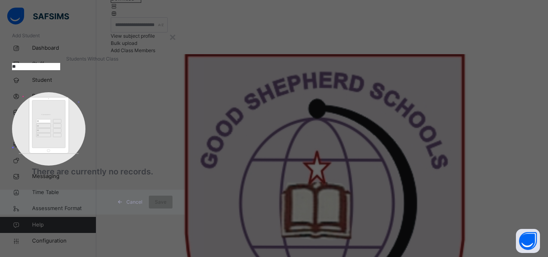
type input "*"
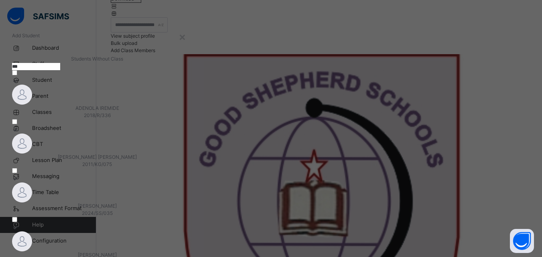
type input "****"
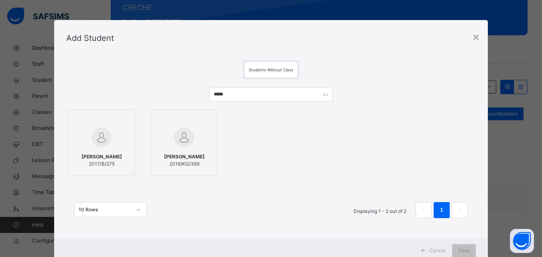
scroll to position [103, 0]
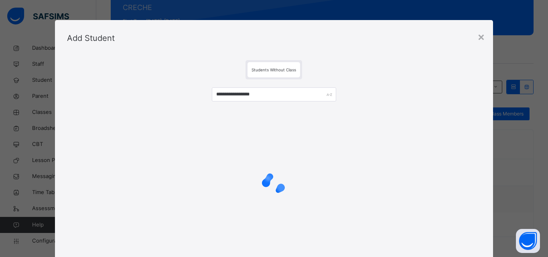
type input "**********"
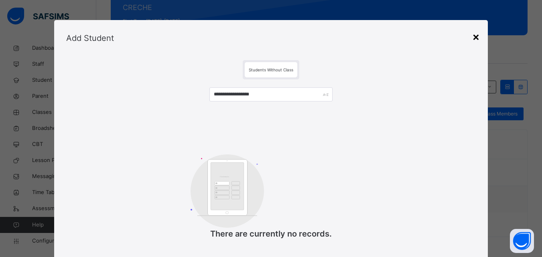
click at [474, 37] on div "×" at bounding box center [476, 36] width 8 height 17
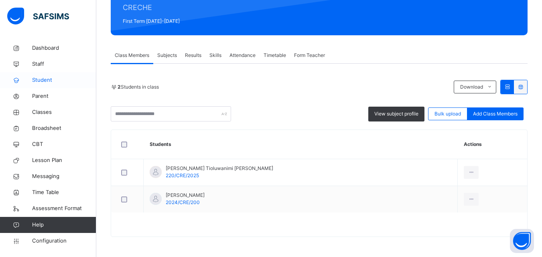
click at [67, 80] on span "Student" at bounding box center [64, 80] width 64 height 8
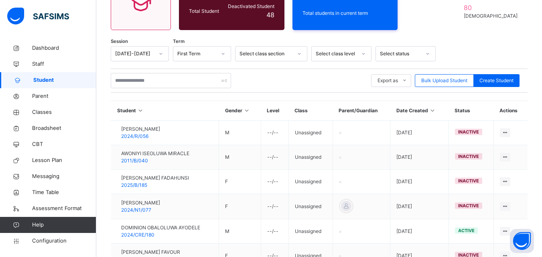
scroll to position [103, 0]
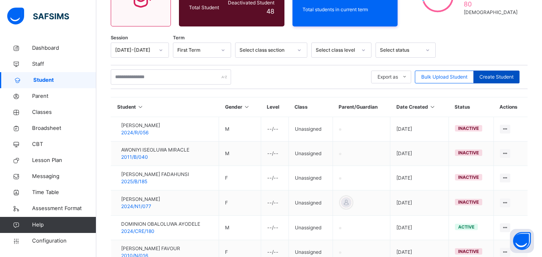
click at [500, 73] on div "Create Student" at bounding box center [496, 77] width 46 height 13
select select "**"
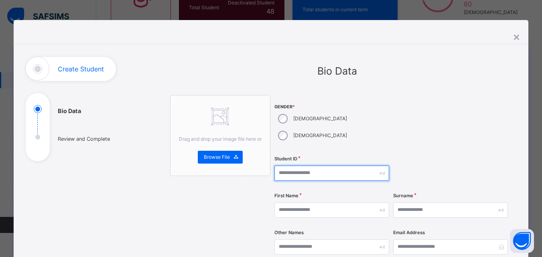
click at [282, 166] on input "text" at bounding box center [331, 173] width 115 height 15
type input "**********"
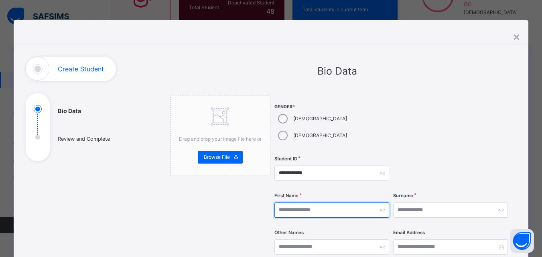
click at [278, 202] on input "text" at bounding box center [331, 209] width 115 height 15
type input "*******"
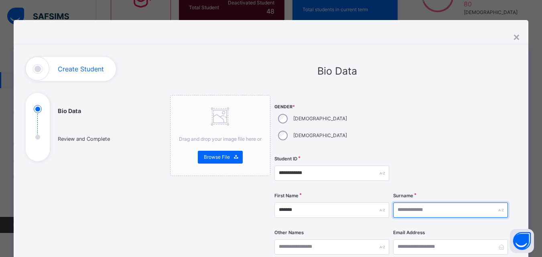
click at [404, 202] on input "text" at bounding box center [450, 209] width 115 height 15
type input "**********"
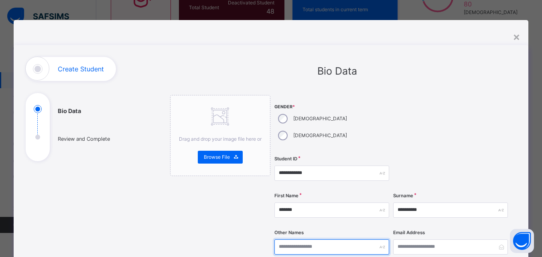
click at [278, 239] on input "text" at bounding box center [331, 246] width 115 height 15
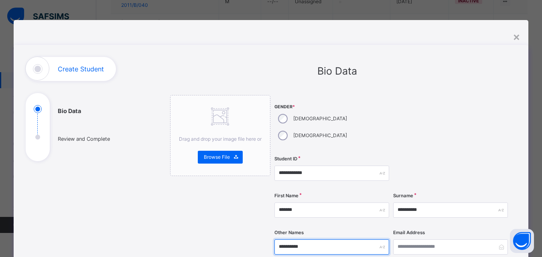
scroll to position [225, 0]
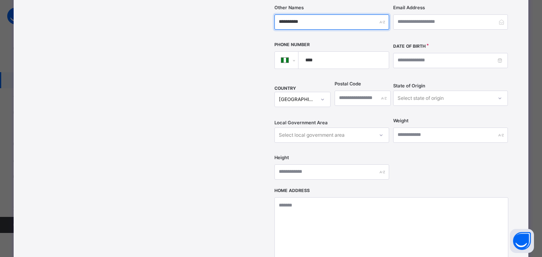
type input "**********"
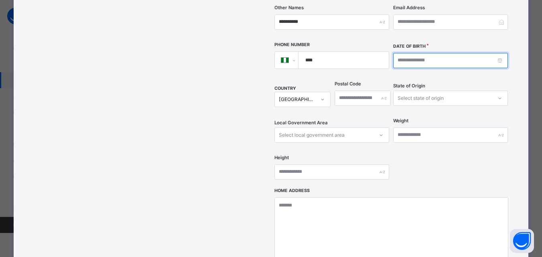
click at [399, 53] on input at bounding box center [450, 60] width 115 height 15
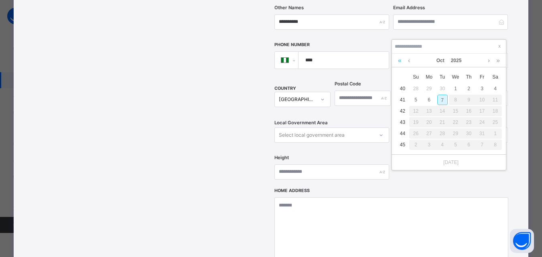
click at [399, 63] on link at bounding box center [400, 61] width 8 height 14
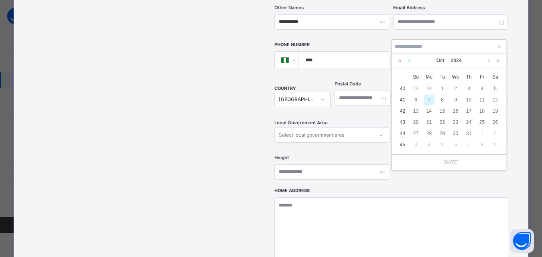
click at [407, 60] on link at bounding box center [409, 61] width 6 height 14
click at [480, 89] on div "5" at bounding box center [482, 88] width 10 height 10
type input "**********"
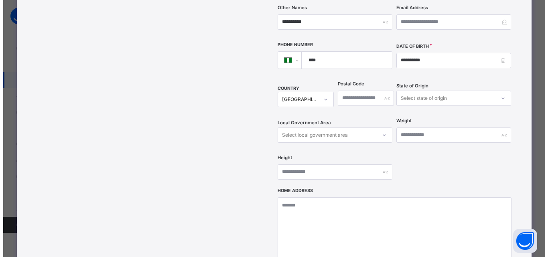
scroll to position [358, 0]
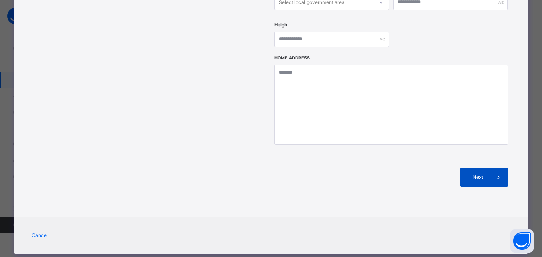
click at [484, 168] on div "Next" at bounding box center [484, 177] width 48 height 19
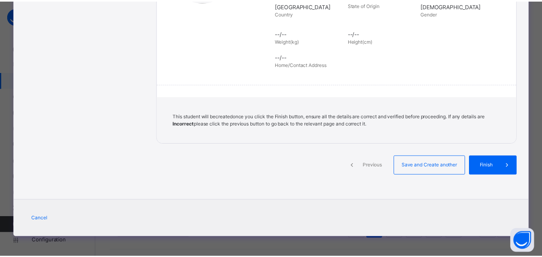
scroll to position [184, 0]
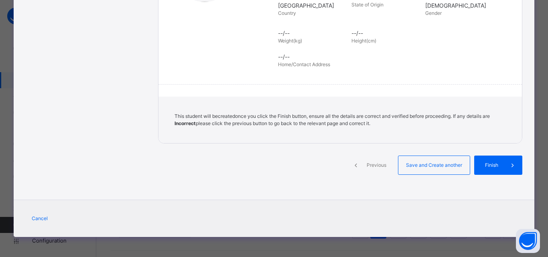
click at [484, 166] on span "Finish" at bounding box center [491, 165] width 23 height 7
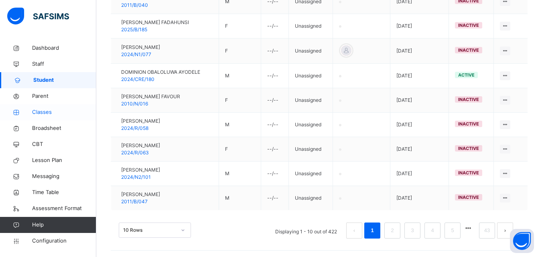
click at [64, 111] on span "Classes" at bounding box center [64, 112] width 64 height 8
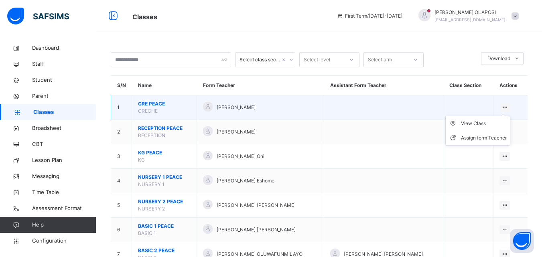
click at [497, 119] on ul "View Class Assign form Teacher" at bounding box center [477, 131] width 65 height 30
click at [493, 123] on div "View Class" at bounding box center [484, 123] width 46 height 8
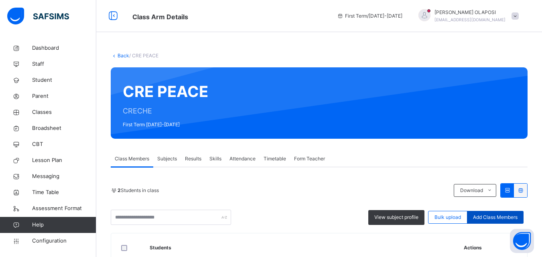
click at [483, 216] on span "Add Class Members" at bounding box center [495, 217] width 44 height 7
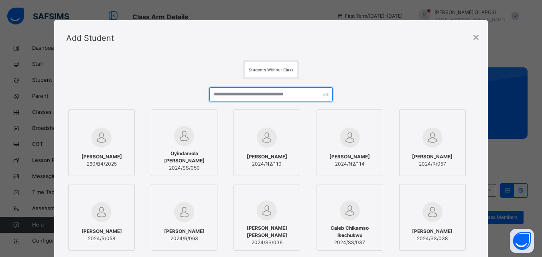
click at [213, 96] on input "text" at bounding box center [270, 94] width 123 height 14
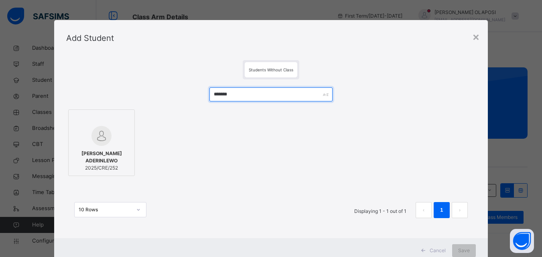
type input "*******"
click at [97, 143] on img at bounding box center [101, 136] width 20 height 20
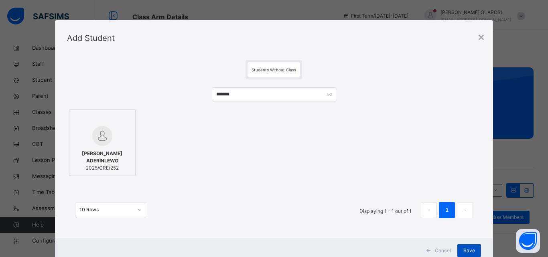
click at [467, 253] on span "Save" at bounding box center [469, 250] width 12 height 7
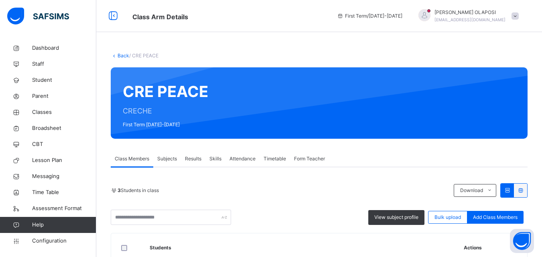
click at [467, 253] on th "Actions" at bounding box center [491, 247] width 69 height 29
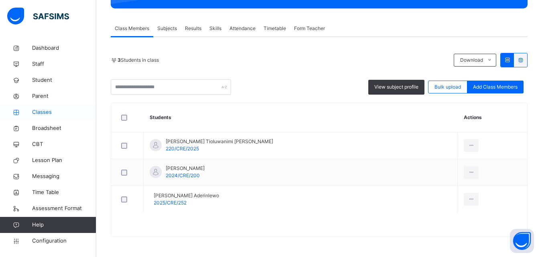
click at [67, 114] on span "Classes" at bounding box center [64, 112] width 64 height 8
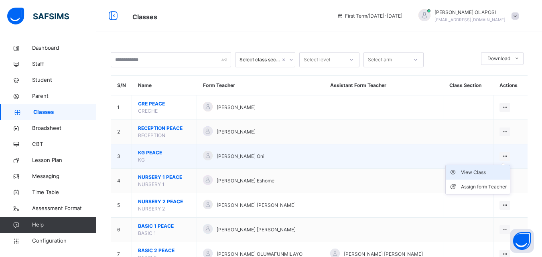
click at [493, 170] on div "View Class" at bounding box center [484, 172] width 46 height 8
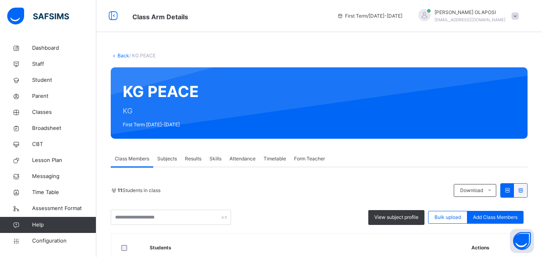
scroll to position [225, 0]
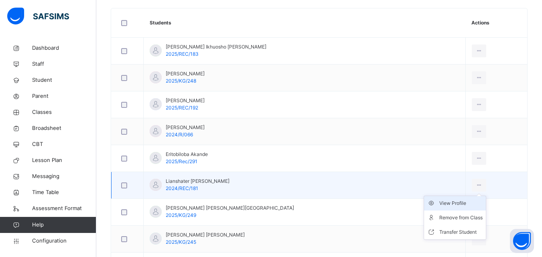
click at [449, 206] on div "View Profile" at bounding box center [460, 203] width 43 height 8
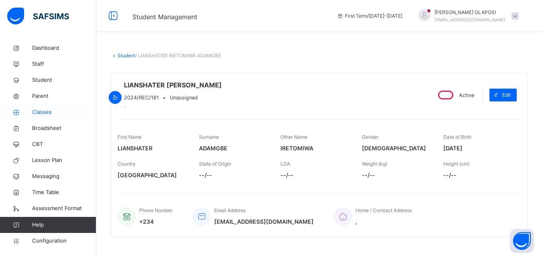
click at [41, 110] on span "Classes" at bounding box center [64, 112] width 64 height 8
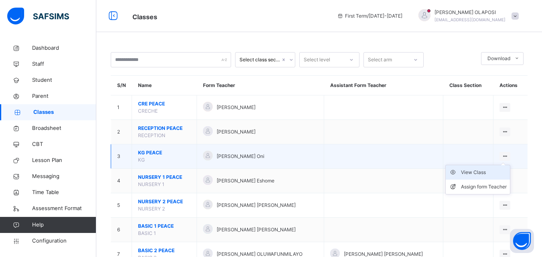
click at [494, 171] on div "View Class" at bounding box center [484, 172] width 46 height 8
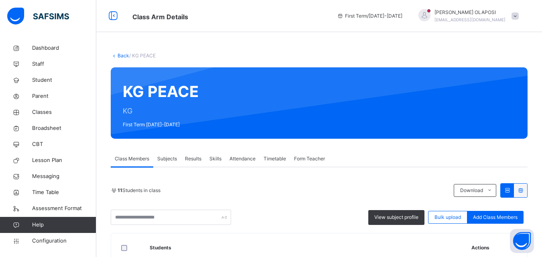
scroll to position [225, 0]
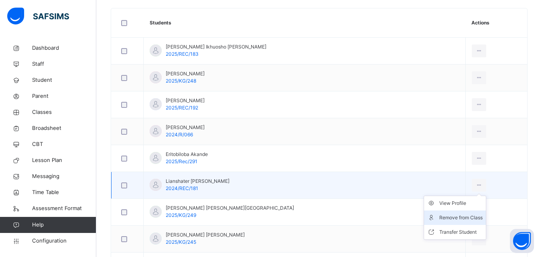
click at [455, 216] on div "Remove from Class" at bounding box center [460, 218] width 43 height 8
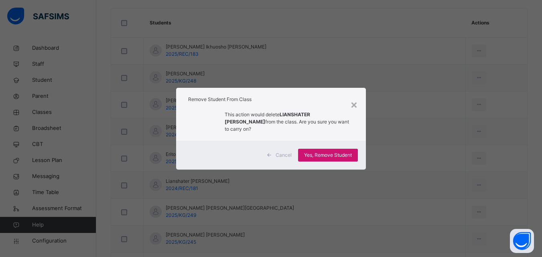
click at [321, 155] on span "Yes, Remove Student" at bounding box center [328, 155] width 48 height 7
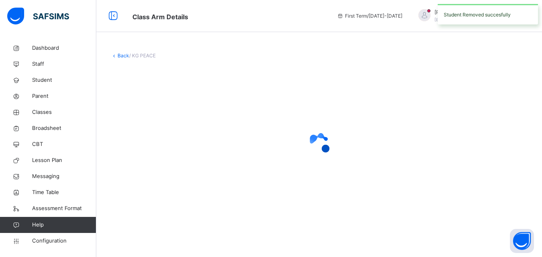
click at [321, 155] on icon at bounding box center [319, 143] width 32 height 32
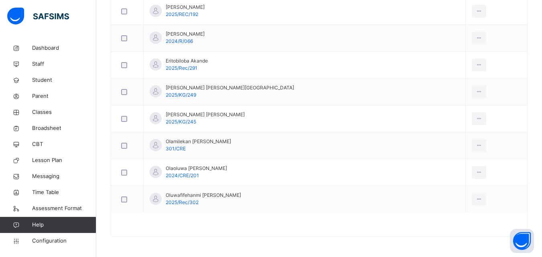
scroll to position [93, 0]
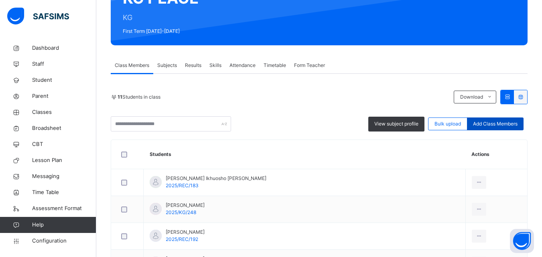
click at [487, 125] on span "Add Class Members" at bounding box center [495, 123] width 44 height 7
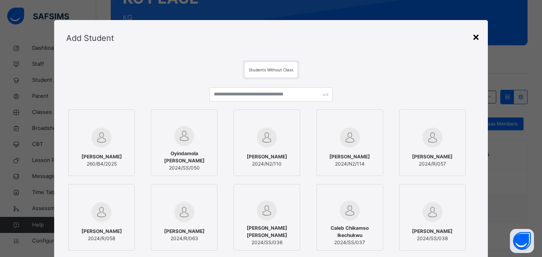
click at [477, 38] on div "×" at bounding box center [476, 36] width 8 height 17
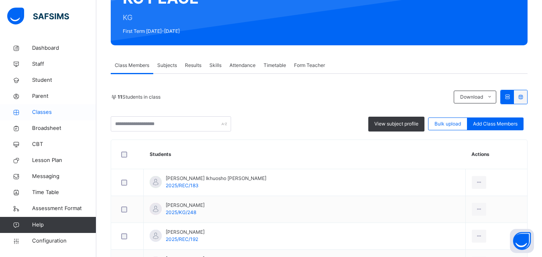
click at [50, 114] on span "Classes" at bounding box center [64, 112] width 64 height 8
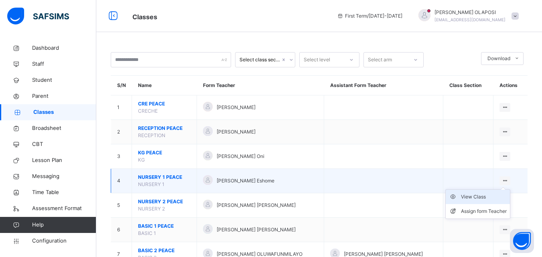
click at [494, 196] on div "View Class" at bounding box center [484, 197] width 46 height 8
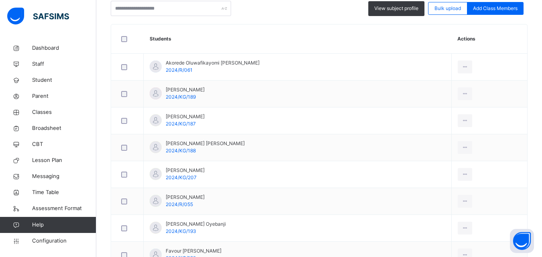
scroll to position [434, 0]
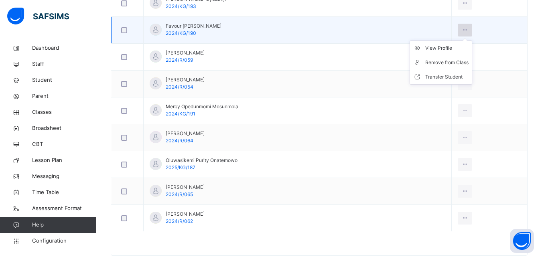
click at [463, 32] on icon at bounding box center [464, 29] width 7 height 7
click at [444, 45] on div "View Profile" at bounding box center [446, 48] width 43 height 8
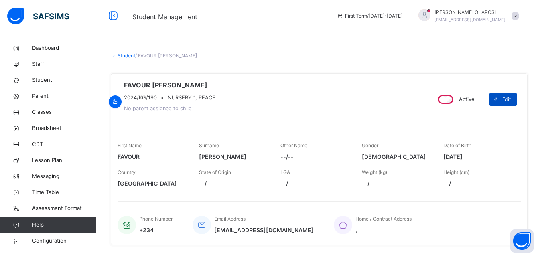
click at [502, 100] on span at bounding box center [495, 99] width 13 height 13
select select "**"
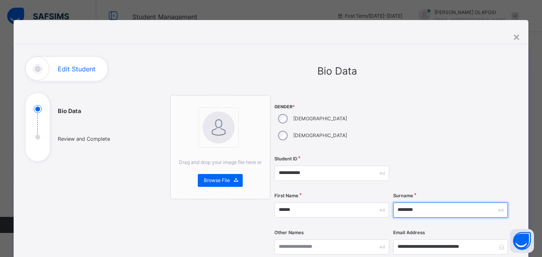
click at [423, 202] on input "********" at bounding box center [450, 209] width 115 height 15
type input "*"
type input "********"
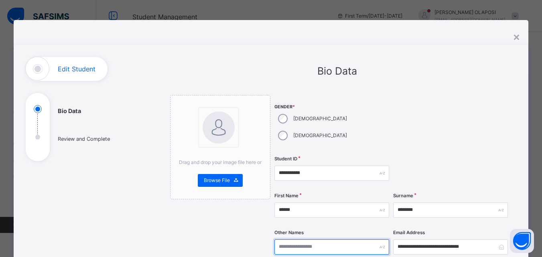
click at [275, 239] on input "text" at bounding box center [331, 246] width 115 height 15
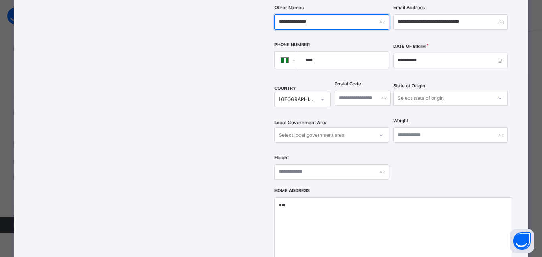
type input "**********"
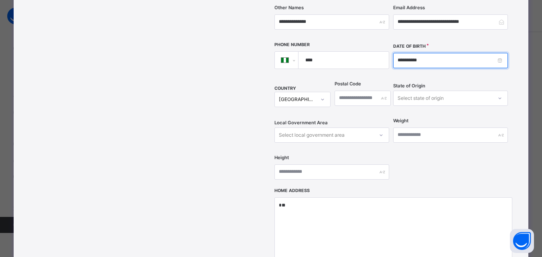
click at [399, 53] on input "**********" at bounding box center [450, 60] width 115 height 15
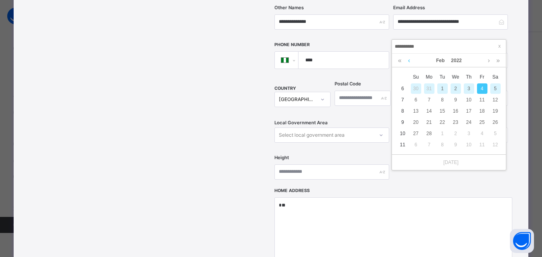
click at [409, 62] on link at bounding box center [409, 61] width 6 height 14
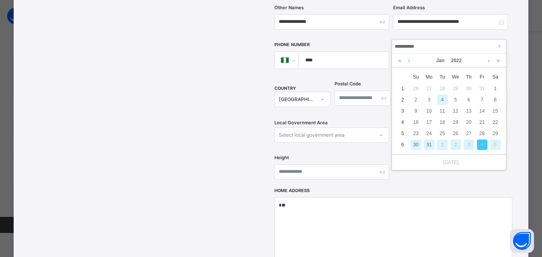
click at [409, 62] on link at bounding box center [409, 61] width 6 height 14
click at [399, 62] on link at bounding box center [400, 61] width 8 height 14
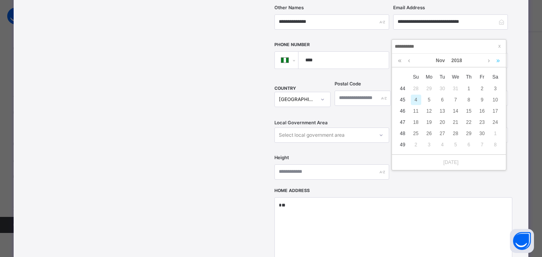
click at [500, 63] on link at bounding box center [498, 61] width 8 height 14
click at [497, 59] on link at bounding box center [498, 61] width 8 height 14
click at [487, 61] on link at bounding box center [488, 61] width 6 height 14
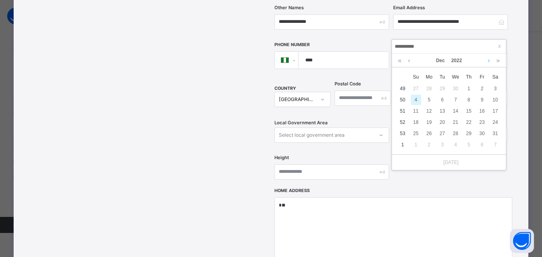
click at [487, 61] on link at bounding box center [488, 61] width 6 height 14
click at [441, 97] on div "4" at bounding box center [442, 100] width 10 height 10
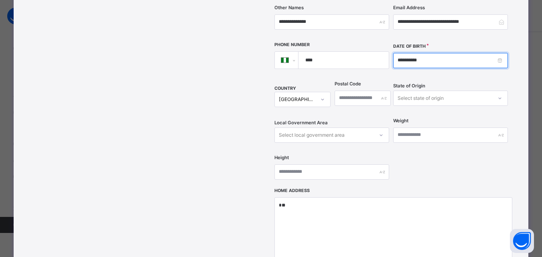
click at [398, 53] on input "**********" at bounding box center [450, 60] width 115 height 15
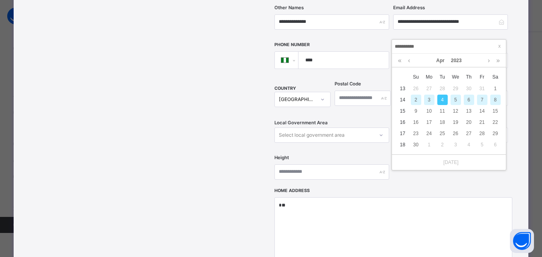
click at [416, 101] on div "2" at bounding box center [415, 100] width 10 height 10
type input "**********"
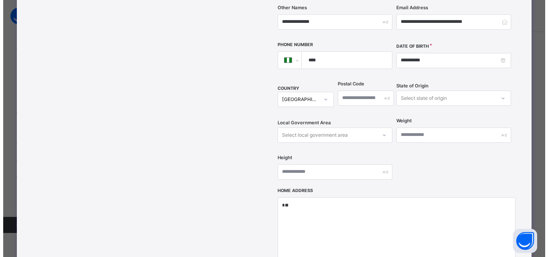
scroll to position [358, 0]
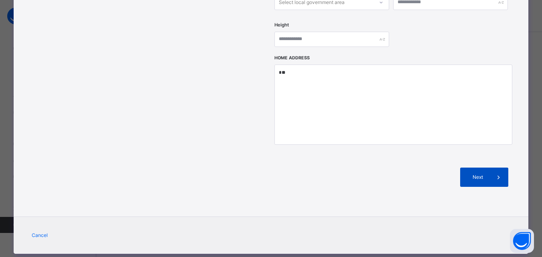
click at [483, 174] on span "Next" at bounding box center [477, 177] width 23 height 7
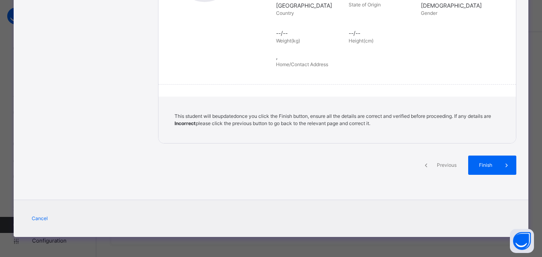
scroll to position [184, 0]
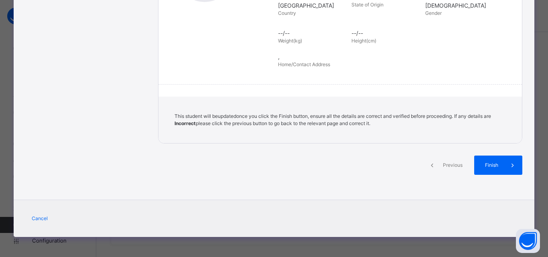
click at [483, 162] on span "Finish" at bounding box center [491, 165] width 23 height 7
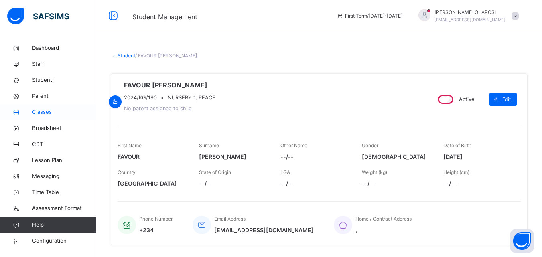
click at [58, 109] on span "Classes" at bounding box center [64, 112] width 64 height 8
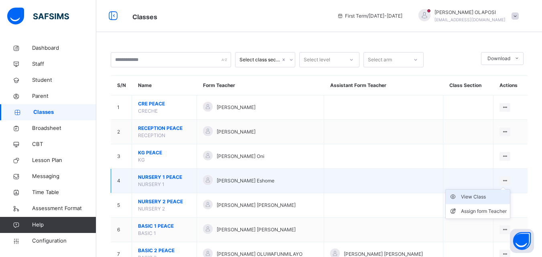
click at [488, 198] on div "View Class" at bounding box center [484, 197] width 46 height 8
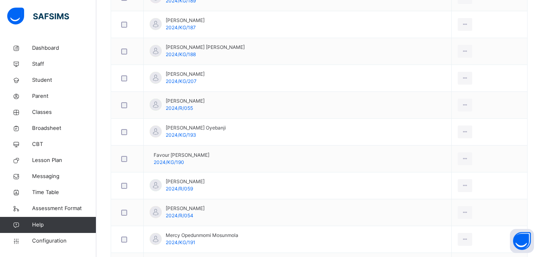
scroll to position [321, 0]
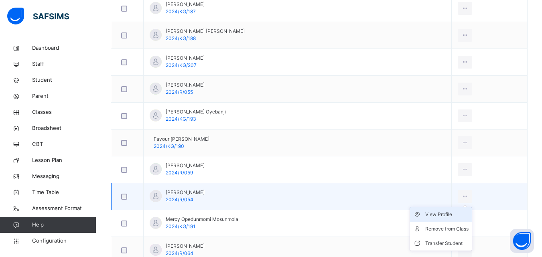
click at [447, 216] on div "View Profile" at bounding box center [446, 214] width 43 height 8
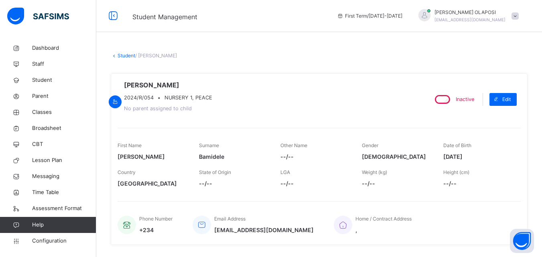
scroll to position [225, 0]
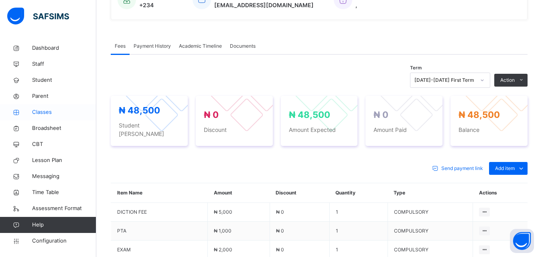
click at [62, 109] on span "Classes" at bounding box center [64, 112] width 64 height 8
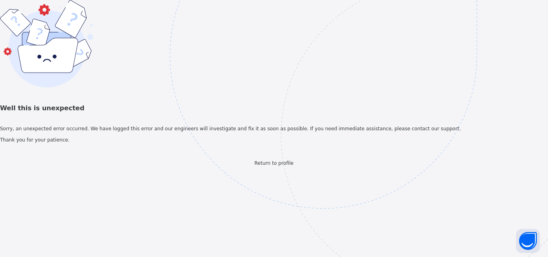
click at [18, 49] on div "Well this is unexpected Sorry, an unexpected error occurred. We have logged thi…" at bounding box center [274, 83] width 548 height 167
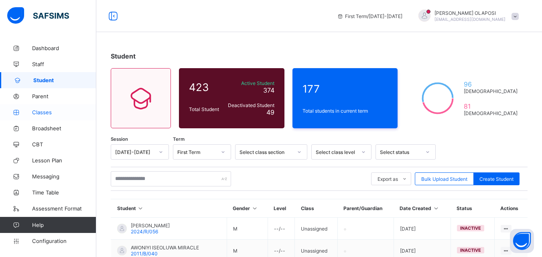
click at [58, 111] on span "Classes" at bounding box center [64, 112] width 64 height 6
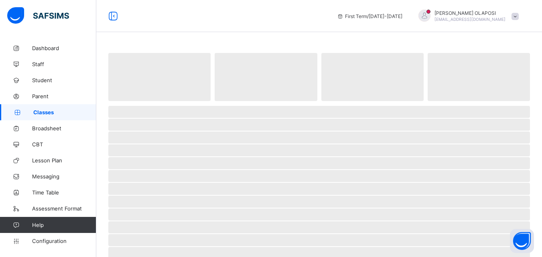
click at [58, 111] on span "Classes" at bounding box center [64, 112] width 63 height 6
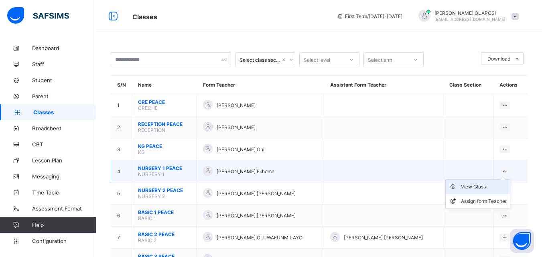
click at [486, 186] on div "View Class" at bounding box center [484, 187] width 46 height 8
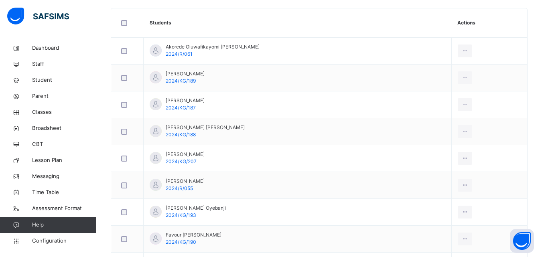
scroll to position [426, 0]
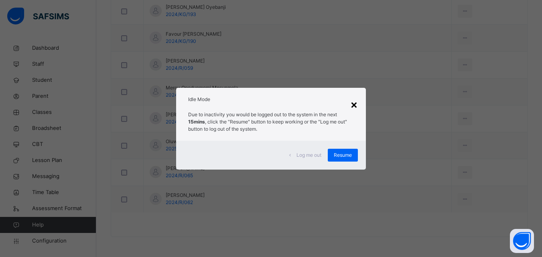
click at [355, 105] on div "×" at bounding box center [354, 104] width 8 height 17
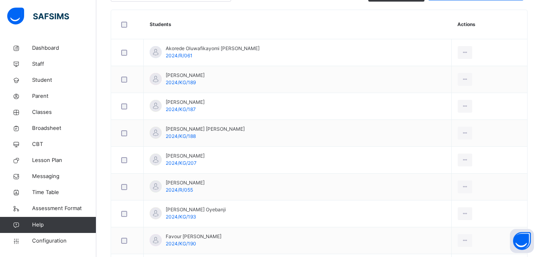
scroll to position [217, 0]
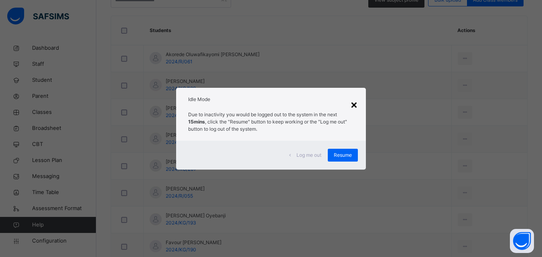
click at [356, 104] on div "×" at bounding box center [354, 104] width 8 height 17
